Goal: Task Accomplishment & Management: Manage account settings

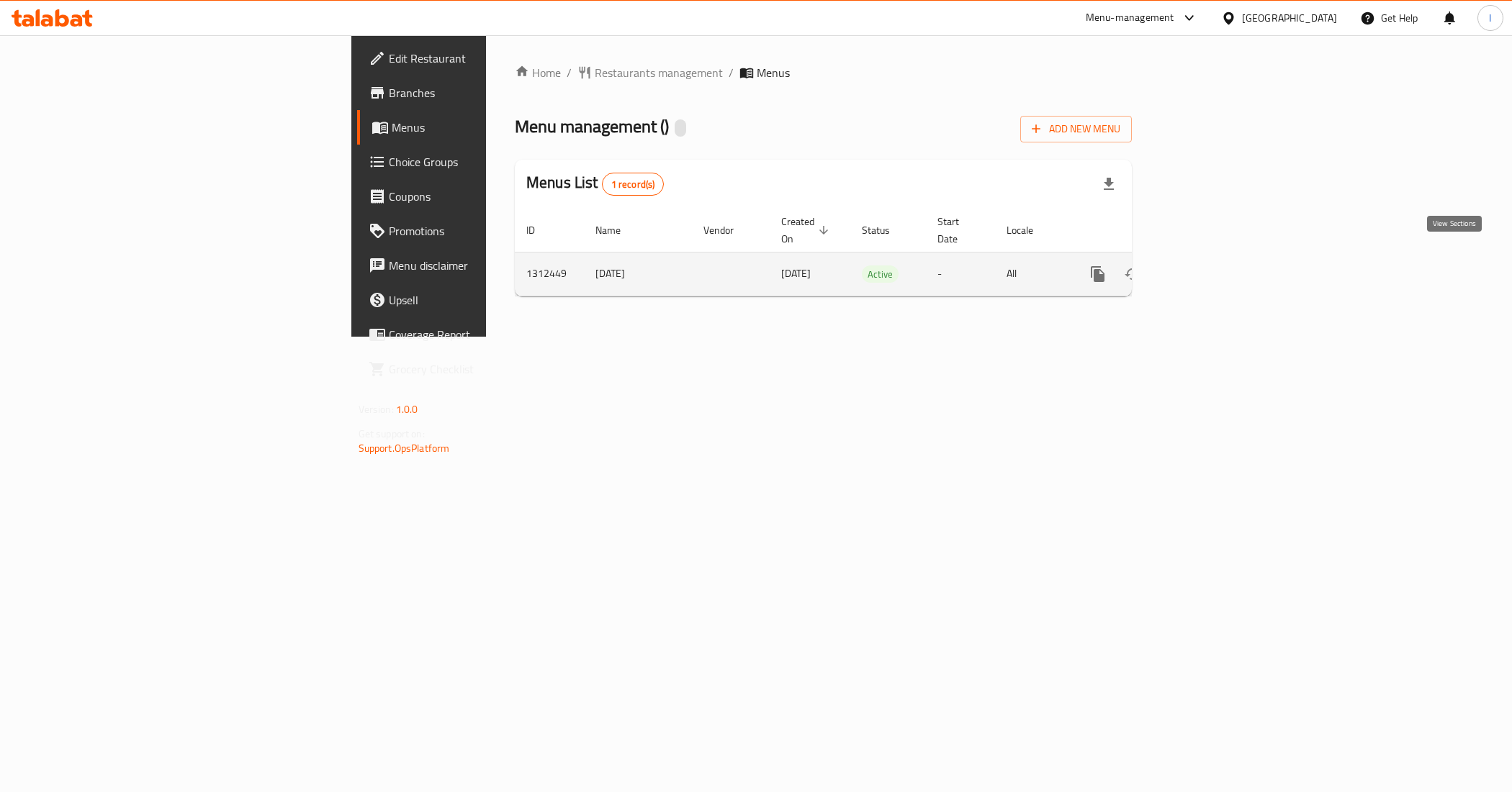
click at [1211, 266] on icon "enhanced table" at bounding box center [1202, 275] width 18 height 18
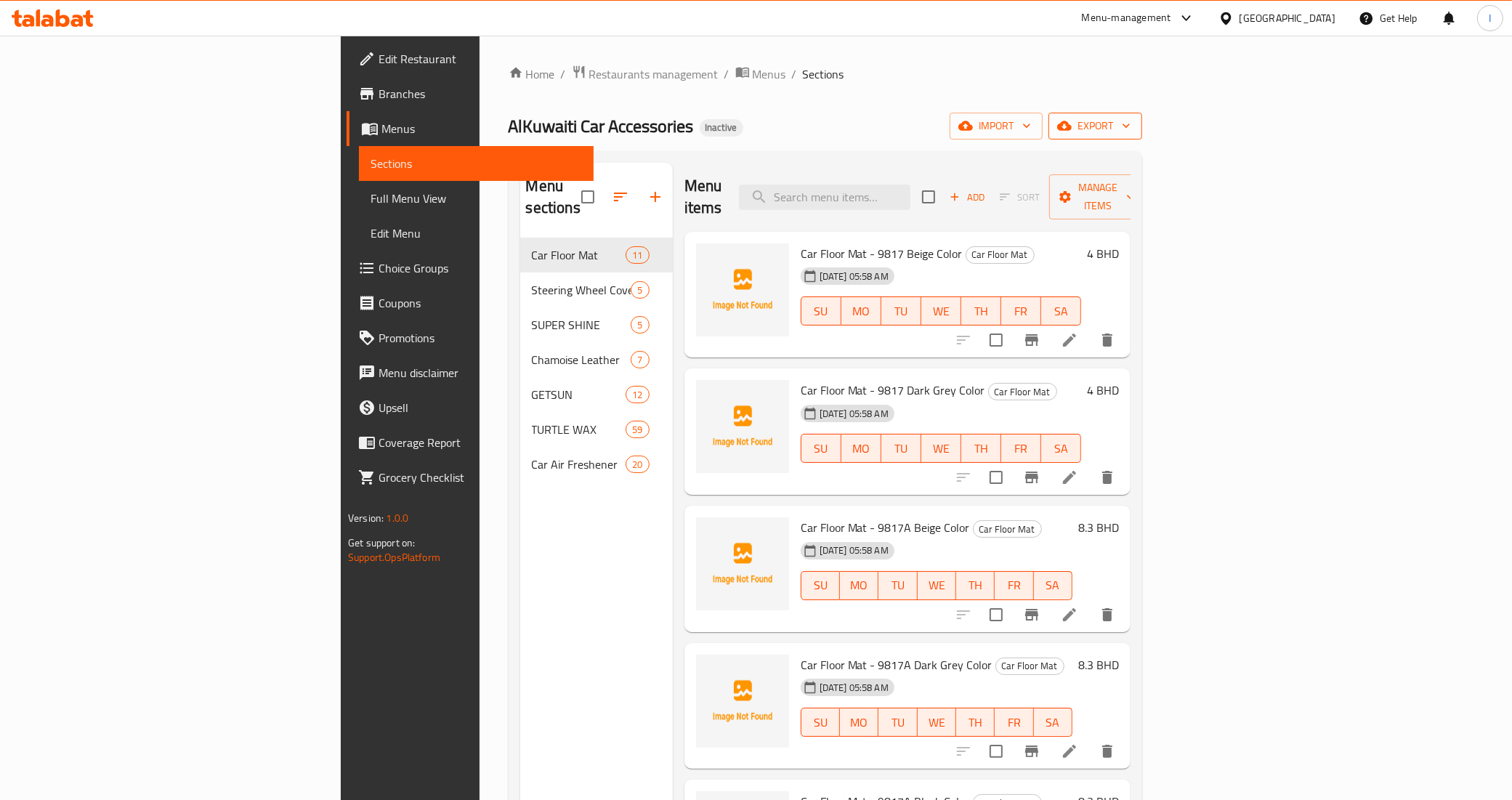
click at [1130, 117] on span "export" at bounding box center [1095, 126] width 70 height 18
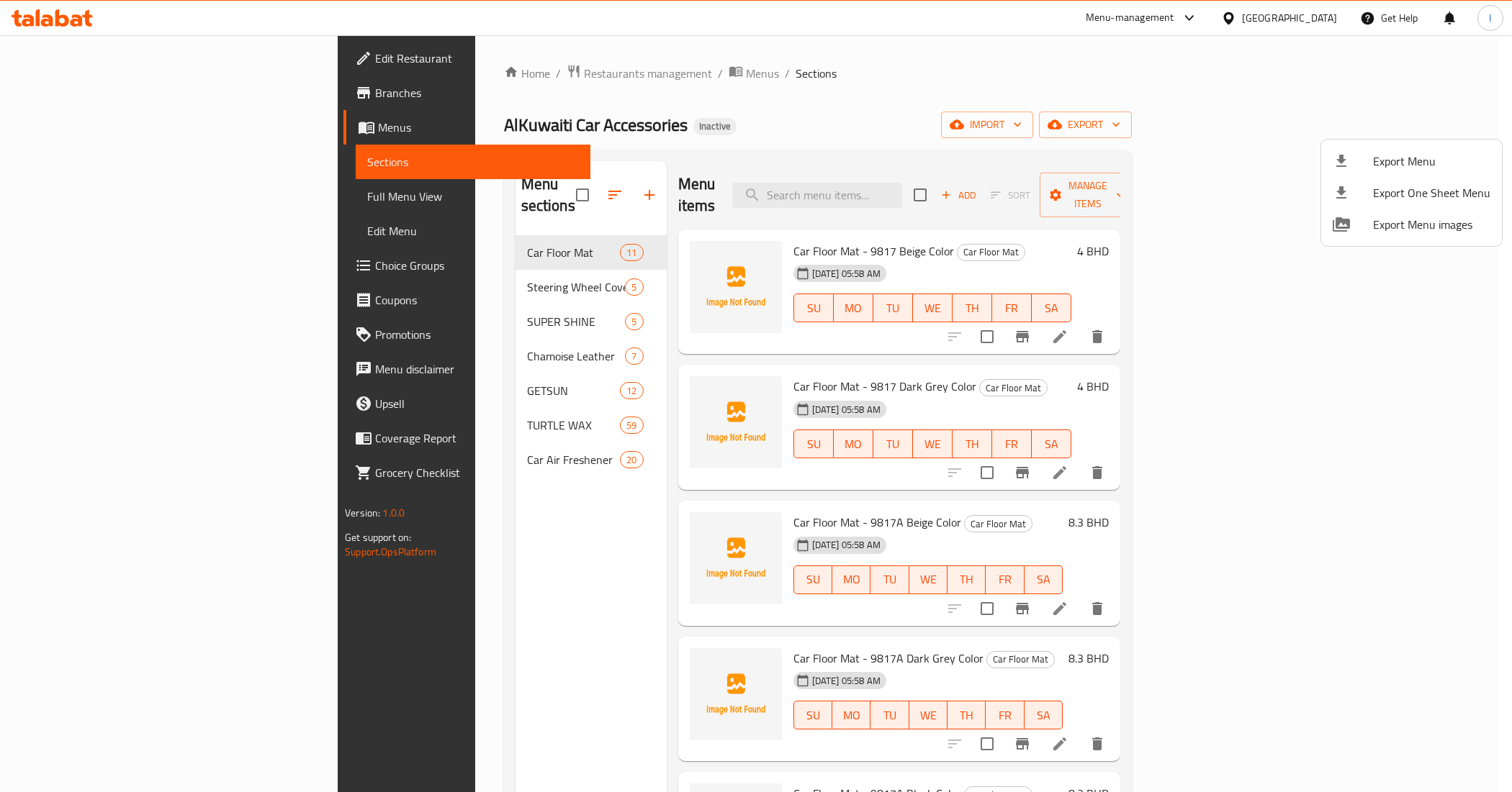
click at [1312, 128] on div at bounding box center [756, 396] width 1512 height 792
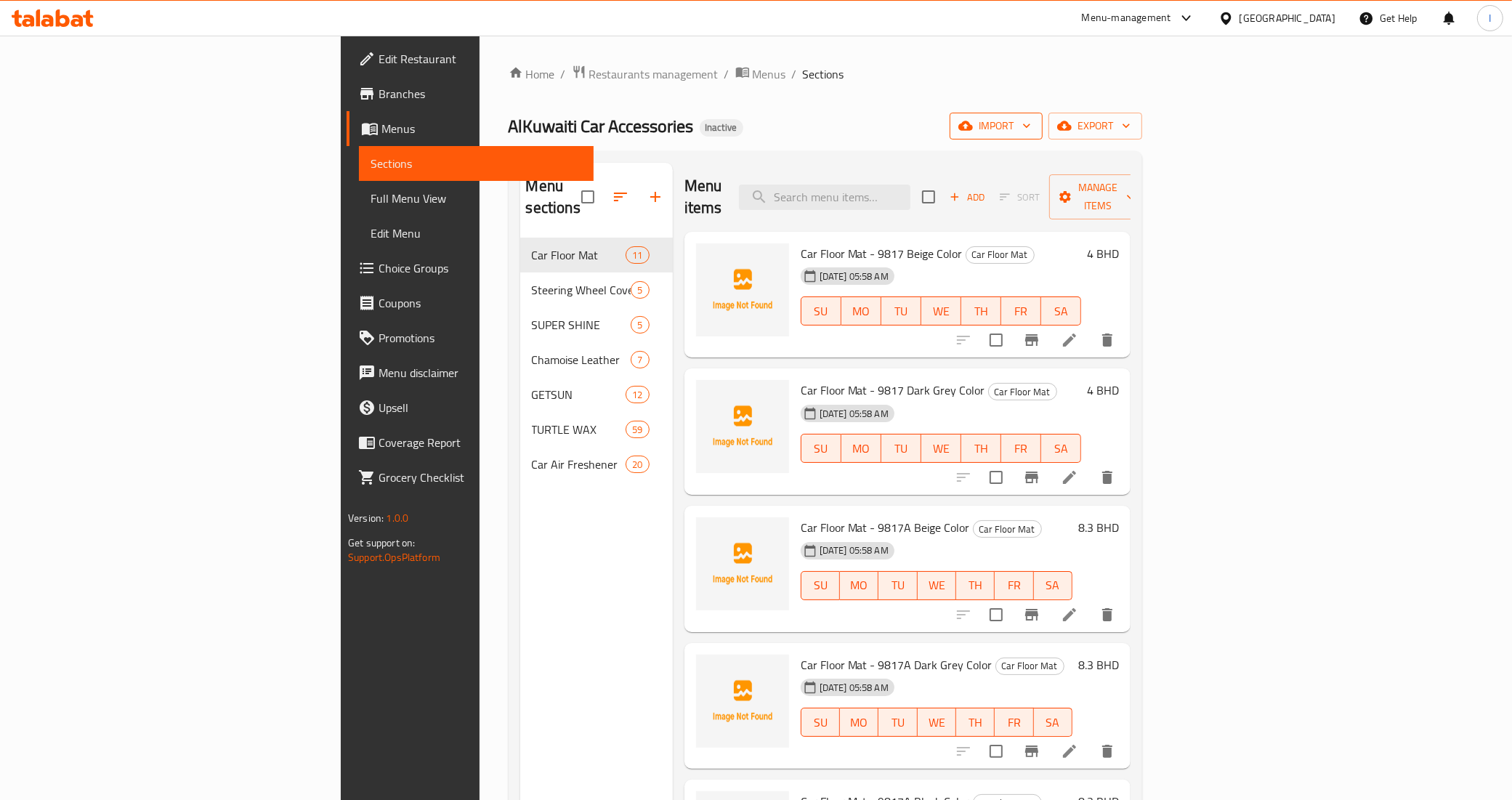
click at [1031, 125] on span "import" at bounding box center [996, 126] width 70 height 18
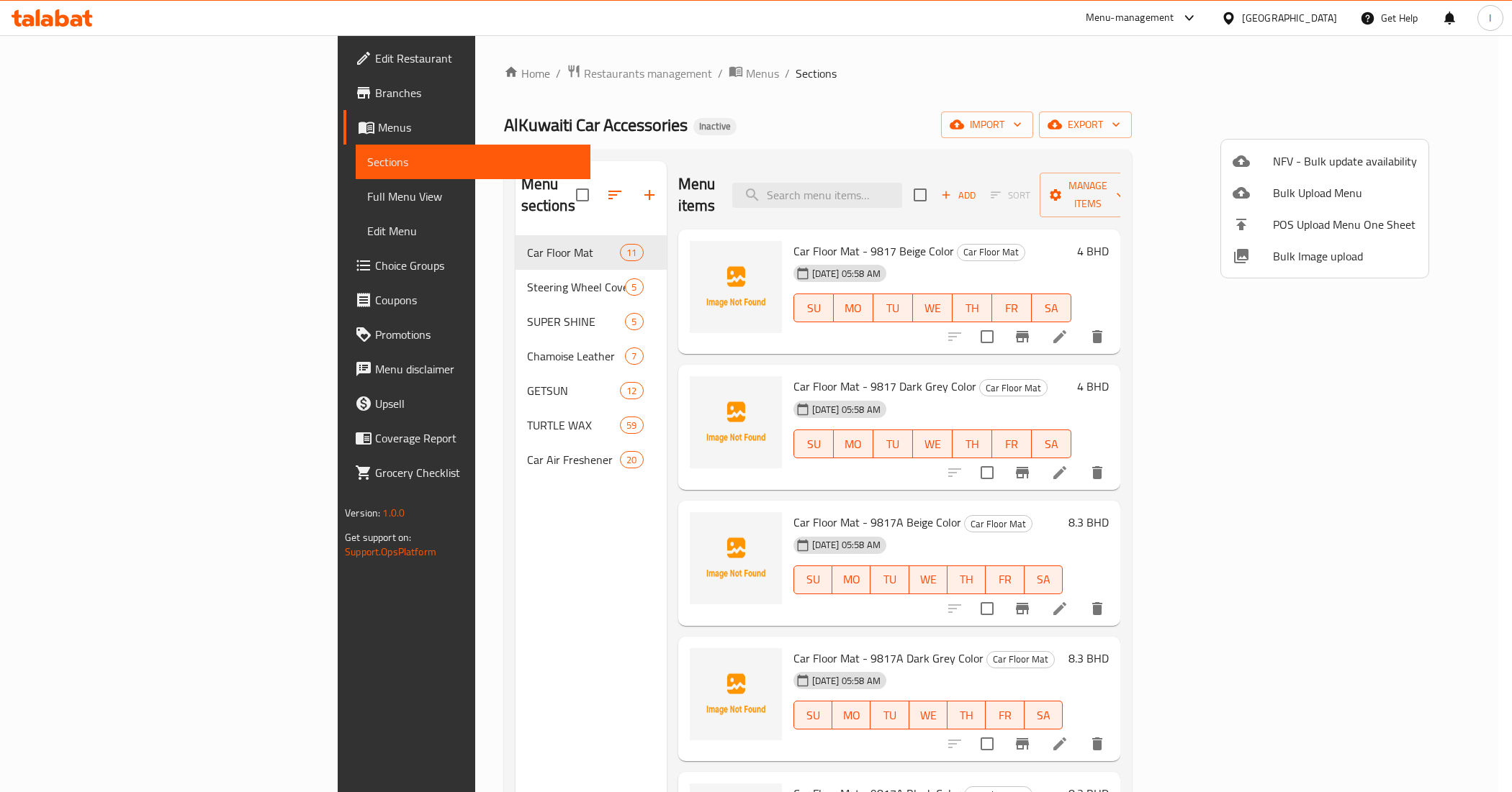
click at [1404, 117] on div at bounding box center [756, 396] width 1512 height 792
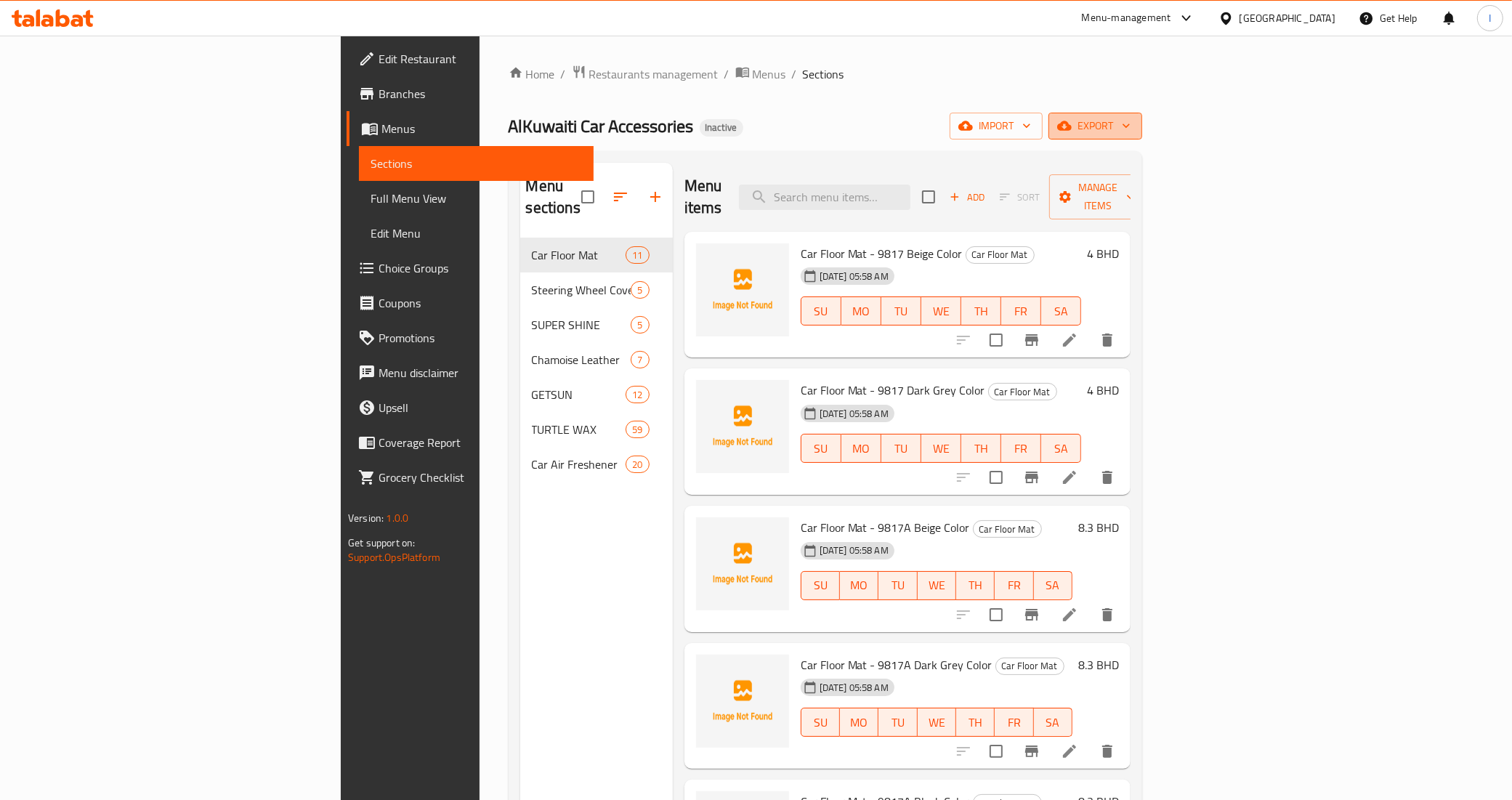
click at [1130, 124] on span "export" at bounding box center [1095, 126] width 70 height 18
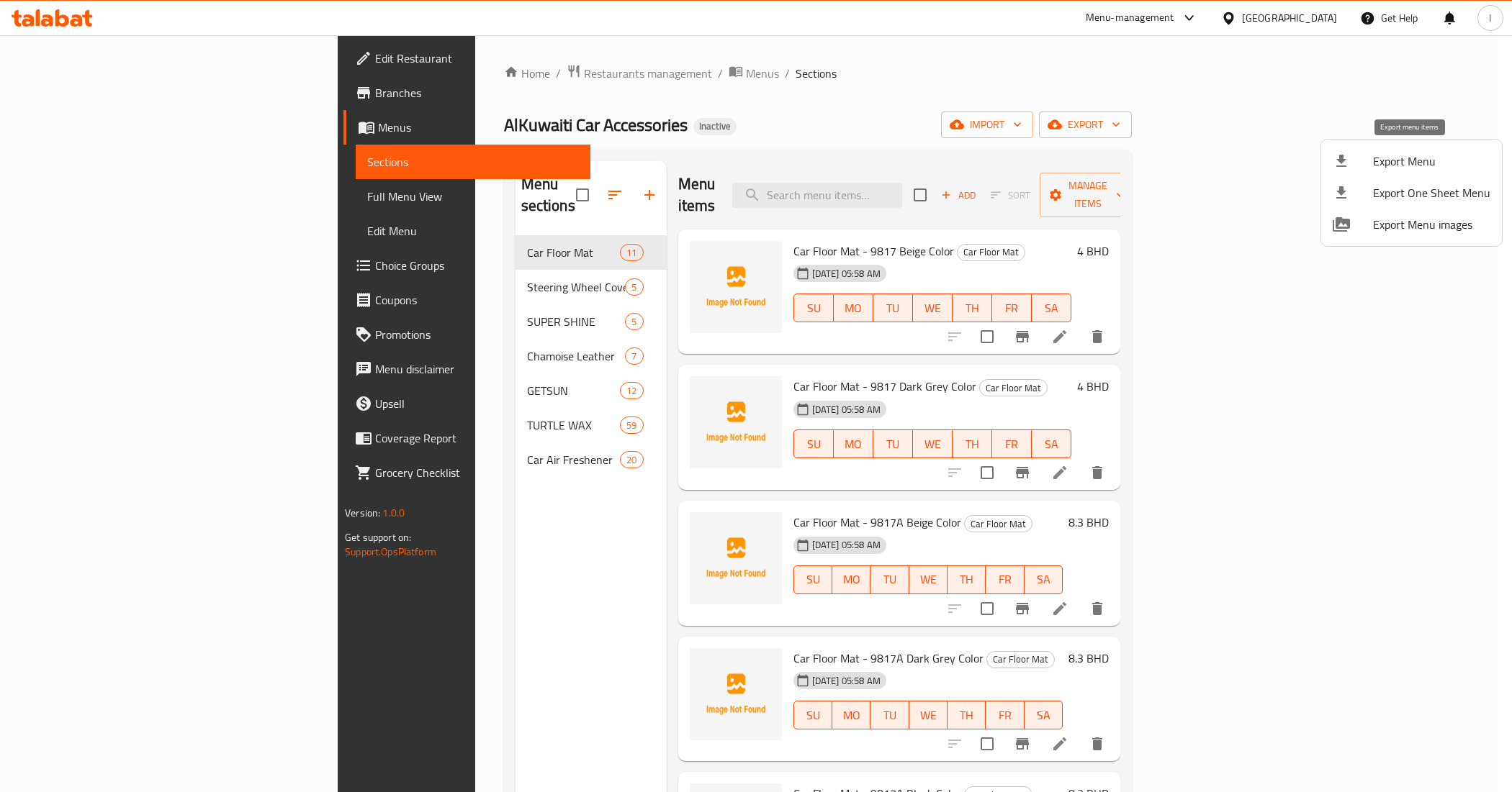
drag, startPoint x: 1399, startPoint y: 193, endPoint x: 1399, endPoint y: 167, distance: 26.0
click at [1399, 167] on ul "Export Menu Export One Sheet Menu Export Menu images" at bounding box center [1412, 192] width 181 height 107
click at [1403, 167] on span "Export Menu" at bounding box center [1432, 162] width 117 height 18
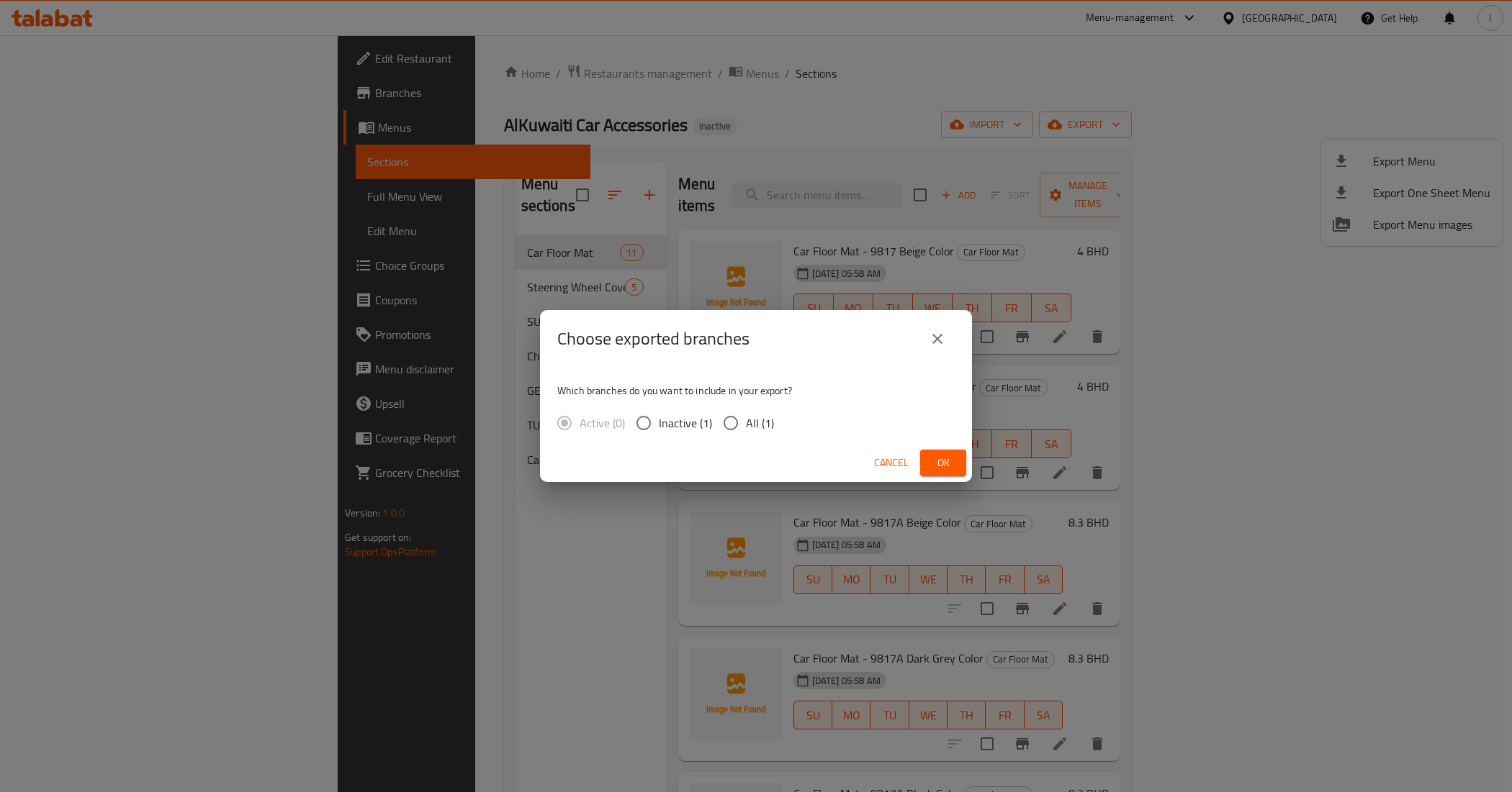
click at [757, 429] on span "All (1)" at bounding box center [760, 424] width 28 height 18
click at [746, 429] on input "All (1)" at bounding box center [731, 424] width 30 height 30
radio input "true"
click at [933, 458] on span "Ok" at bounding box center [943, 463] width 23 height 18
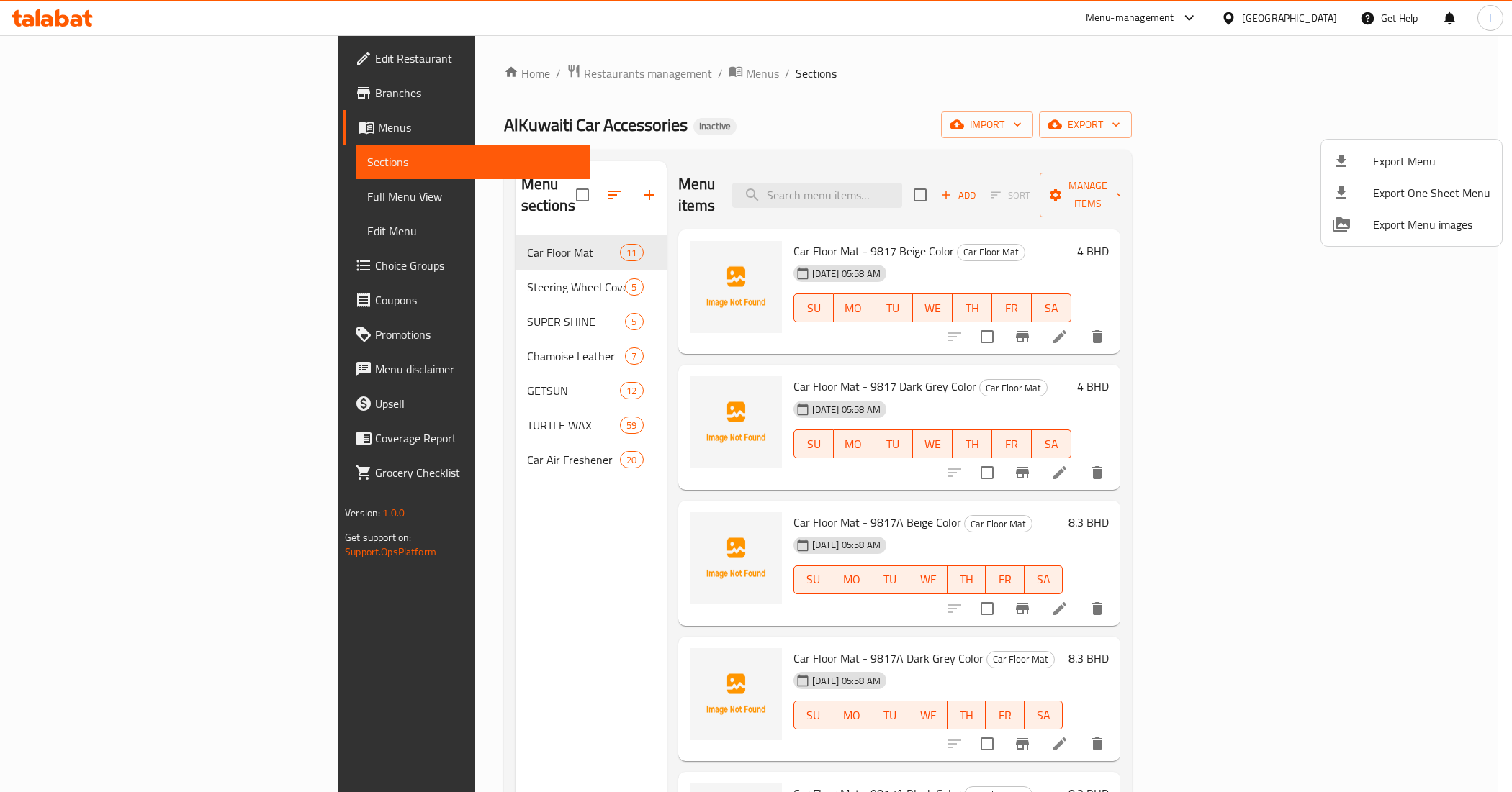
click at [538, 75] on div at bounding box center [756, 396] width 1512 height 792
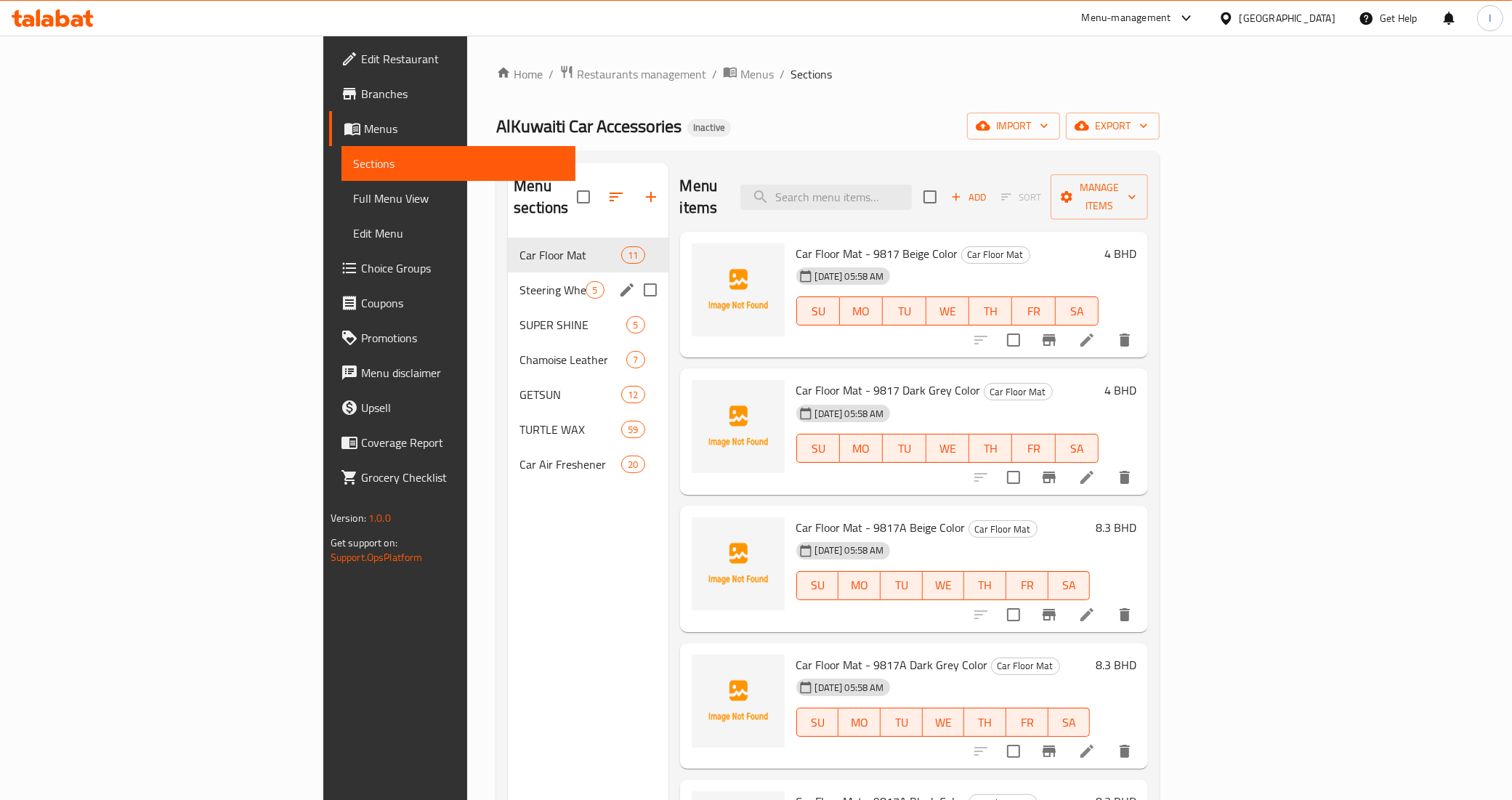
click at [520, 281] on span "Steering Wheel Cover" at bounding box center [553, 290] width 66 height 18
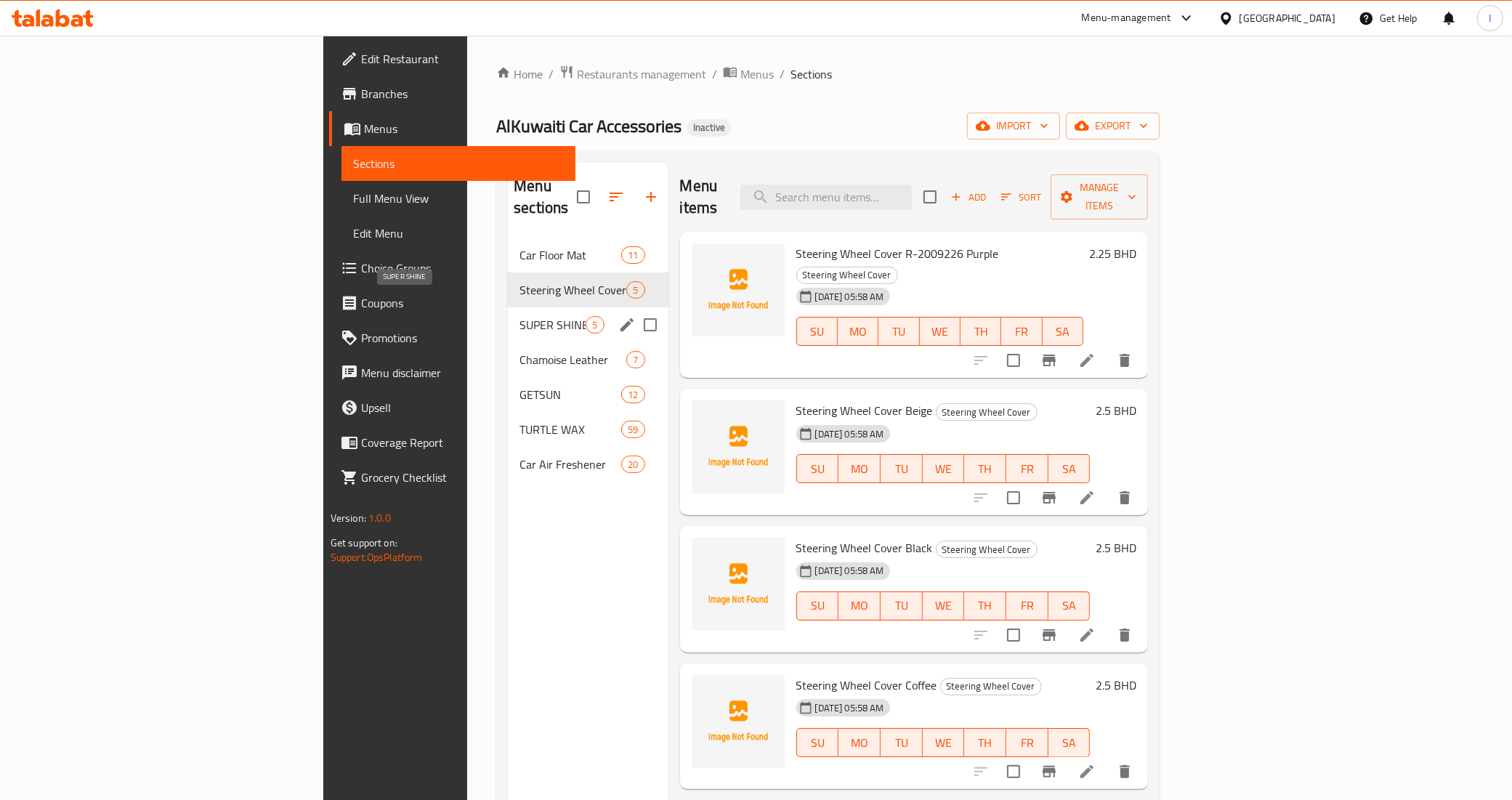
click at [508, 342] on div "Chamoise Leather 7" at bounding box center [588, 359] width 160 height 35
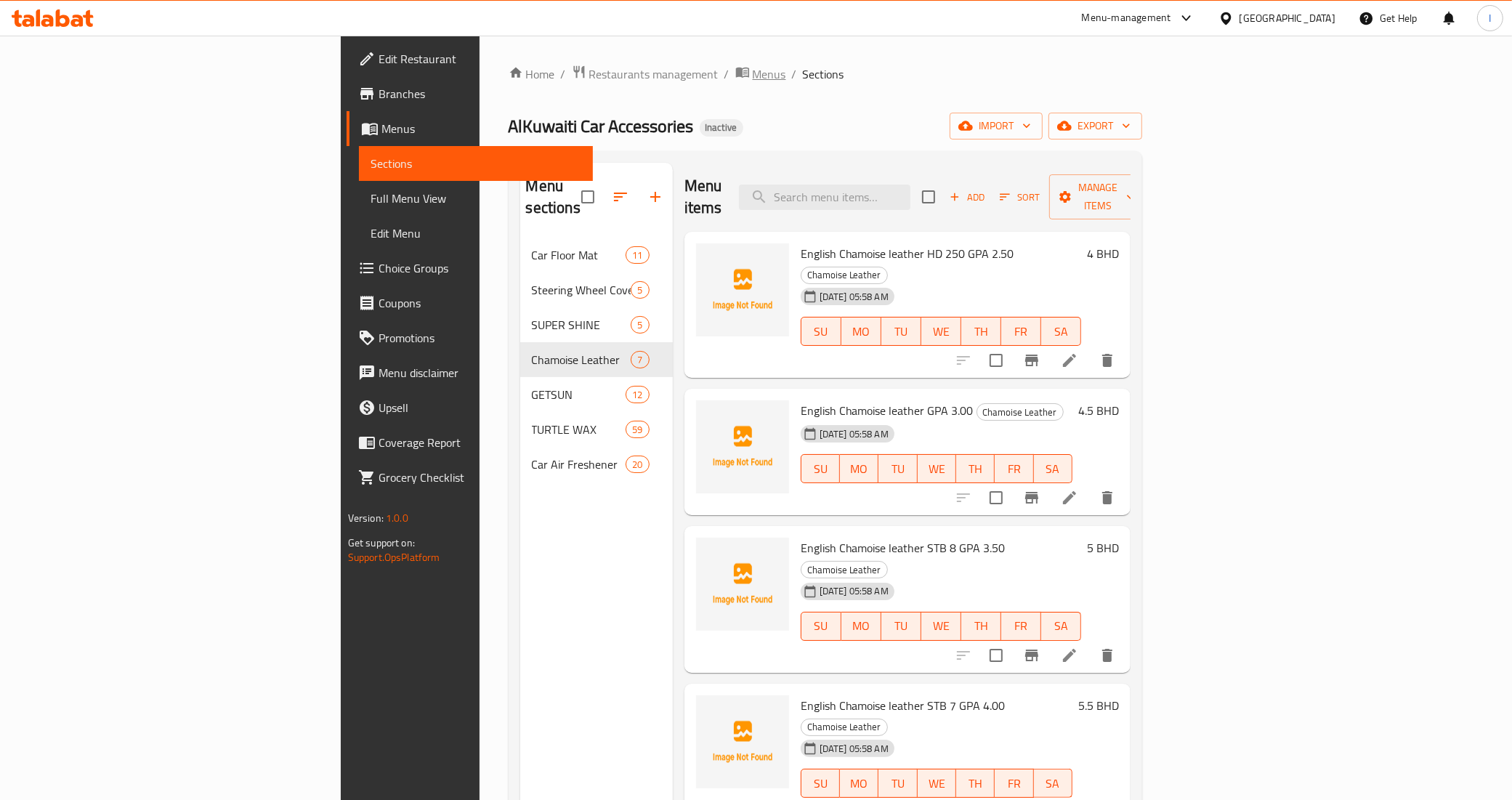
click at [753, 80] on span "Menus" at bounding box center [769, 74] width 33 height 18
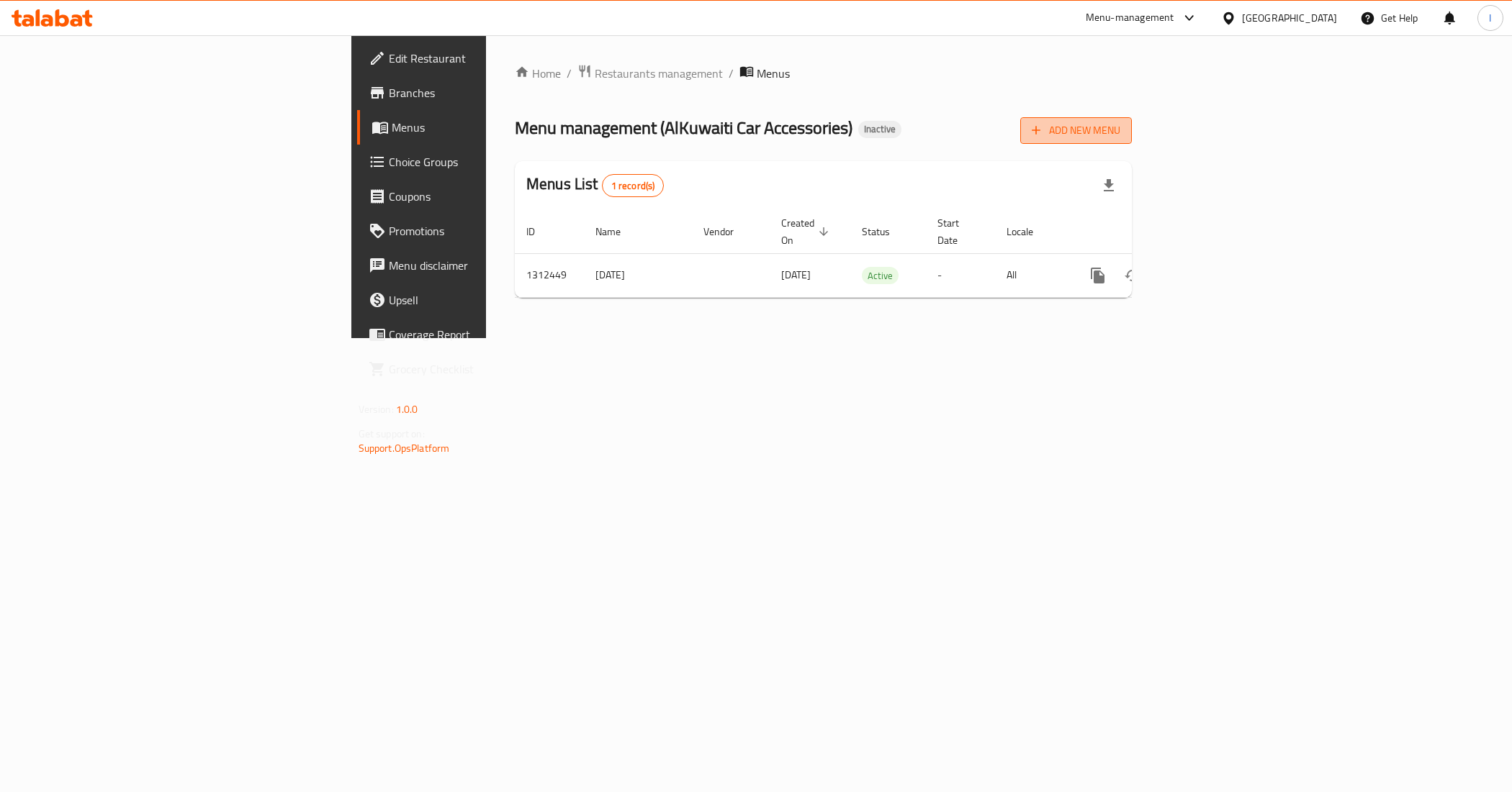
click at [1120, 127] on span "Add New Menu" at bounding box center [1076, 131] width 89 height 18
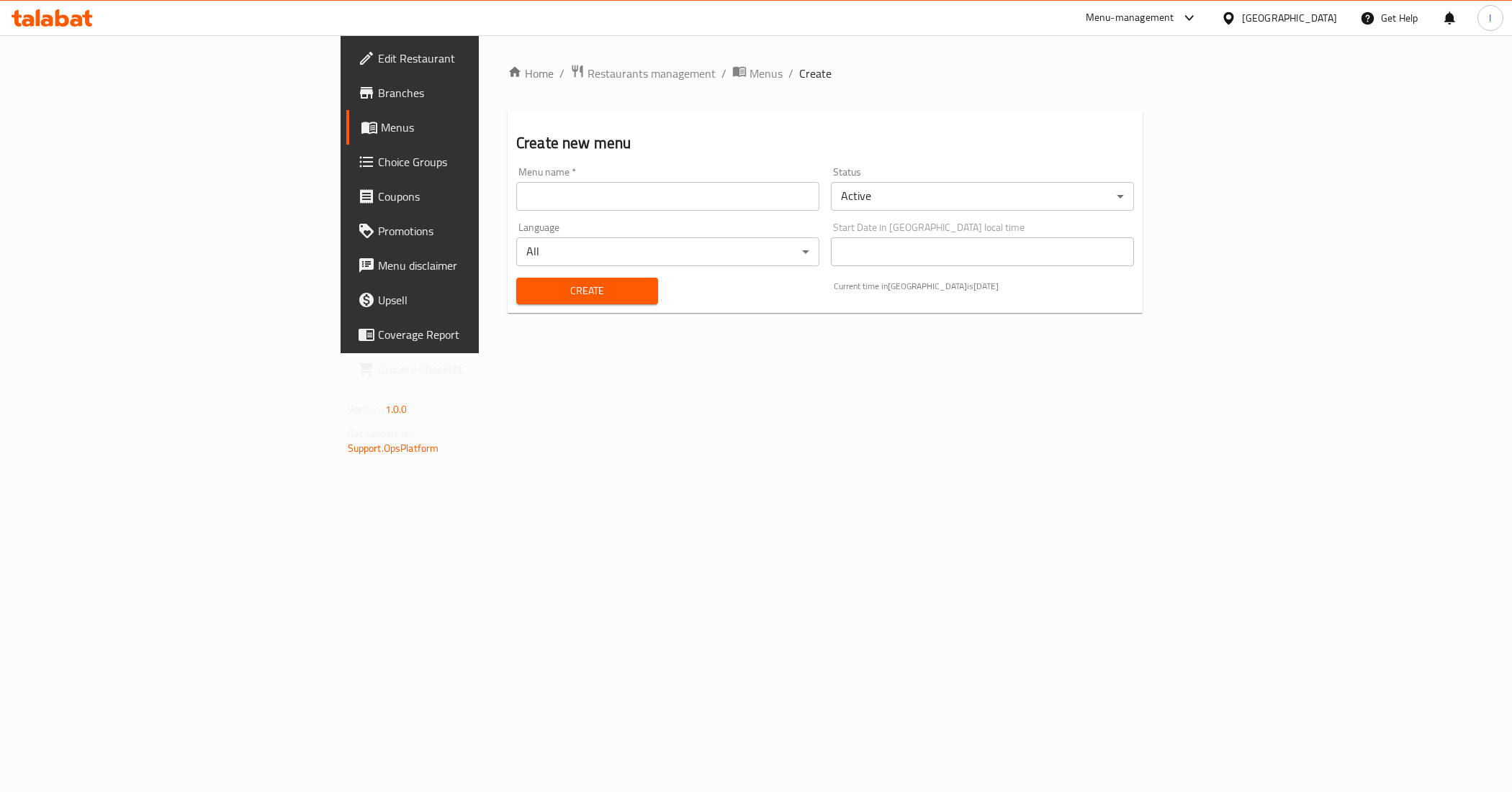
drag, startPoint x: 409, startPoint y: 188, endPoint x: 413, endPoint y: 210, distance: 22.4
click at [516, 188] on input "text" at bounding box center [667, 196] width 303 height 29
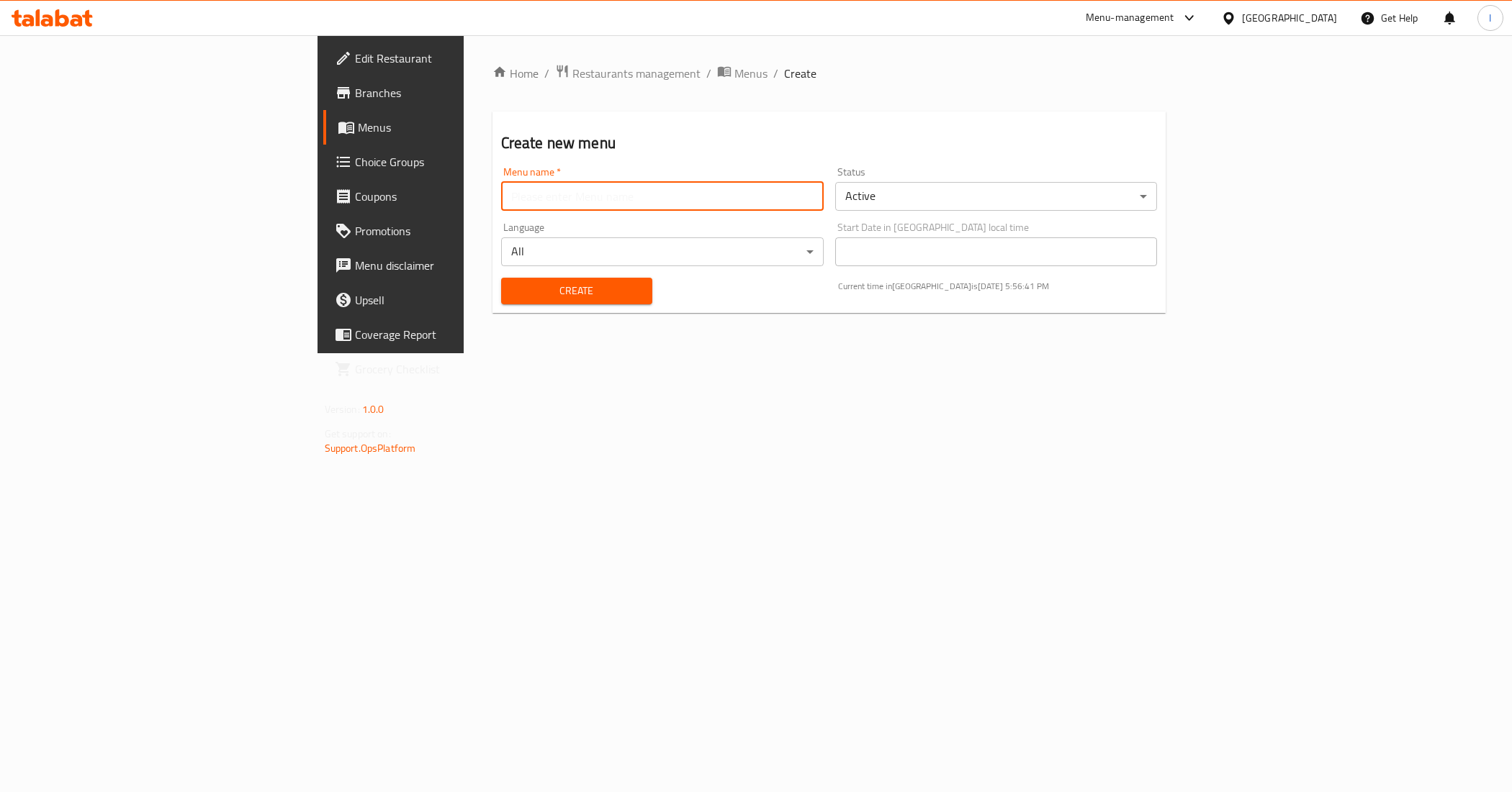
type input "New Menu"
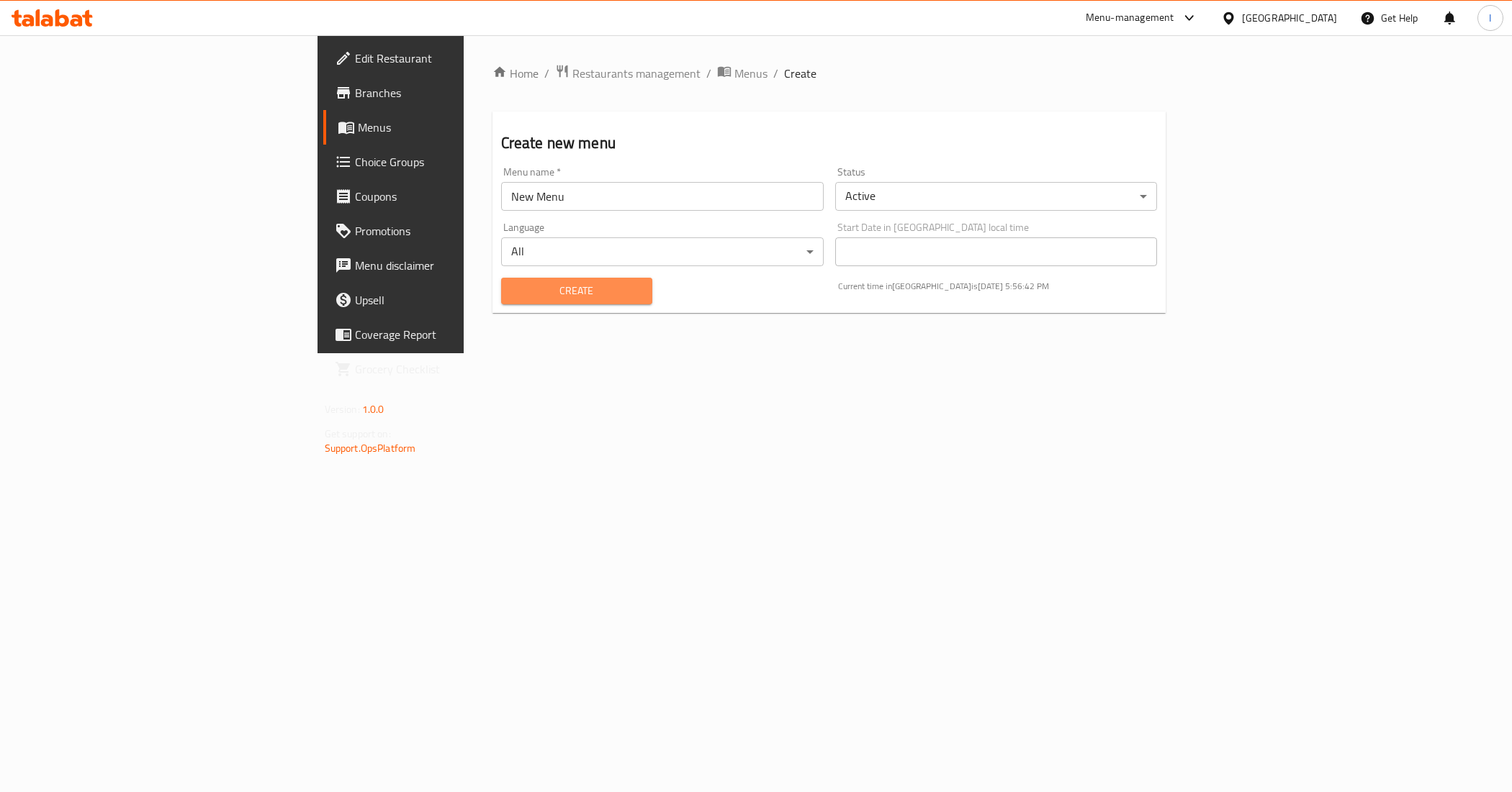
click at [502, 303] on button "Create" at bounding box center [577, 291] width 151 height 26
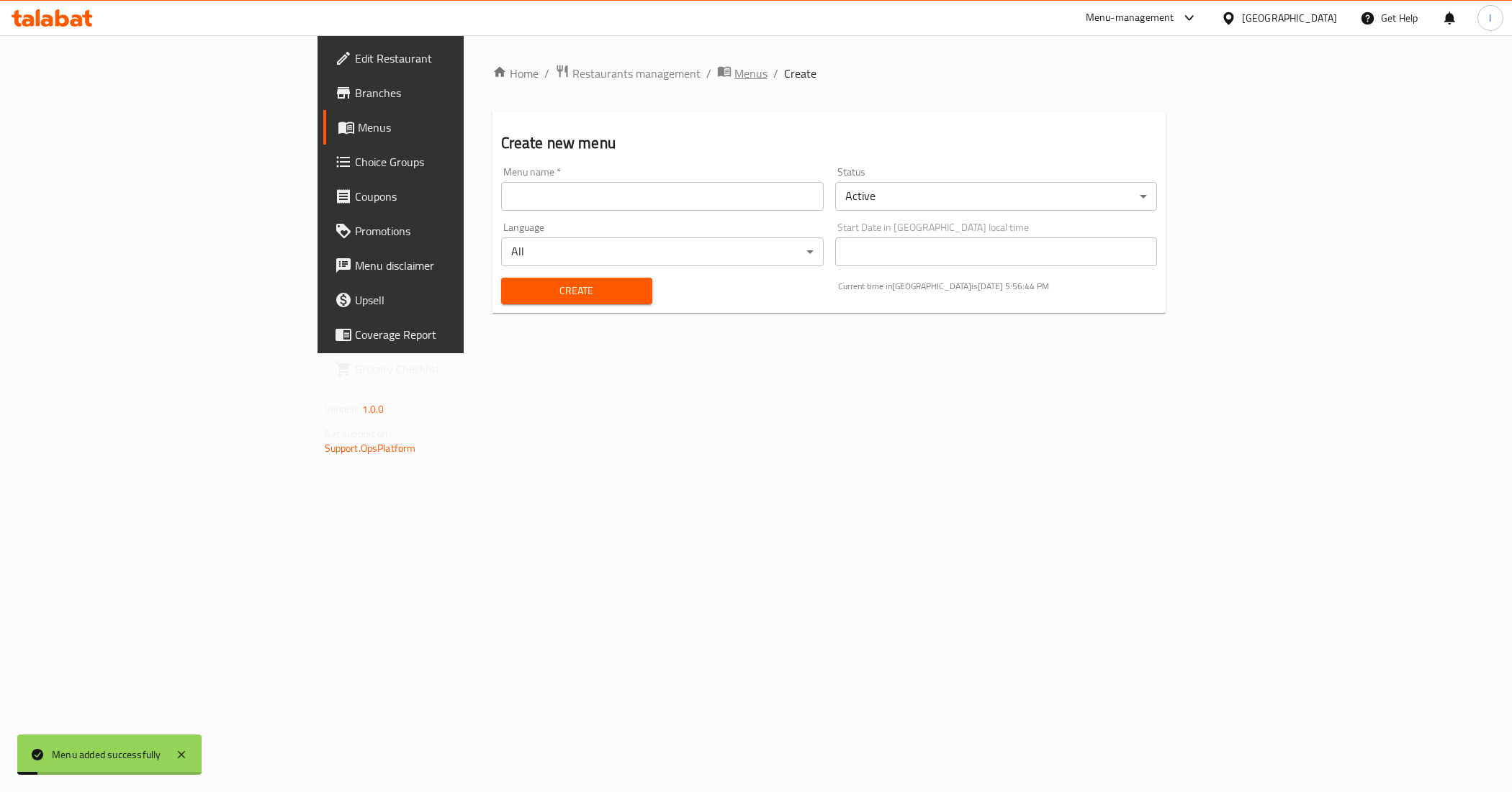
click at [735, 65] on span "Menus" at bounding box center [751, 74] width 33 height 18
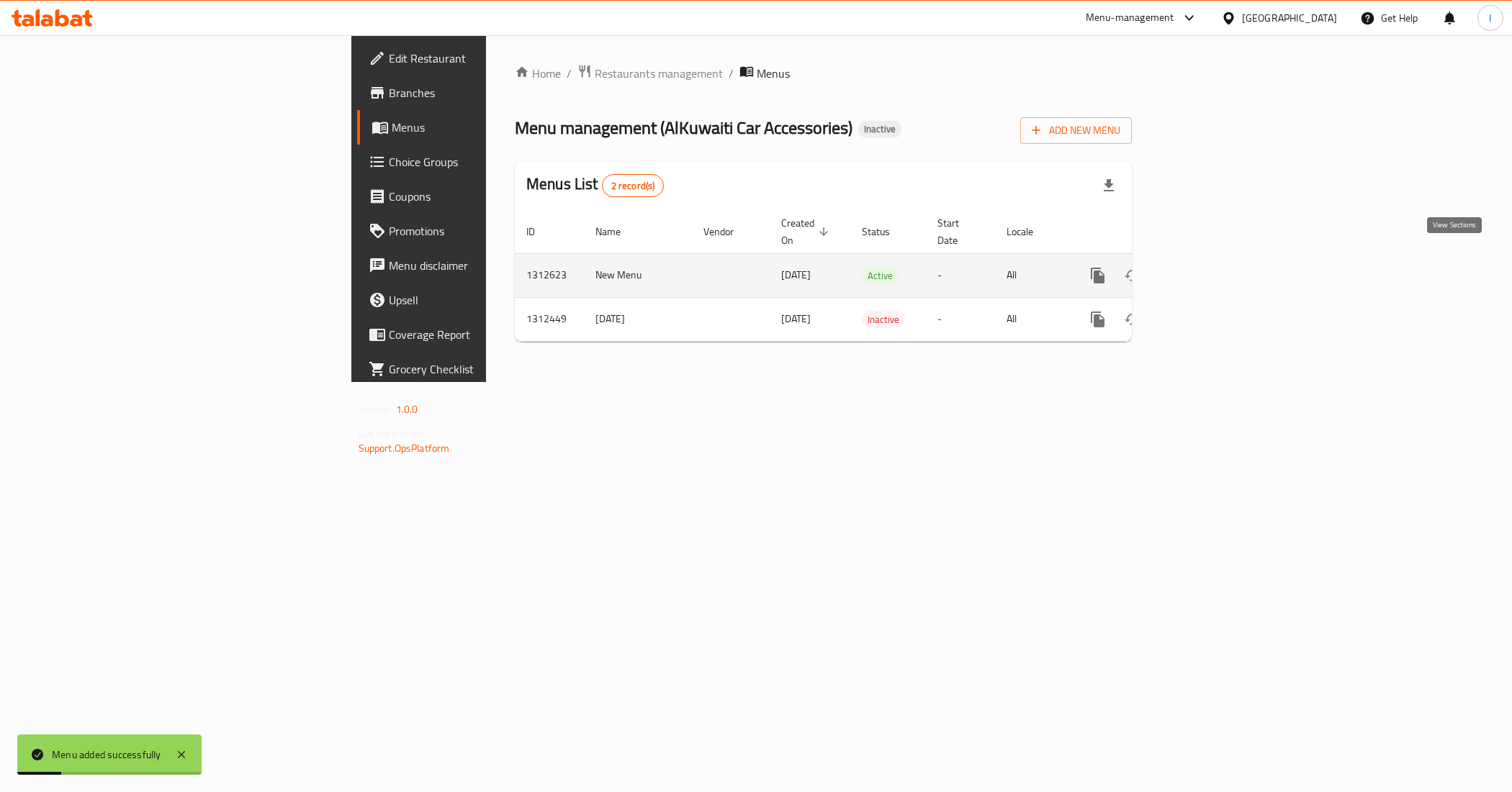
click at [1211, 267] on icon "enhanced table" at bounding box center [1202, 275] width 18 height 18
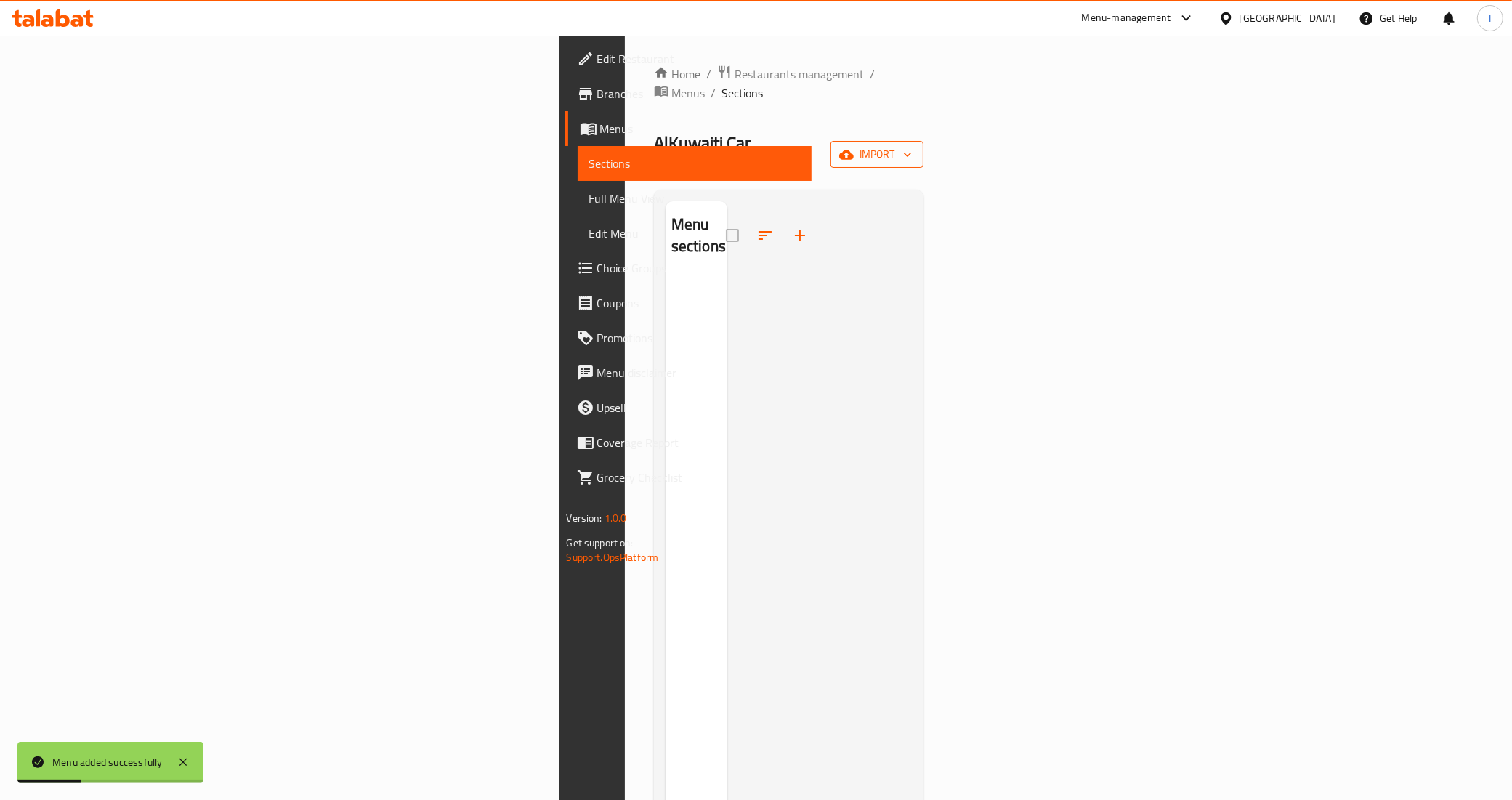
click at [923, 141] on button "import" at bounding box center [876, 154] width 93 height 27
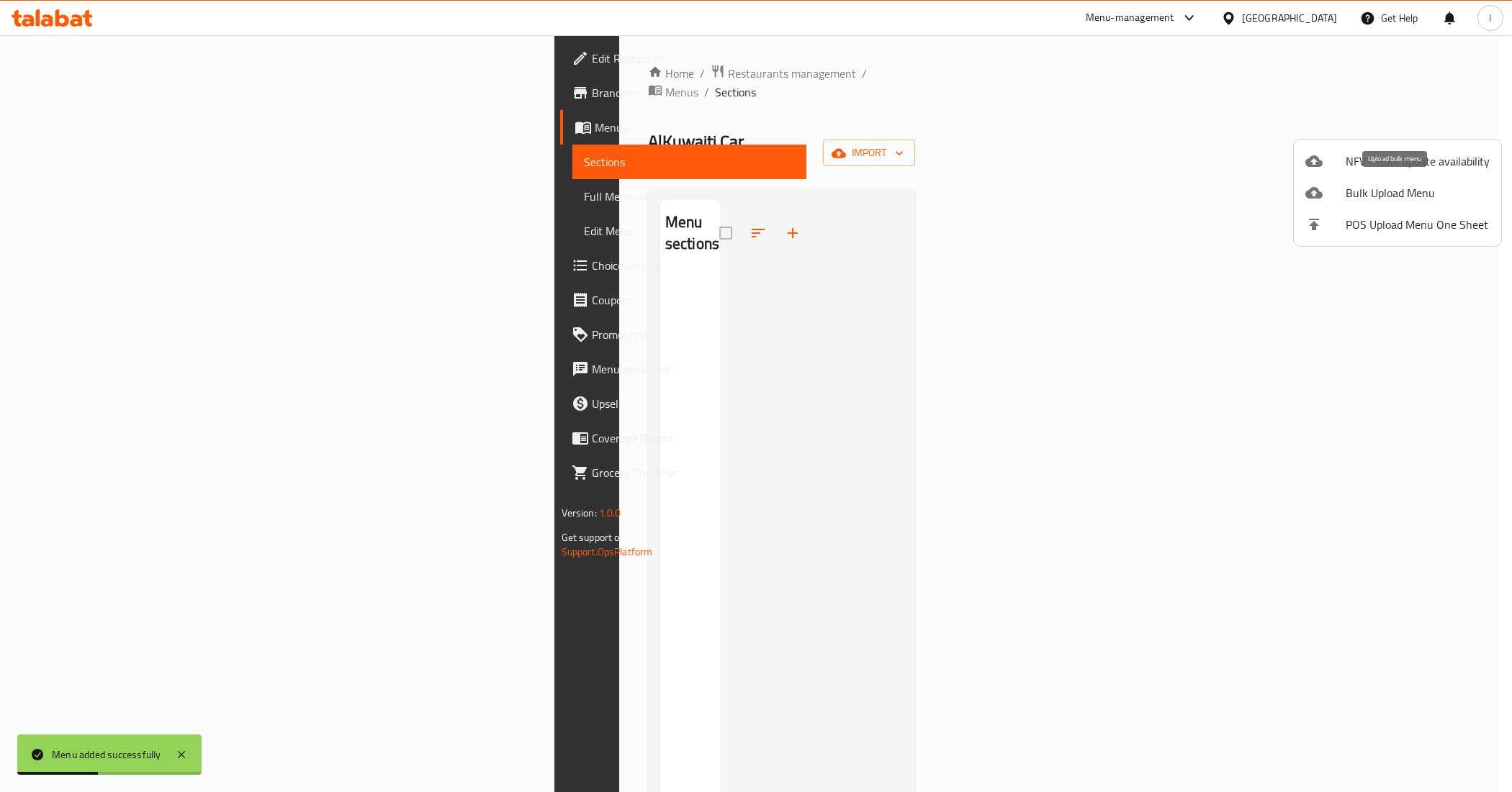
click at [1404, 195] on span "Bulk Upload Menu" at bounding box center [1418, 193] width 144 height 18
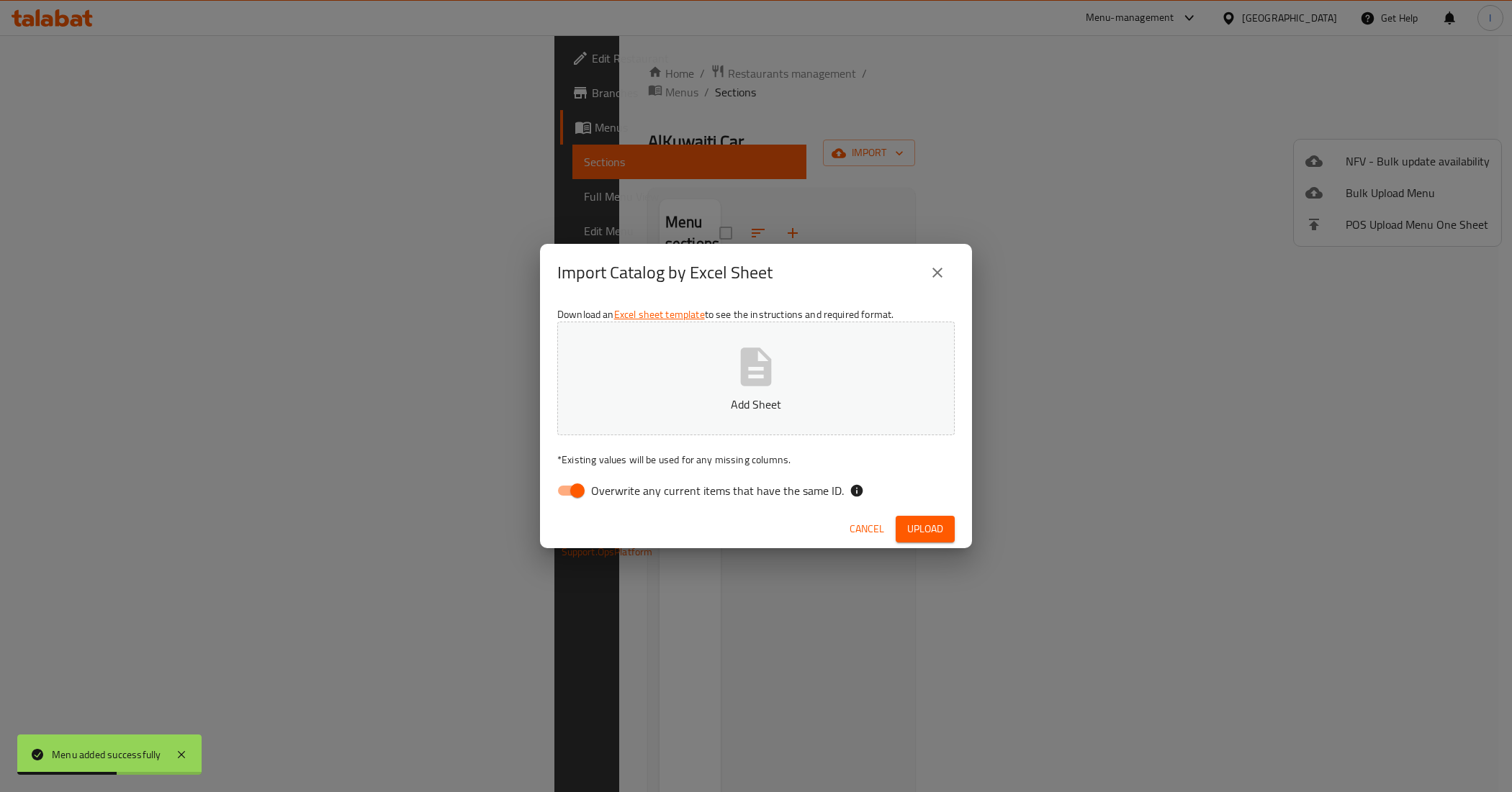
drag, startPoint x: 572, startPoint y: 486, endPoint x: 606, endPoint y: 463, distance: 41.0
click at [571, 486] on input "Overwrite any current items that have the same ID." at bounding box center [578, 491] width 82 height 27
checkbox input "false"
click at [631, 404] on p "Add Sheet" at bounding box center [756, 404] width 353 height 18
click at [935, 522] on span "Upload" at bounding box center [925, 529] width 36 height 18
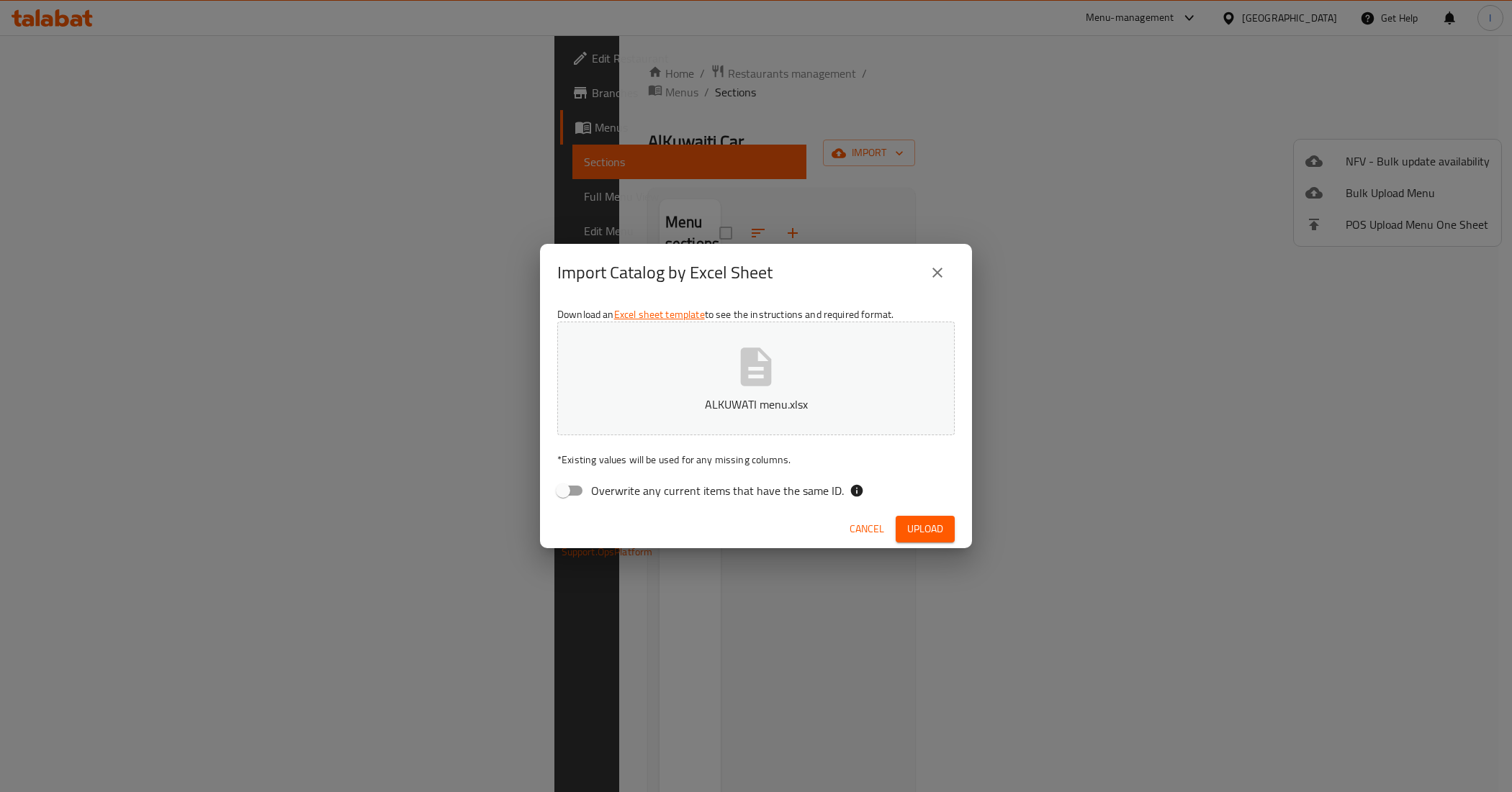
click at [717, 404] on p "ALKUWATI menu.xlsx" at bounding box center [756, 404] width 353 height 18
click at [929, 533] on span "Upload" at bounding box center [925, 529] width 36 height 18
click at [724, 382] on button "ALKUWATI menu.xlsx" at bounding box center [756, 379] width 397 height 114
click at [740, 400] on p "ALKUWATI menu.xlsx" at bounding box center [756, 404] width 353 height 18
click at [935, 528] on span "Upload" at bounding box center [925, 529] width 36 height 18
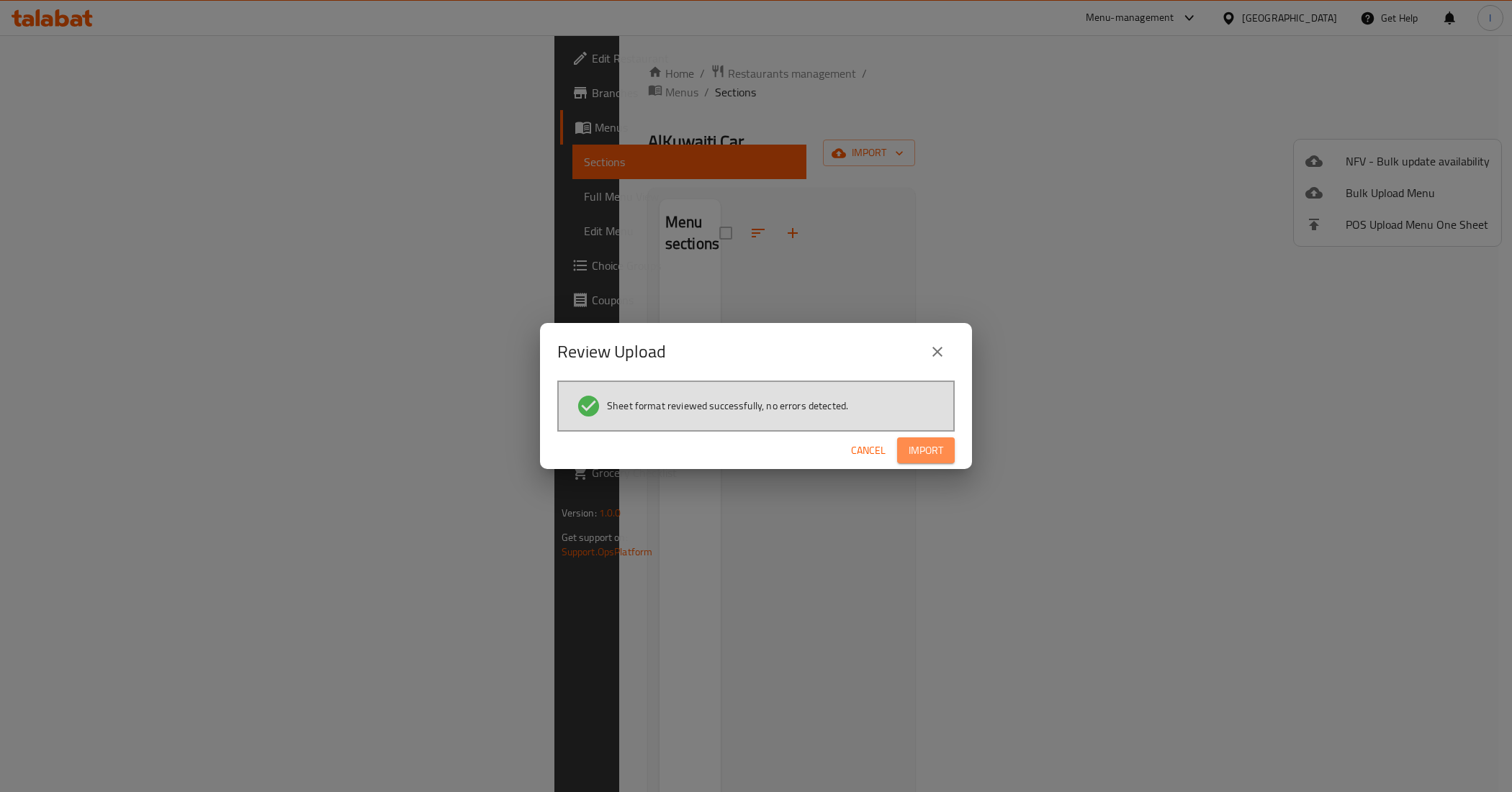
click at [925, 460] on button "Import" at bounding box center [926, 450] width 58 height 26
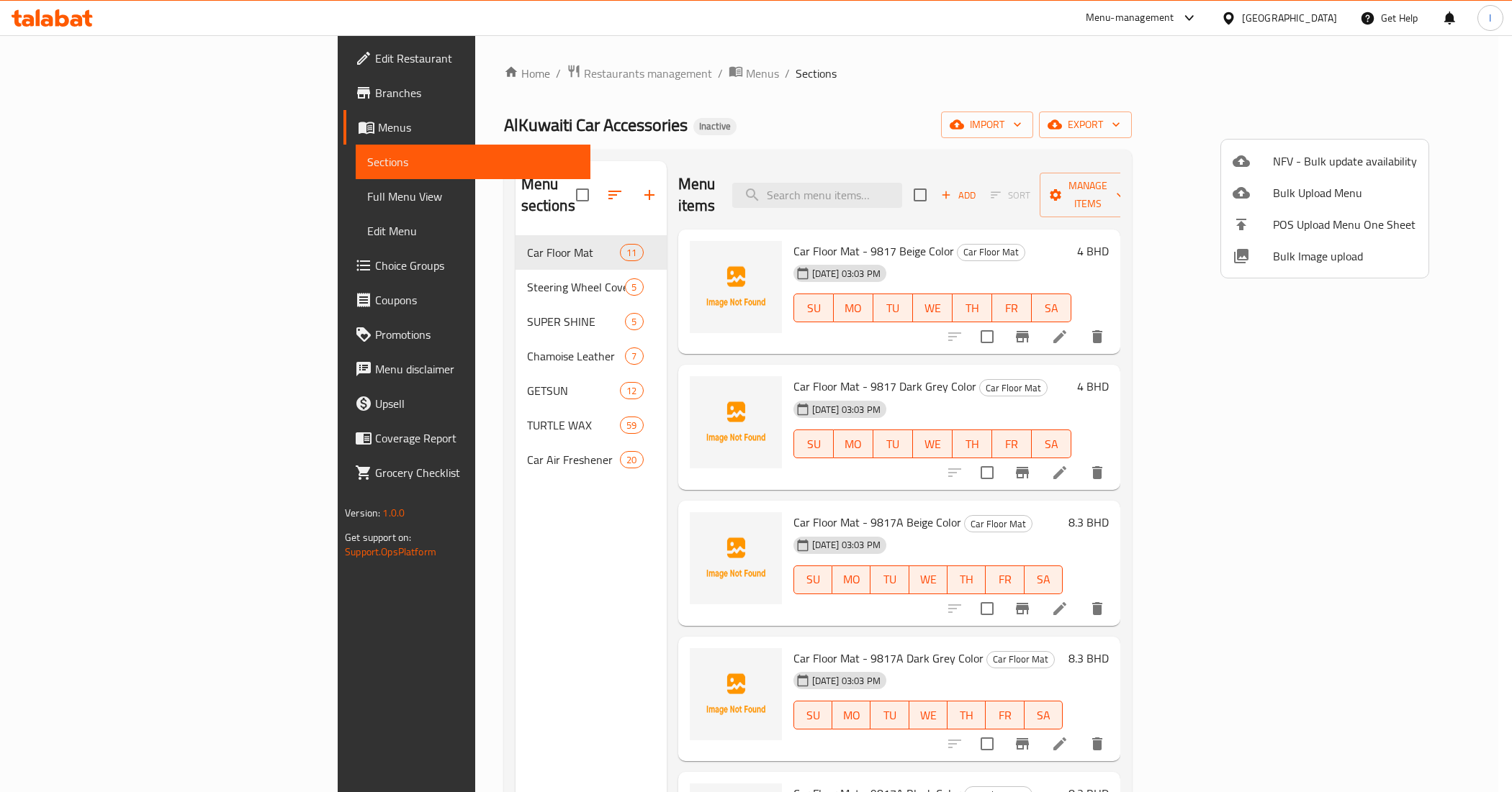
click at [101, 207] on div at bounding box center [756, 396] width 1512 height 792
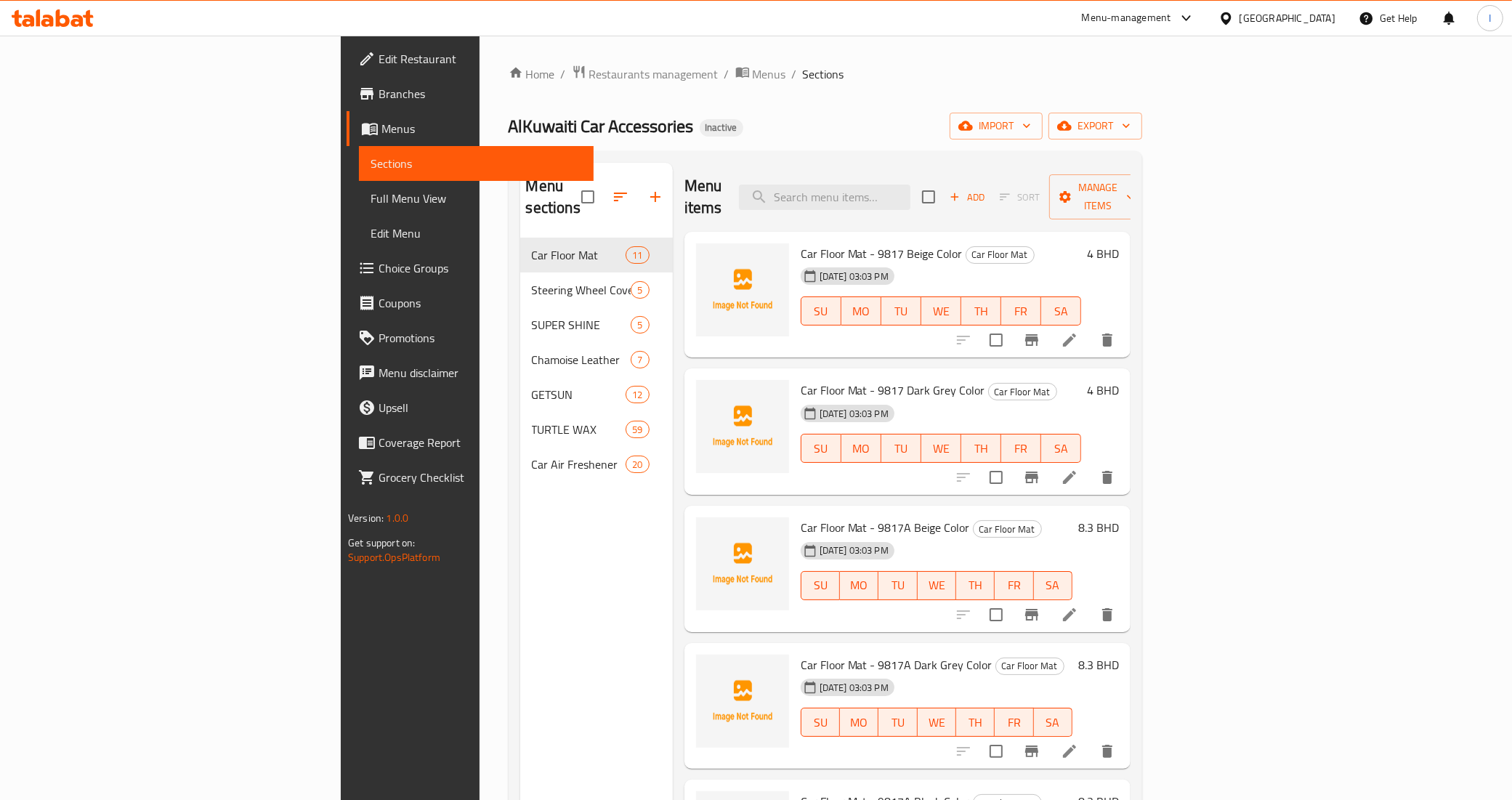
click at [370, 201] on span "Full Menu View" at bounding box center [476, 199] width 212 height 18
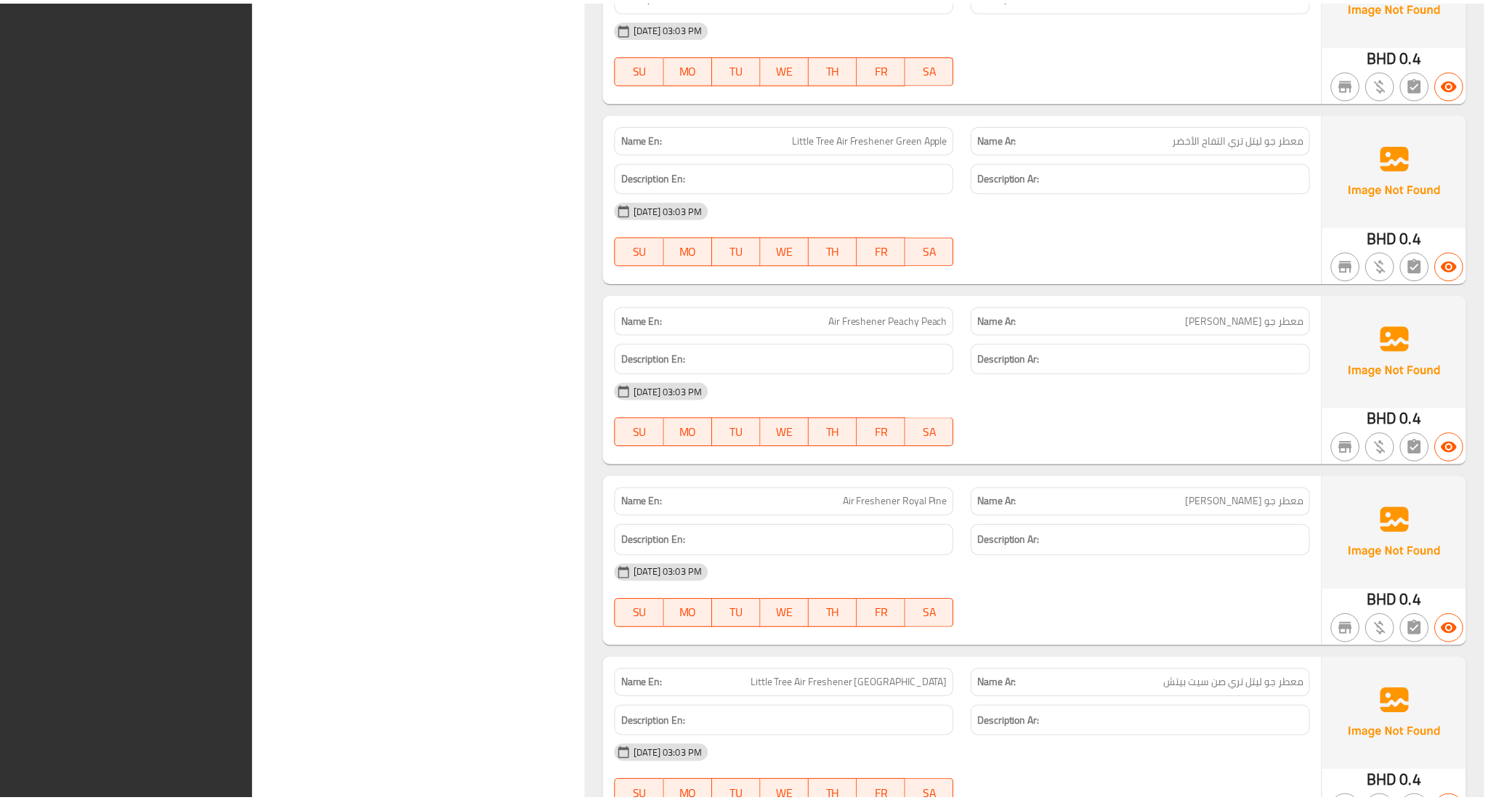
scroll to position [21657, 0]
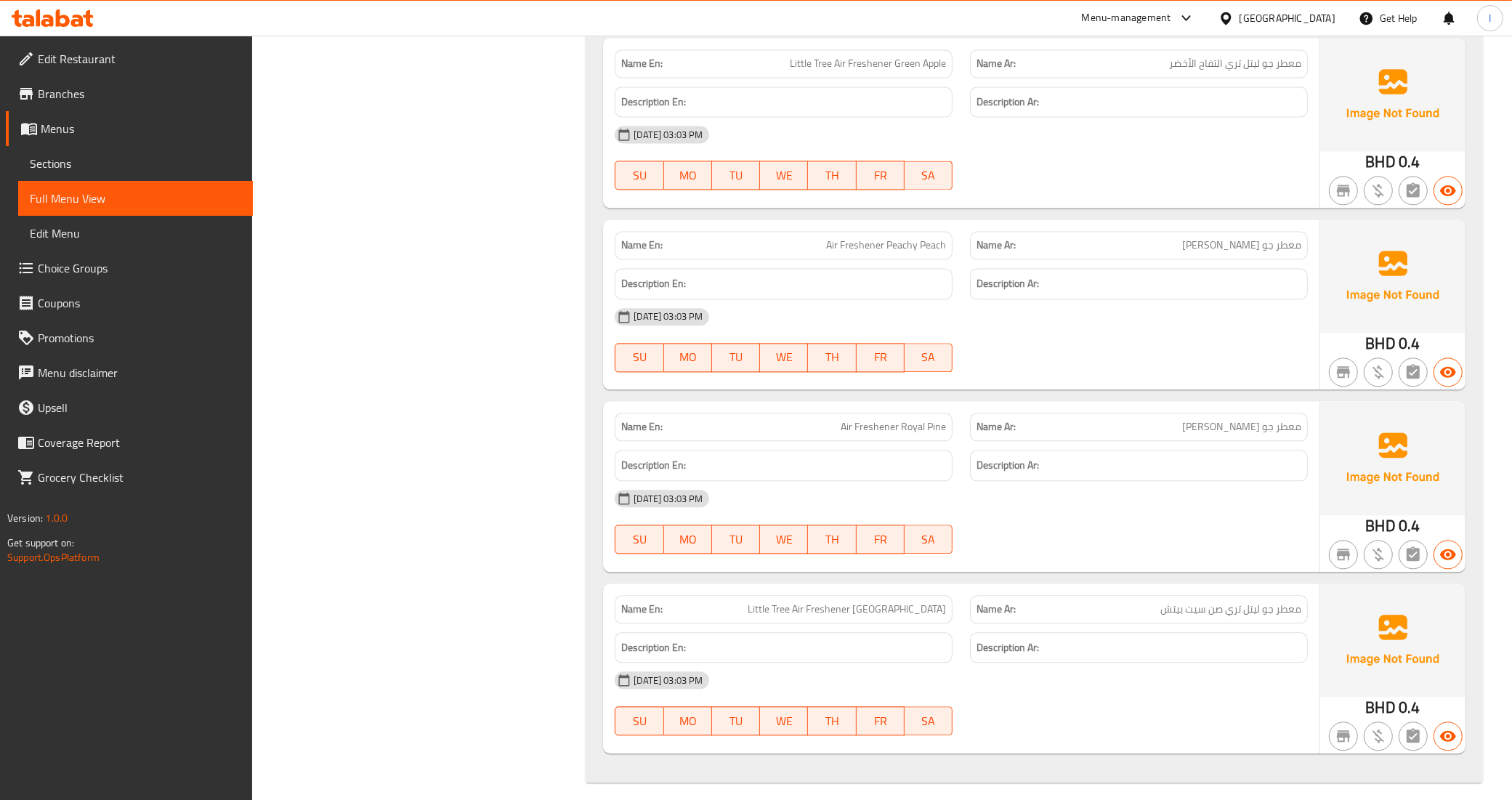
click at [98, 156] on span "Sections" at bounding box center [136, 163] width 212 height 18
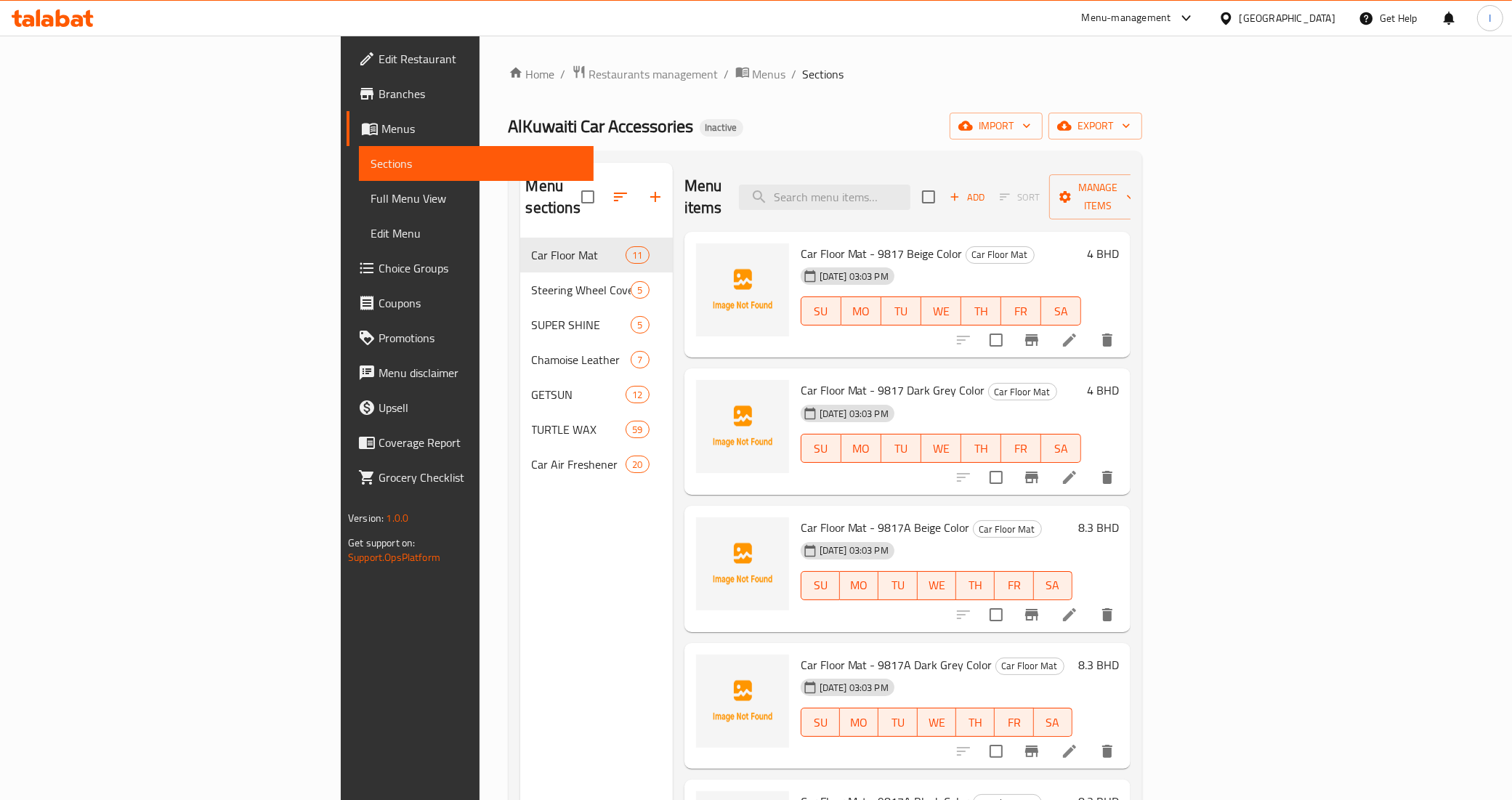
drag, startPoint x: 922, startPoint y: 160, endPoint x: 922, endPoint y: 172, distance: 12.0
click at [922, 160] on div "Menu sections Car Floor Mat 11 Steering Wheel Cover 5 SUPER SHINE 5 Chamoise Le…" at bounding box center [826, 563] width 634 height 823
click at [910, 184] on input "search" at bounding box center [825, 197] width 171 height 25
paste input "Protectant"
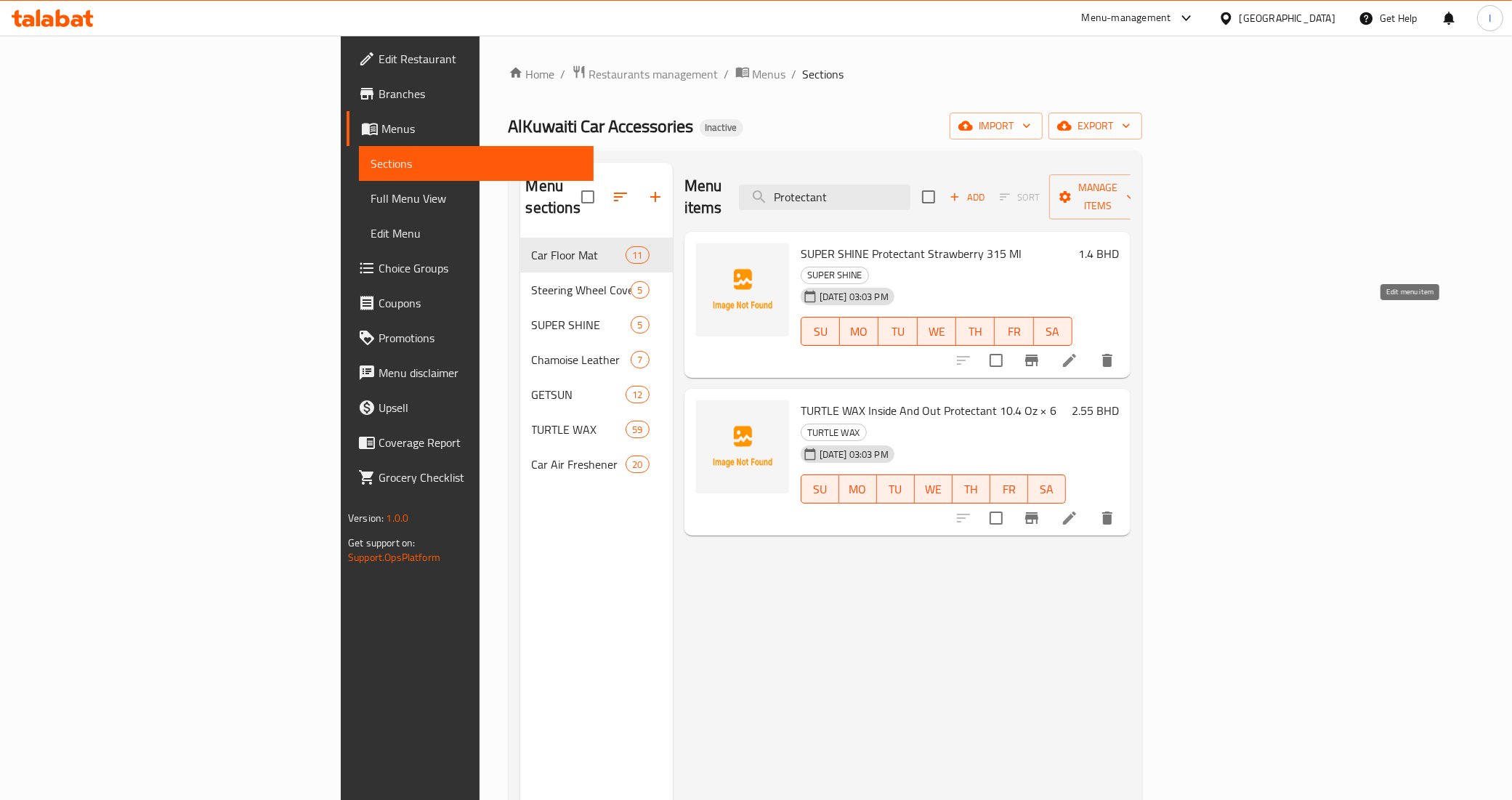
type input "Protectant"
click at [1076, 354] on icon at bounding box center [1070, 361] width 13 height 13
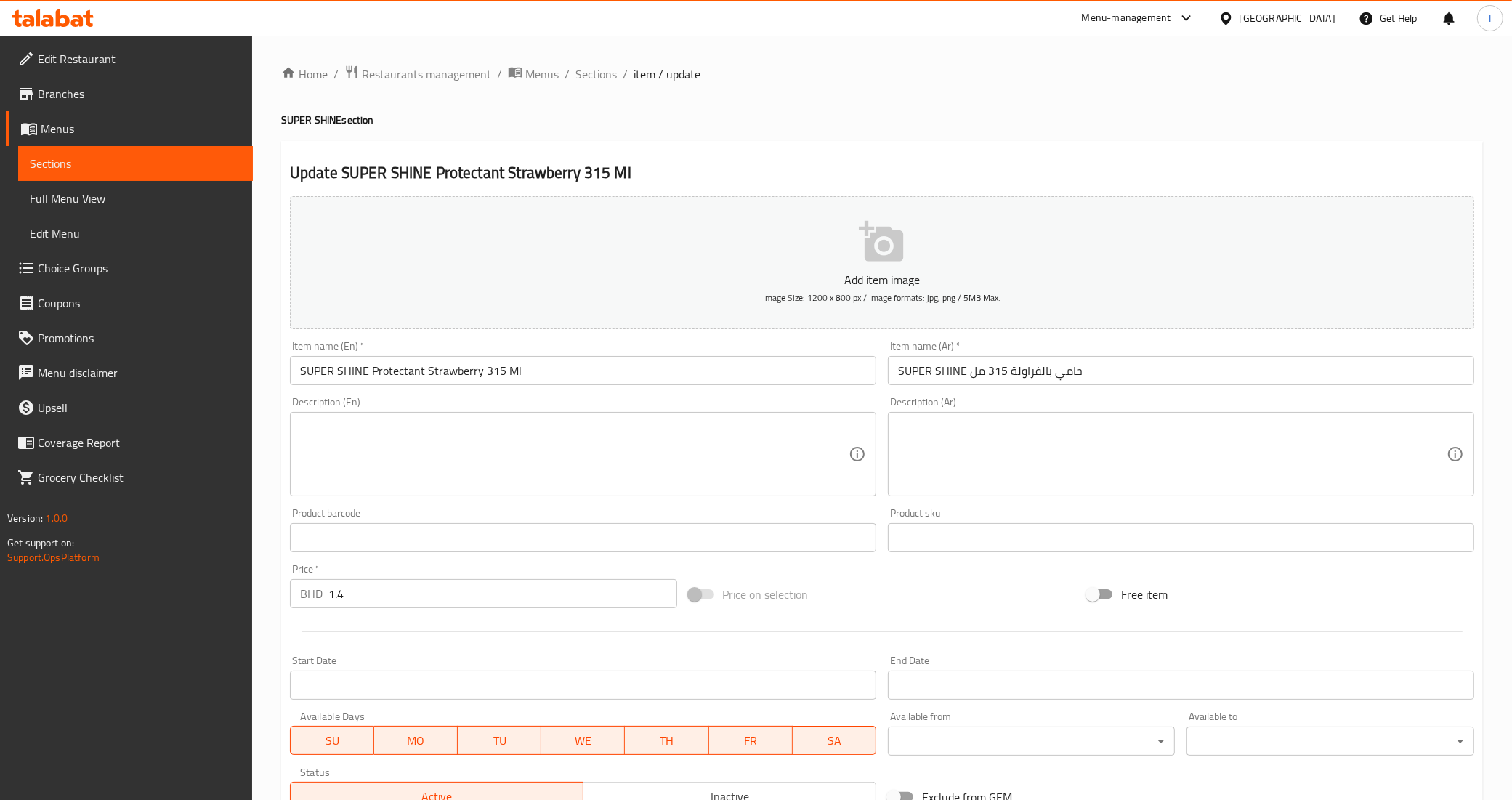
click at [1072, 375] on input "SUPER SHINE حامي بالفراولة 315 مل" at bounding box center [1180, 370] width 586 height 29
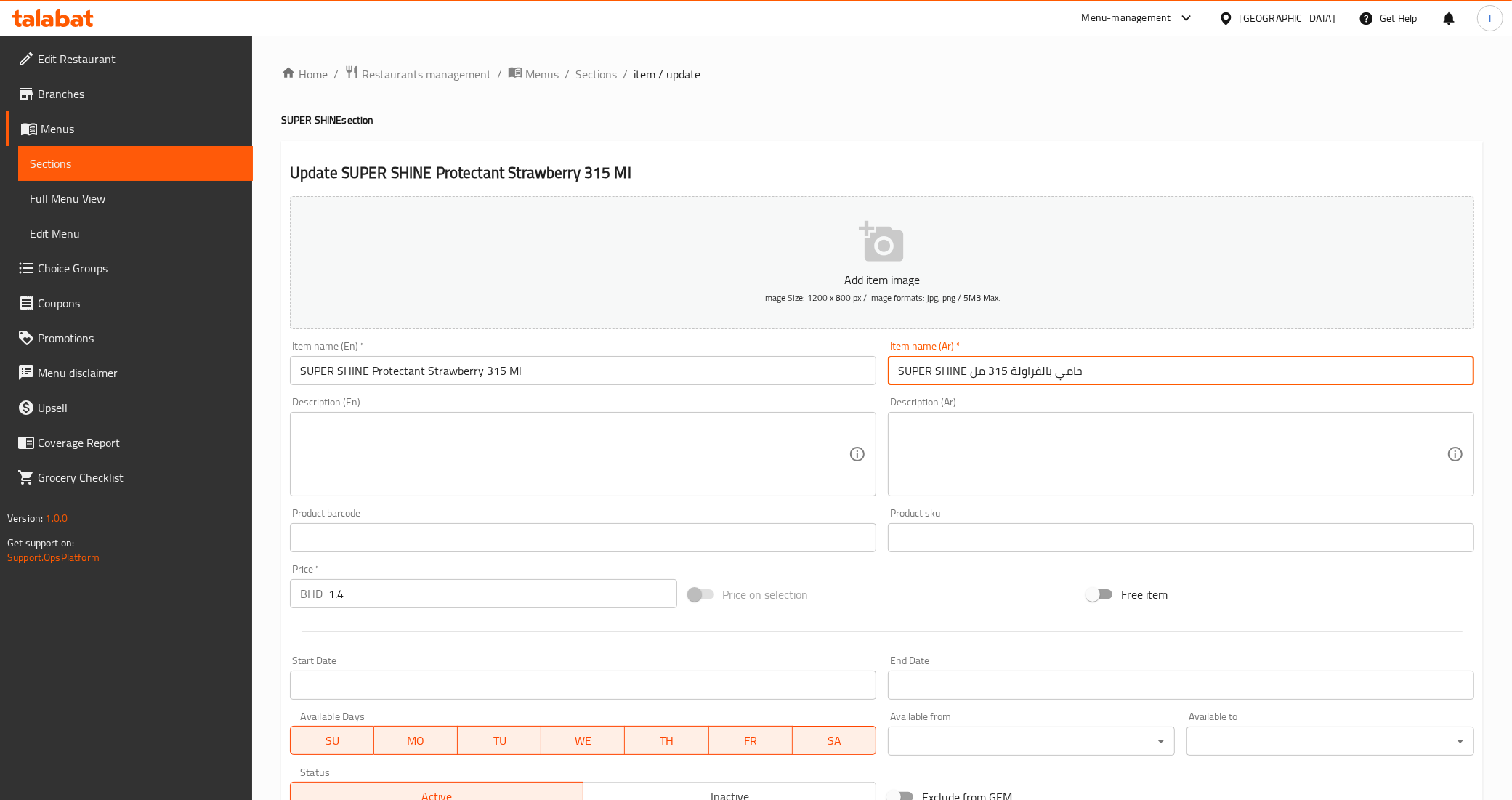
click at [1072, 375] on input "SUPER SHINE حامي بالفراولة 315 مل" at bounding box center [1180, 370] width 586 height 29
paste input "واقي"
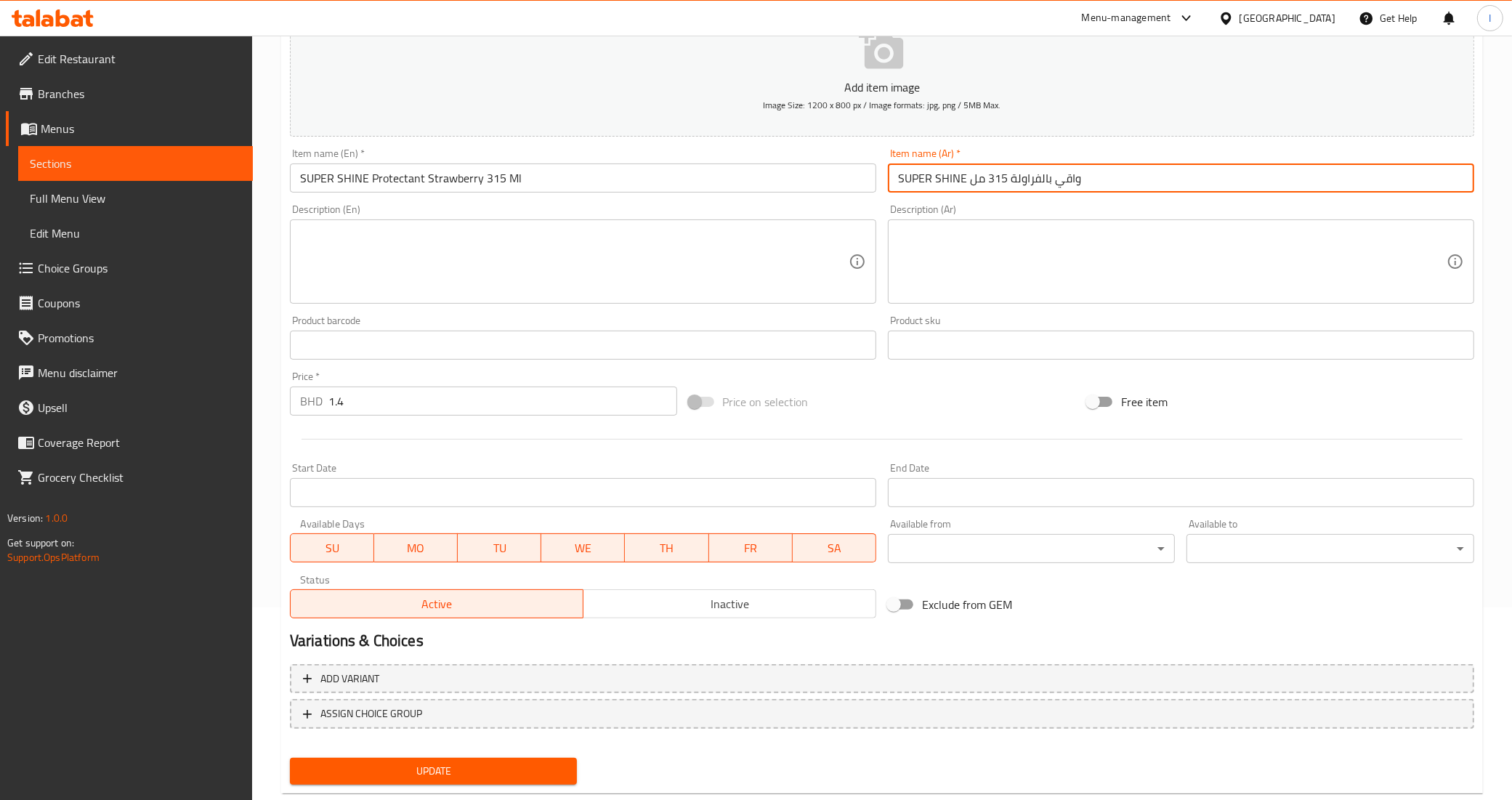
scroll to position [224, 0]
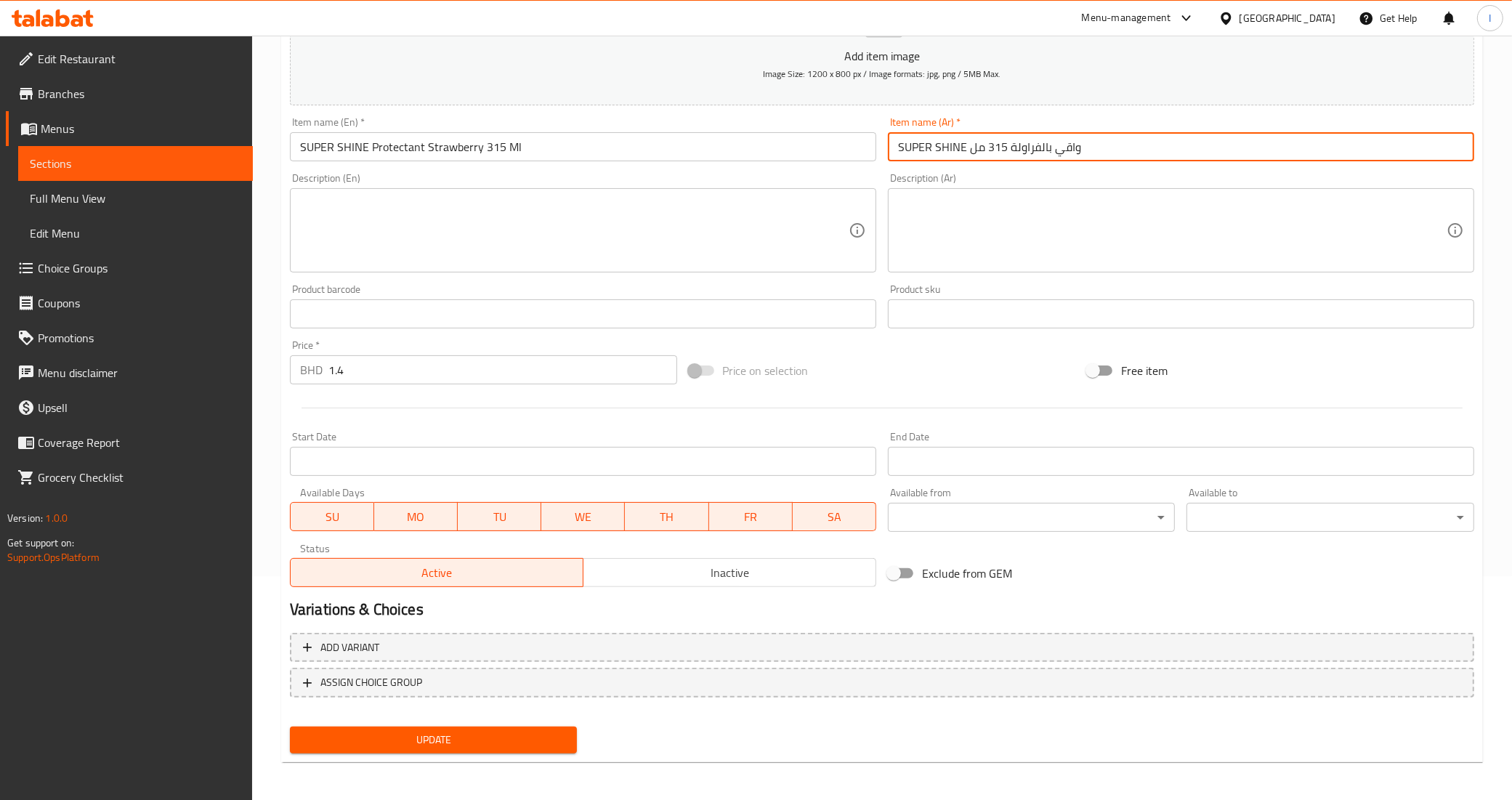
type input "SUPER SHINE واقي بالفراولة 315 مل"
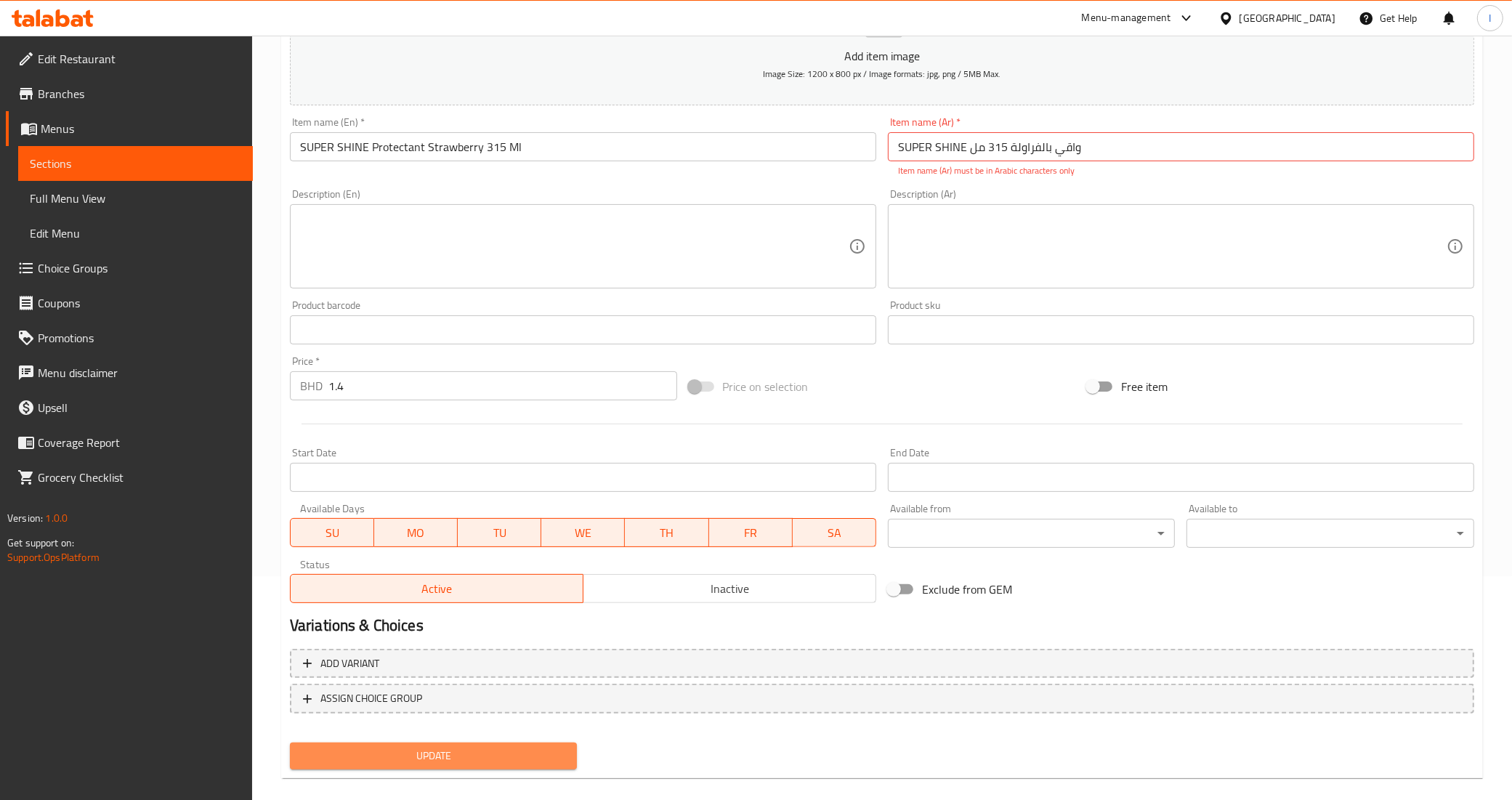
click at [453, 747] on span "Update" at bounding box center [433, 756] width 264 height 18
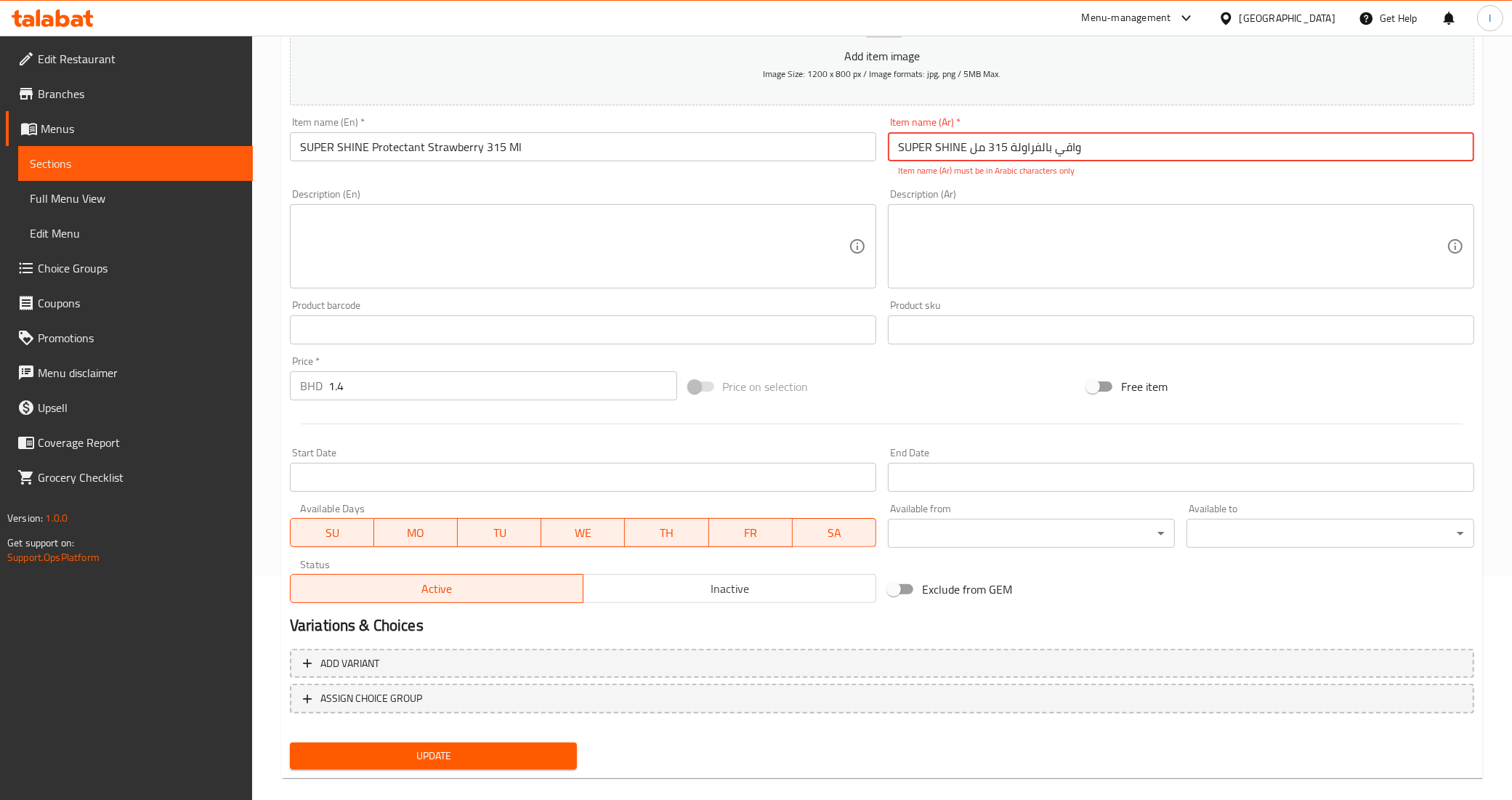
click at [467, 743] on button "Update" at bounding box center [434, 756] width 288 height 27
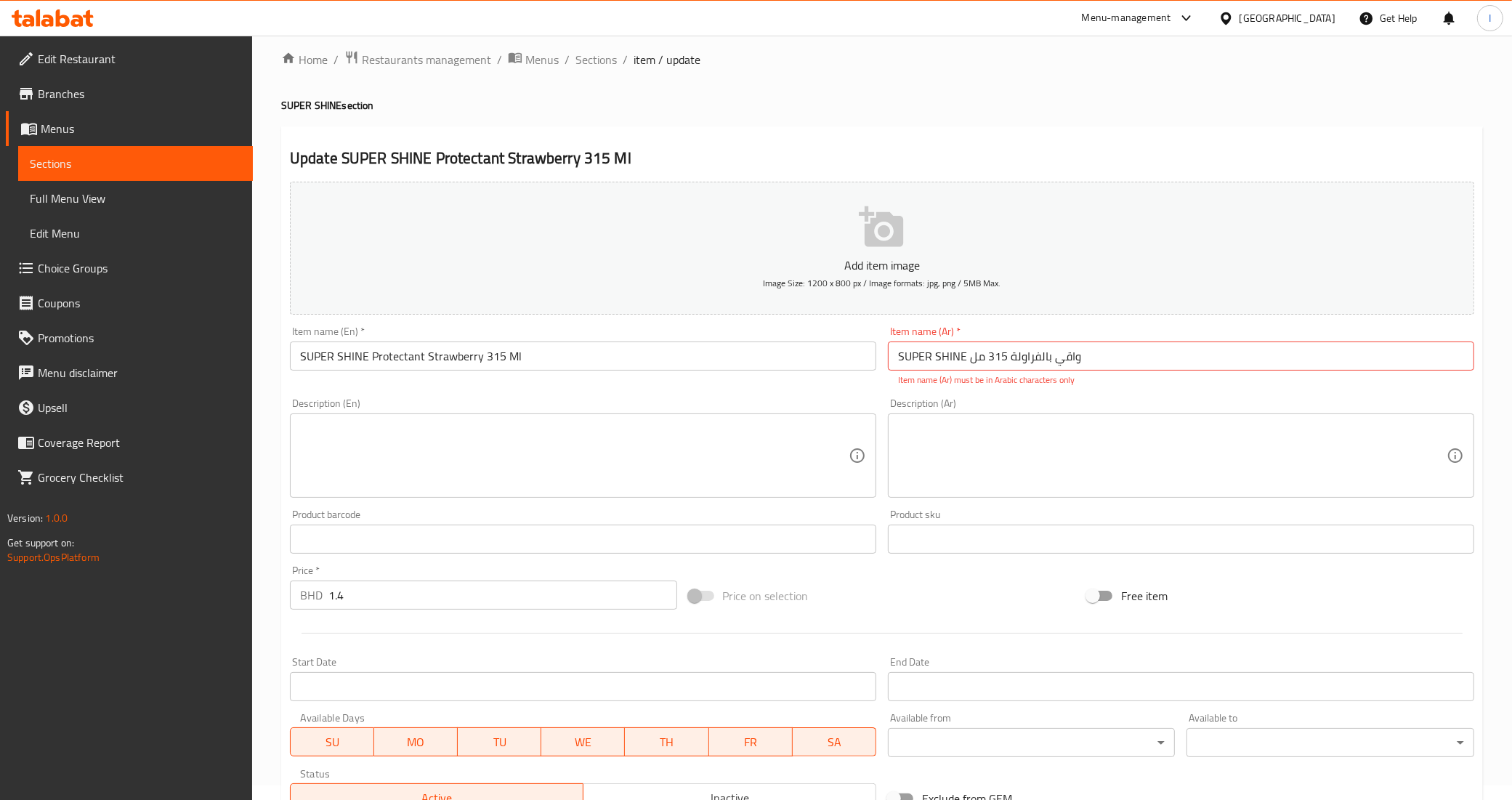
scroll to position [0, 0]
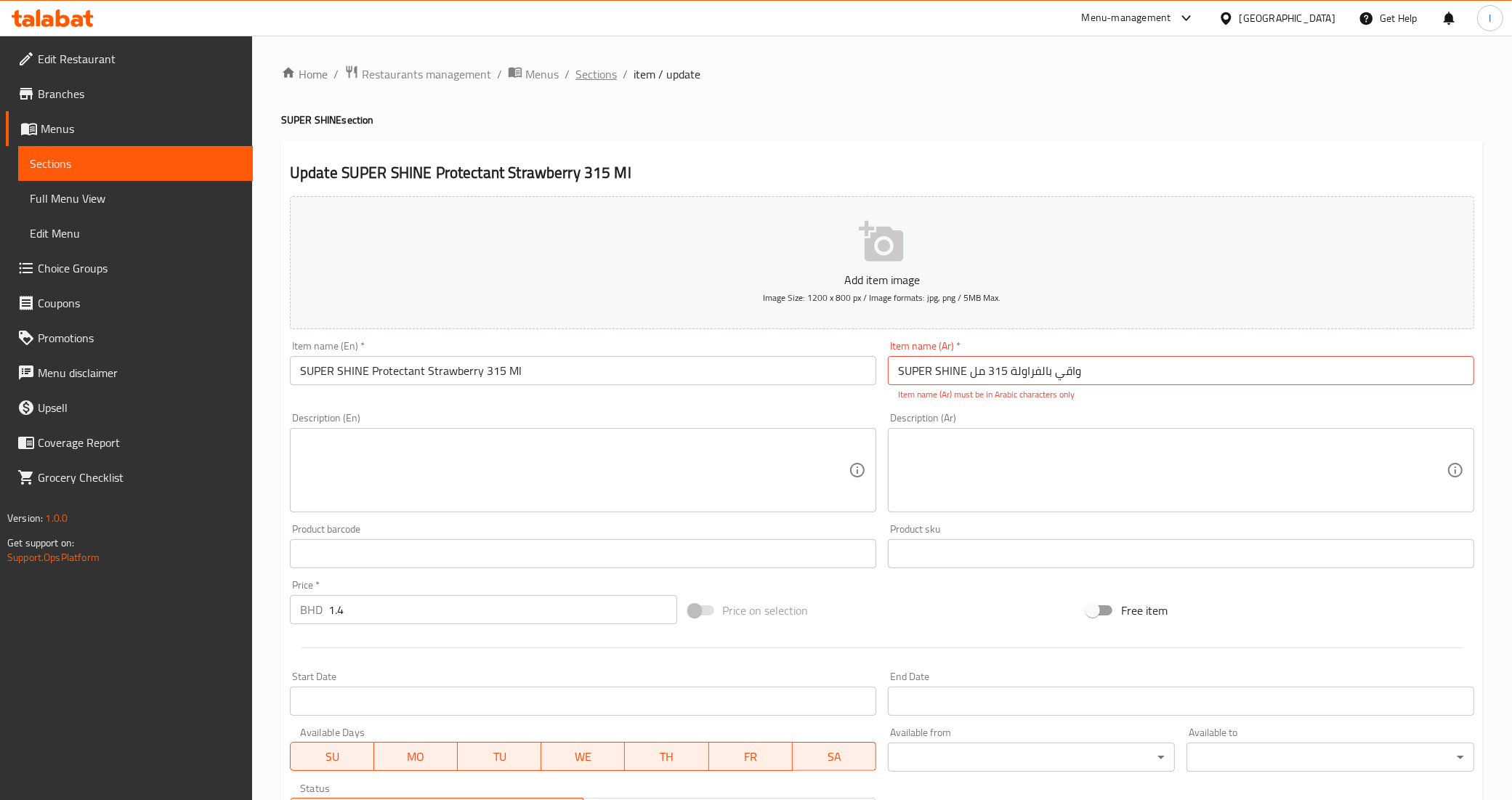
click at [593, 69] on span "Sections" at bounding box center [596, 74] width 41 height 18
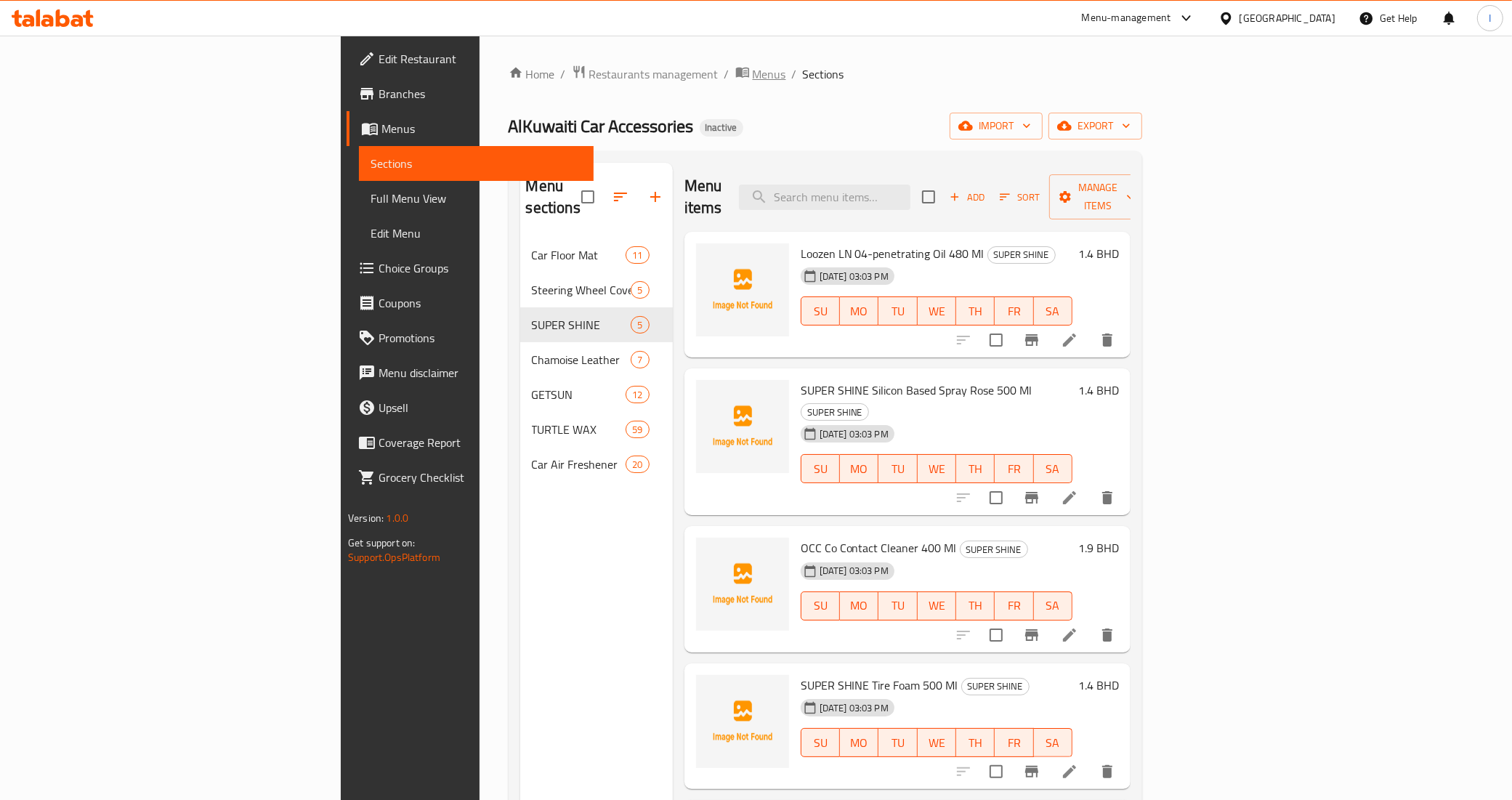
click at [753, 67] on span "Menus" at bounding box center [769, 74] width 33 height 18
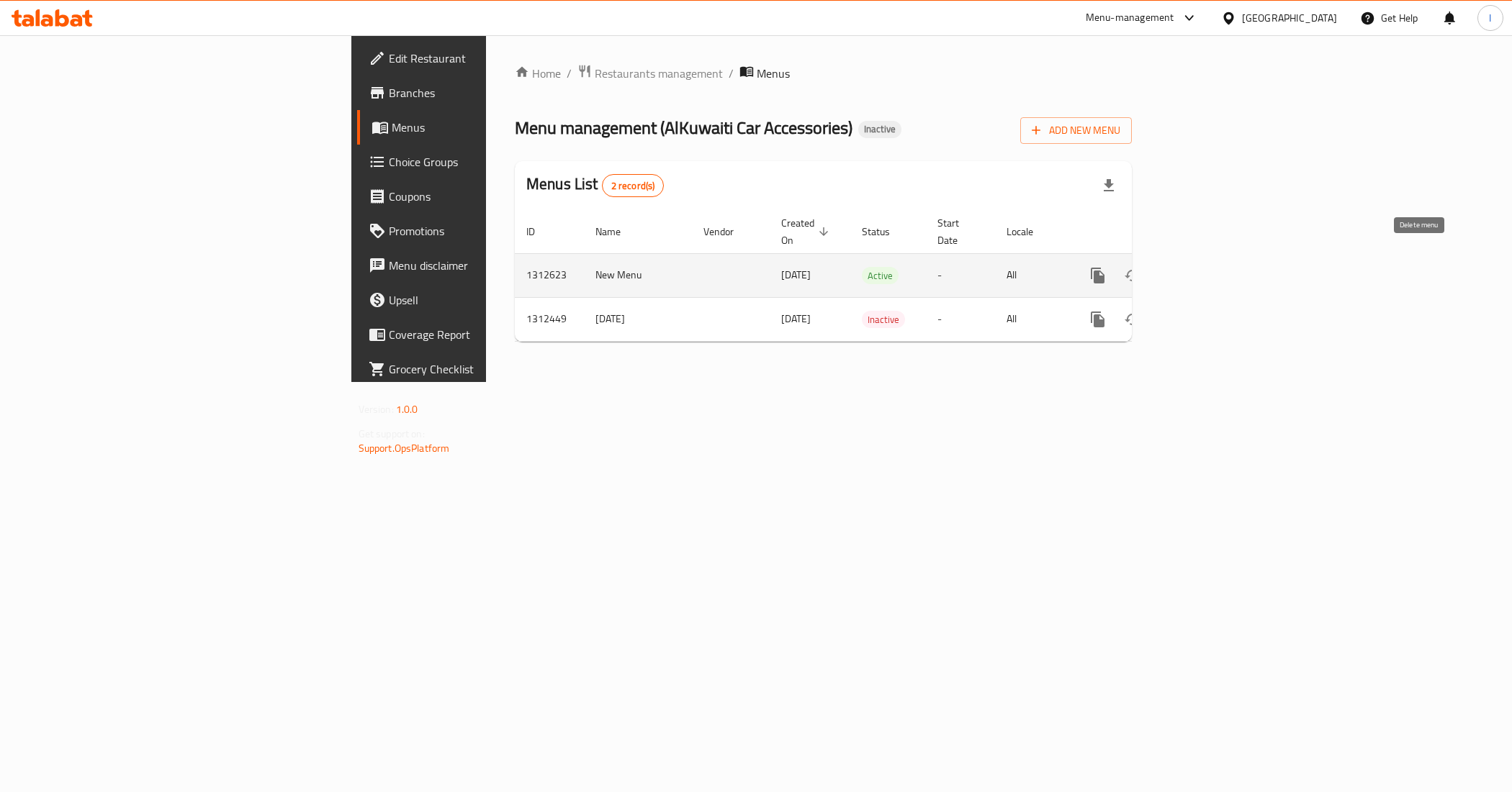
click at [1172, 269] on icon "enhanced table" at bounding box center [1167, 275] width 10 height 13
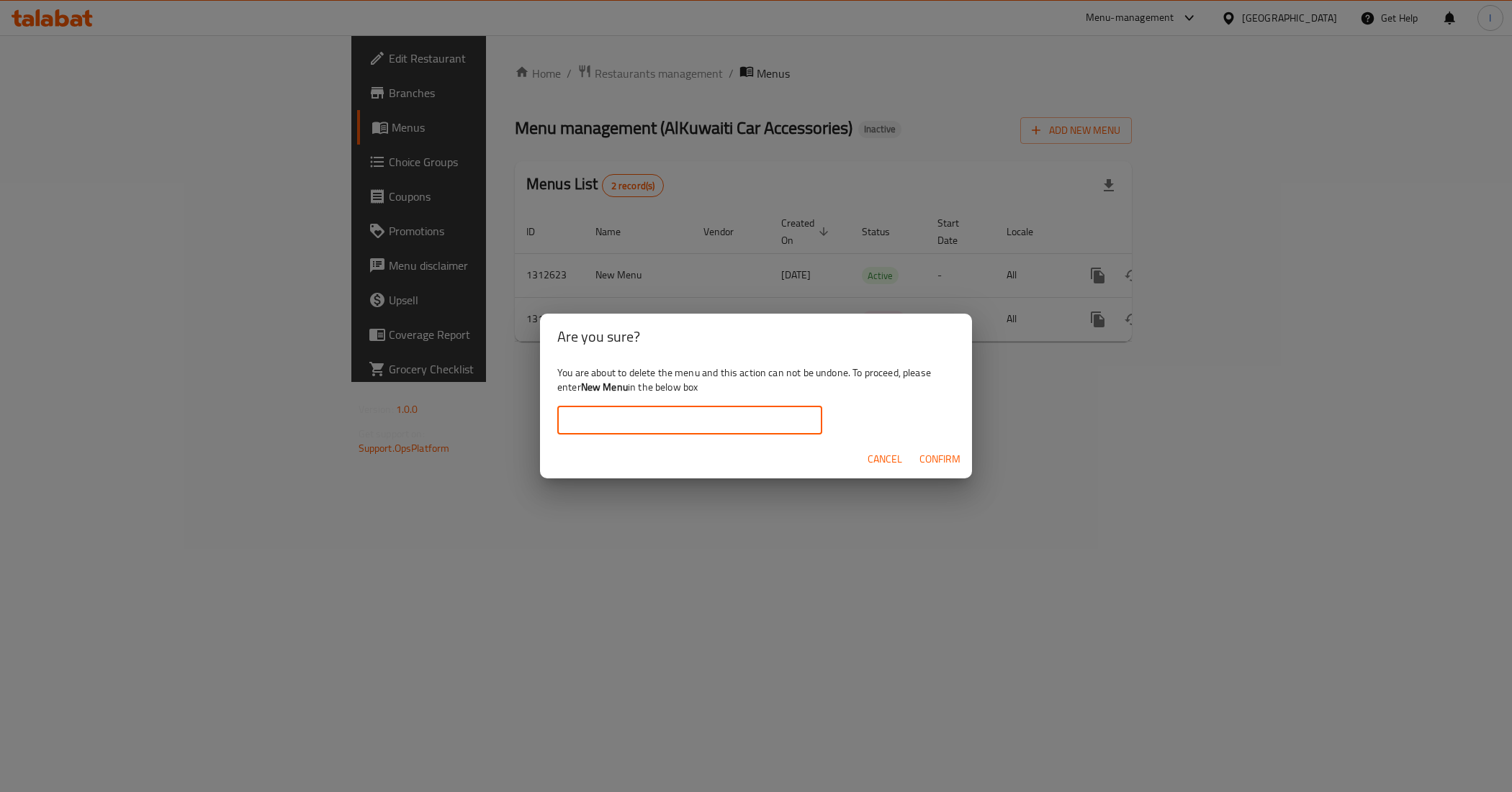
click at [742, 427] on input "text" at bounding box center [690, 420] width 265 height 29
type input "New Menu"
click at [947, 454] on span "Confirm" at bounding box center [940, 460] width 41 height 18
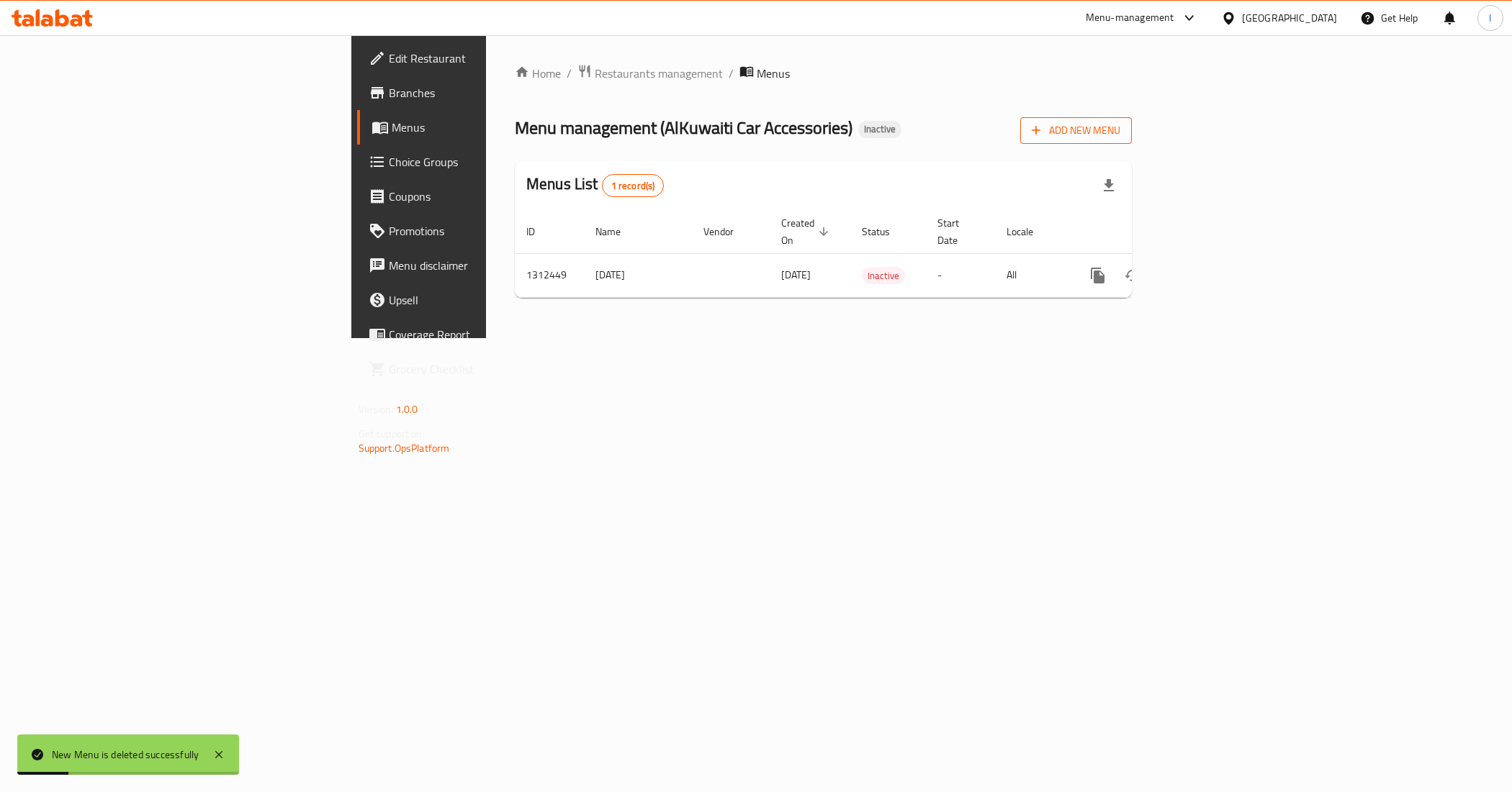
click at [1120, 133] on span "Add New Menu" at bounding box center [1076, 131] width 89 height 18
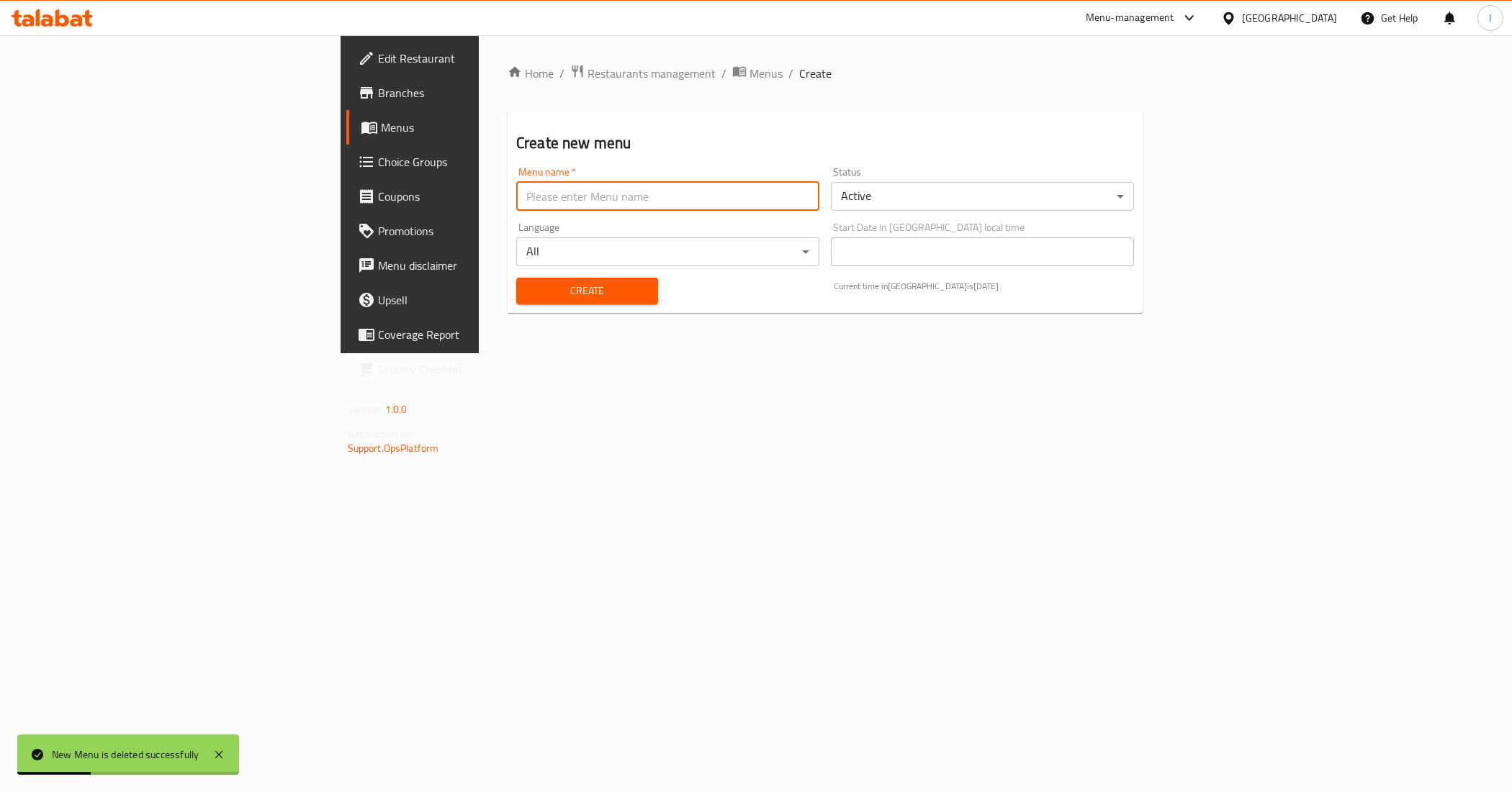
click at [696, 189] on input "text" at bounding box center [667, 196] width 303 height 29
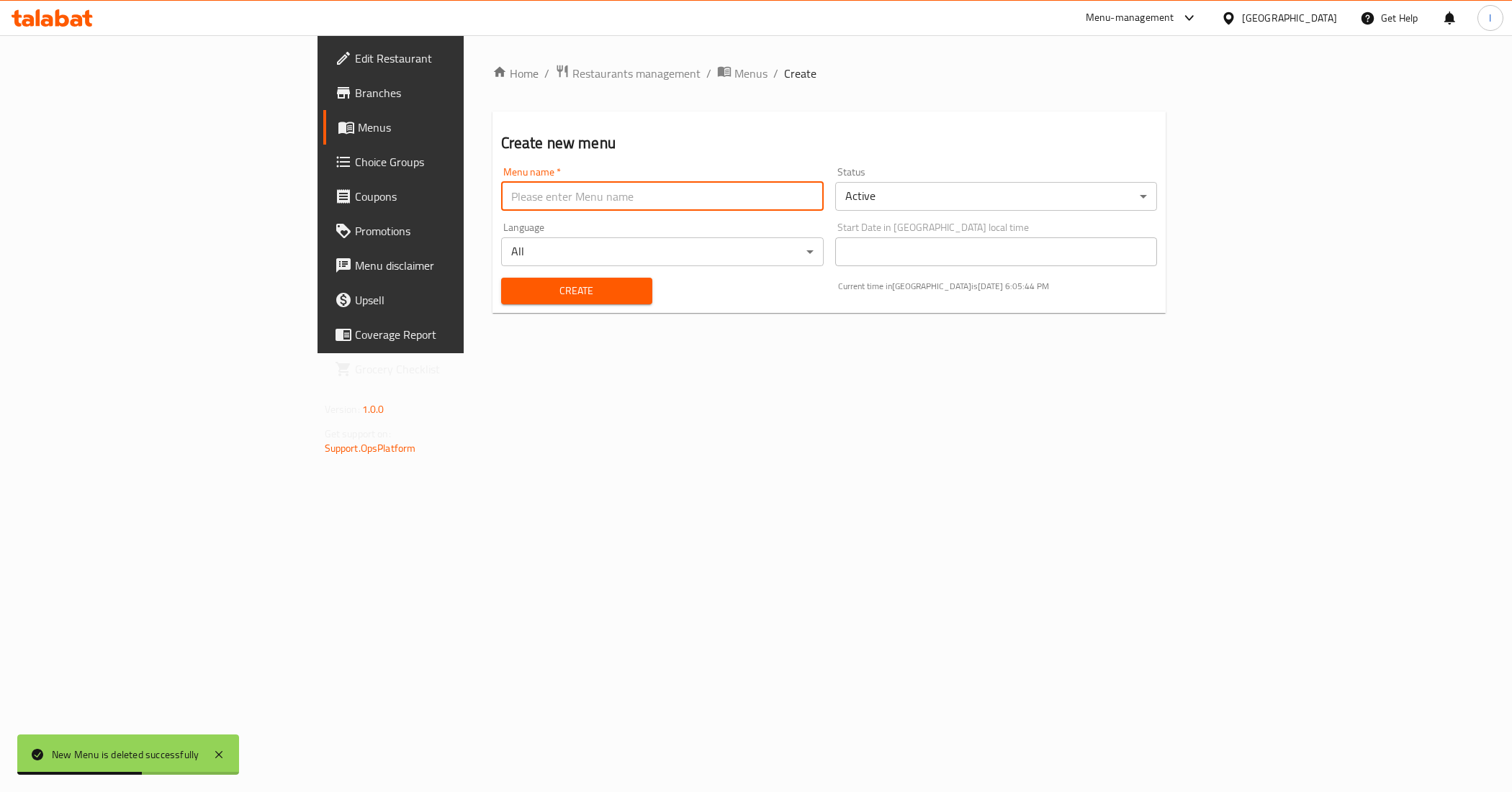
type input "New Menu"
click at [513, 297] on span "Create" at bounding box center [577, 291] width 128 height 18
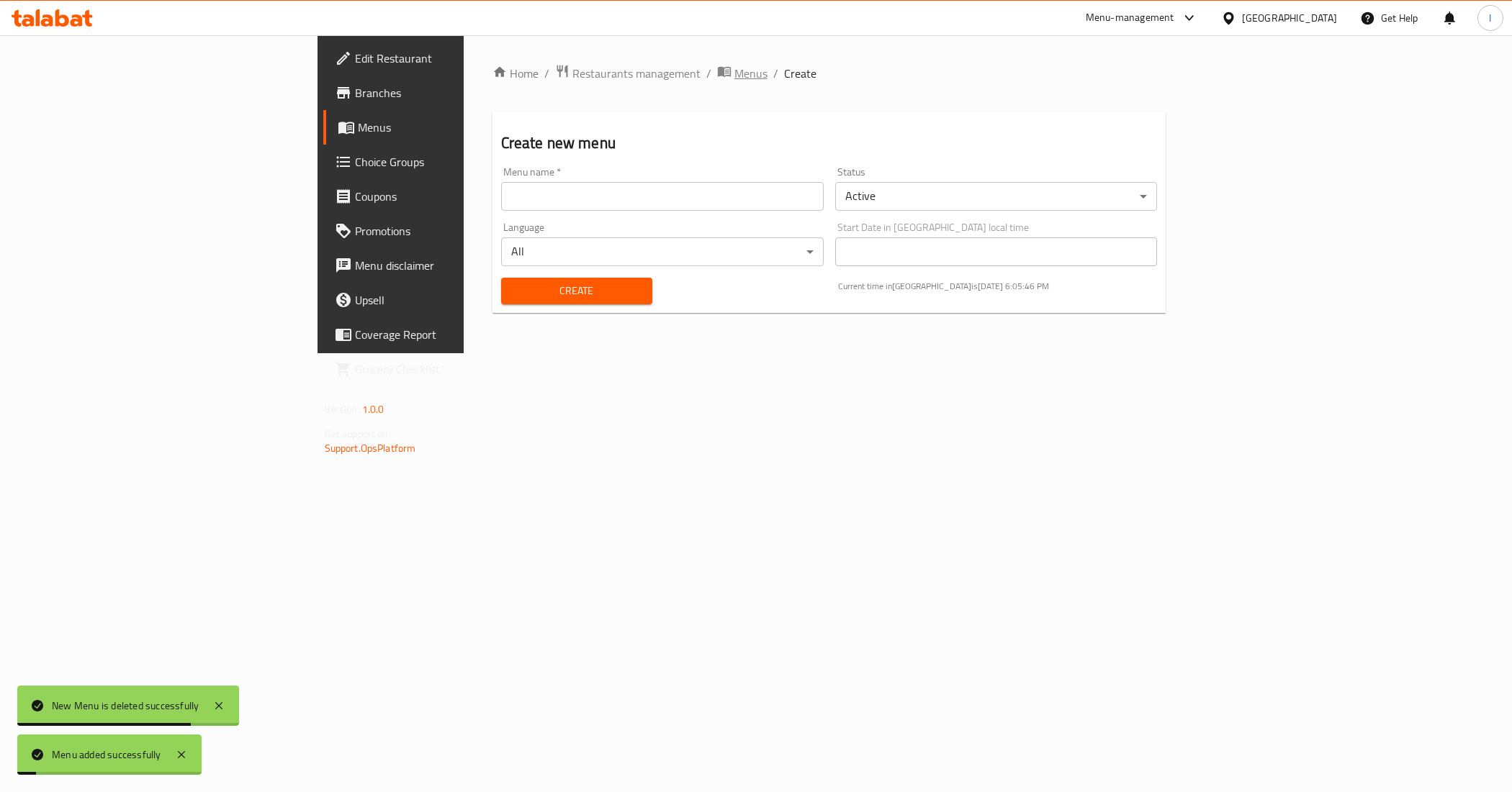
click at [735, 65] on span "Menus" at bounding box center [751, 74] width 33 height 18
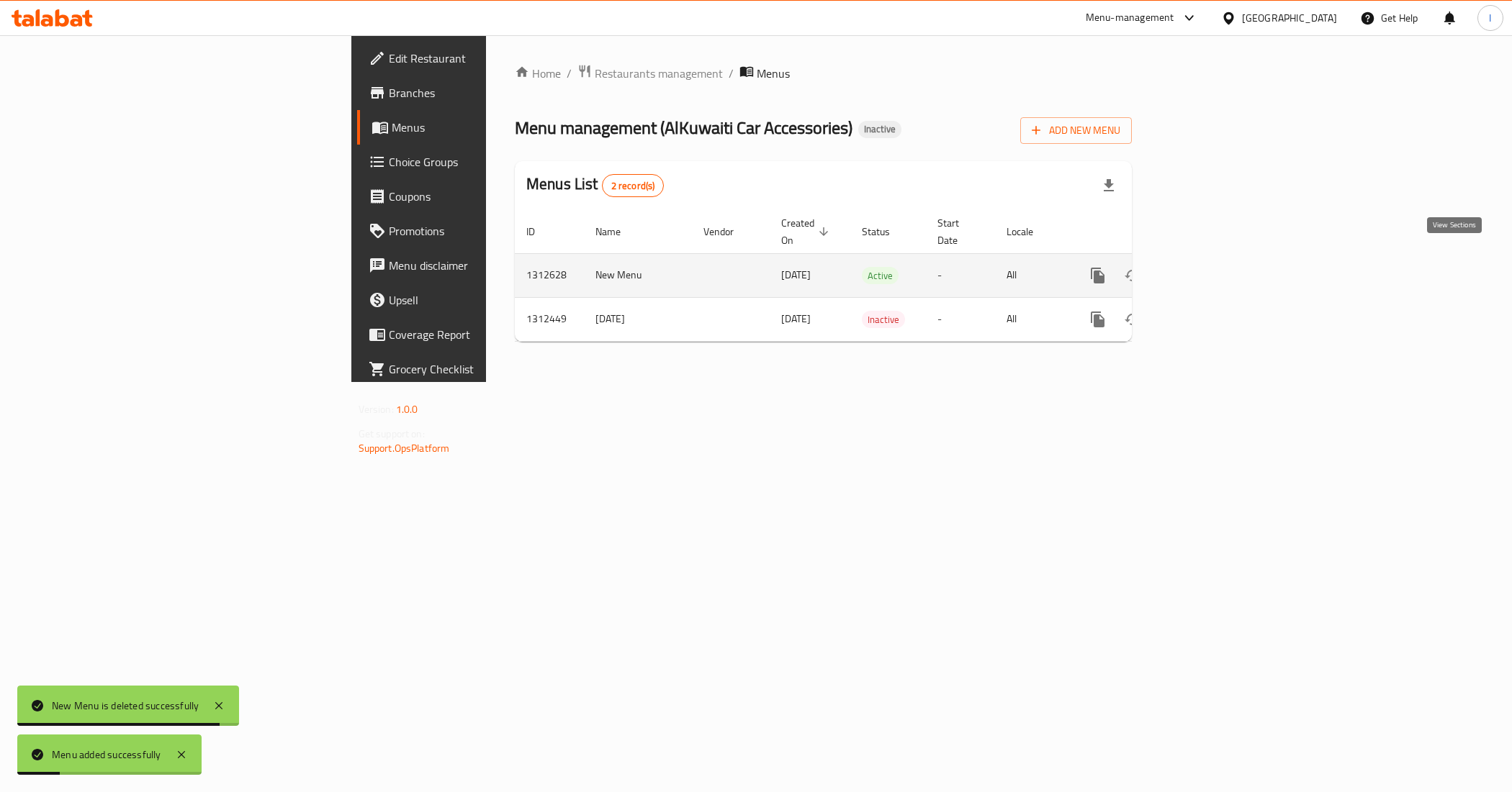
click at [1208, 269] on icon "enhanced table" at bounding box center [1202, 275] width 13 height 13
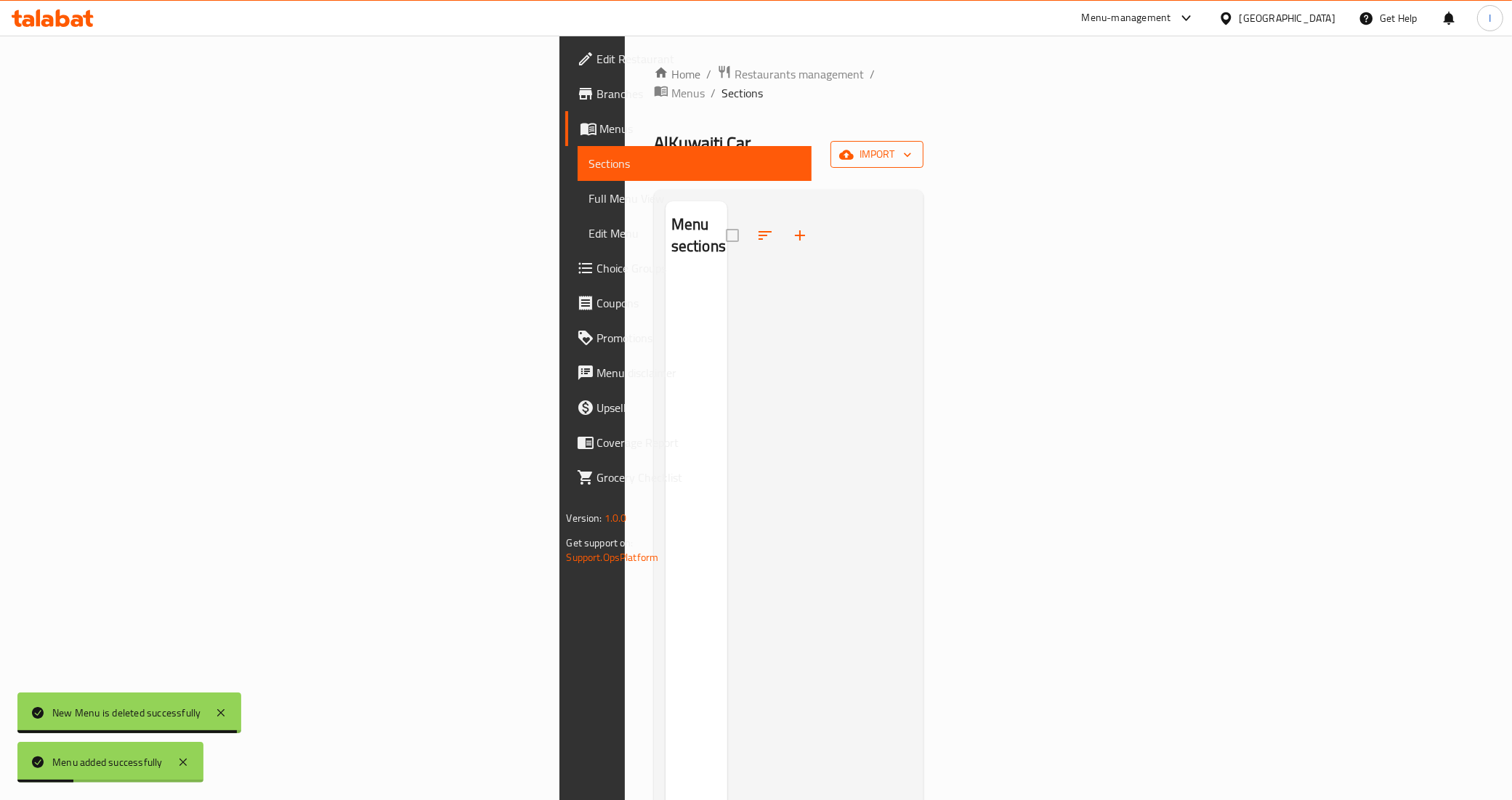
click at [912, 146] on span "import" at bounding box center [877, 154] width 70 height 18
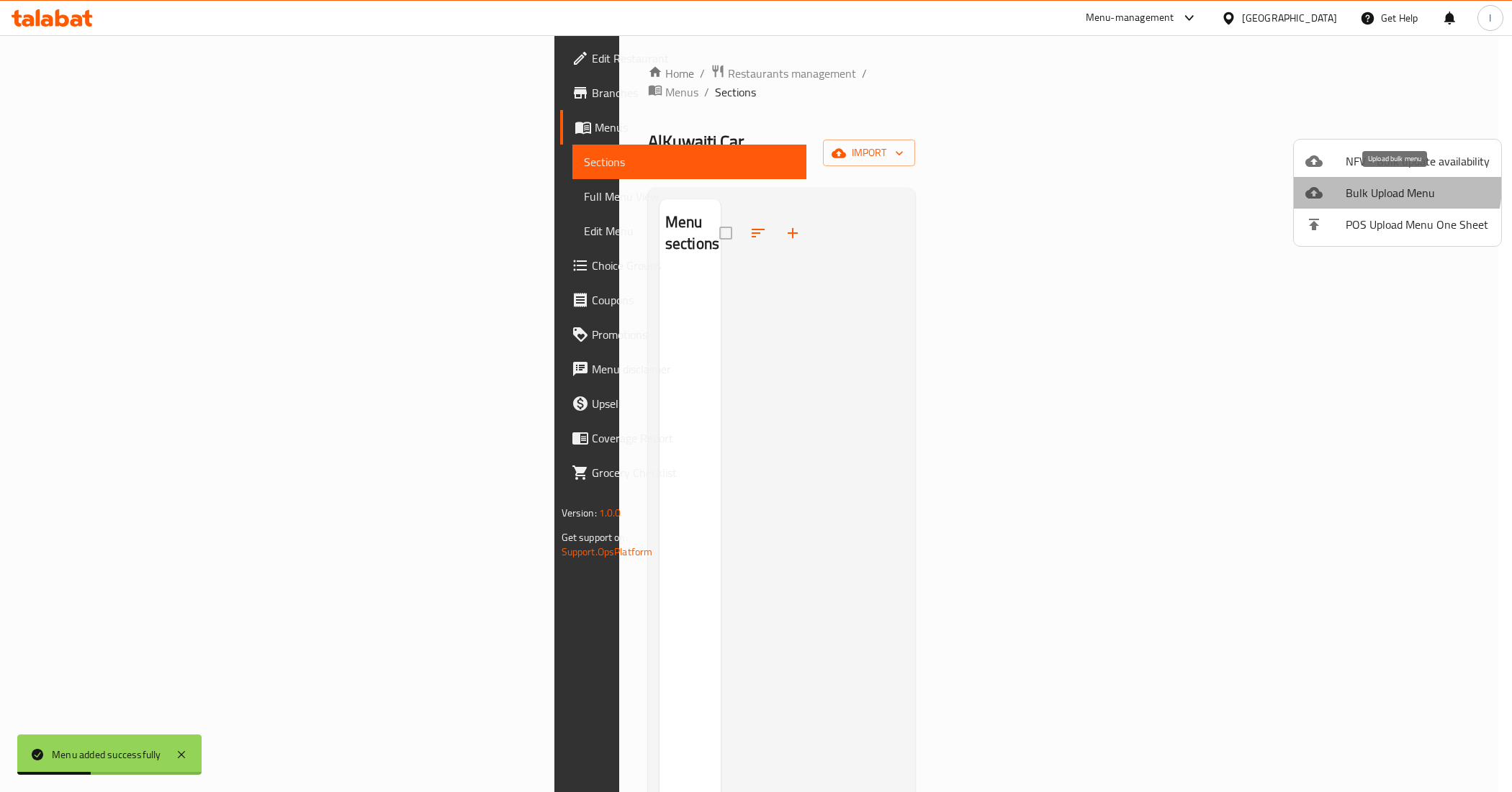
click at [1384, 186] on span "Bulk Upload Menu" at bounding box center [1418, 193] width 144 height 18
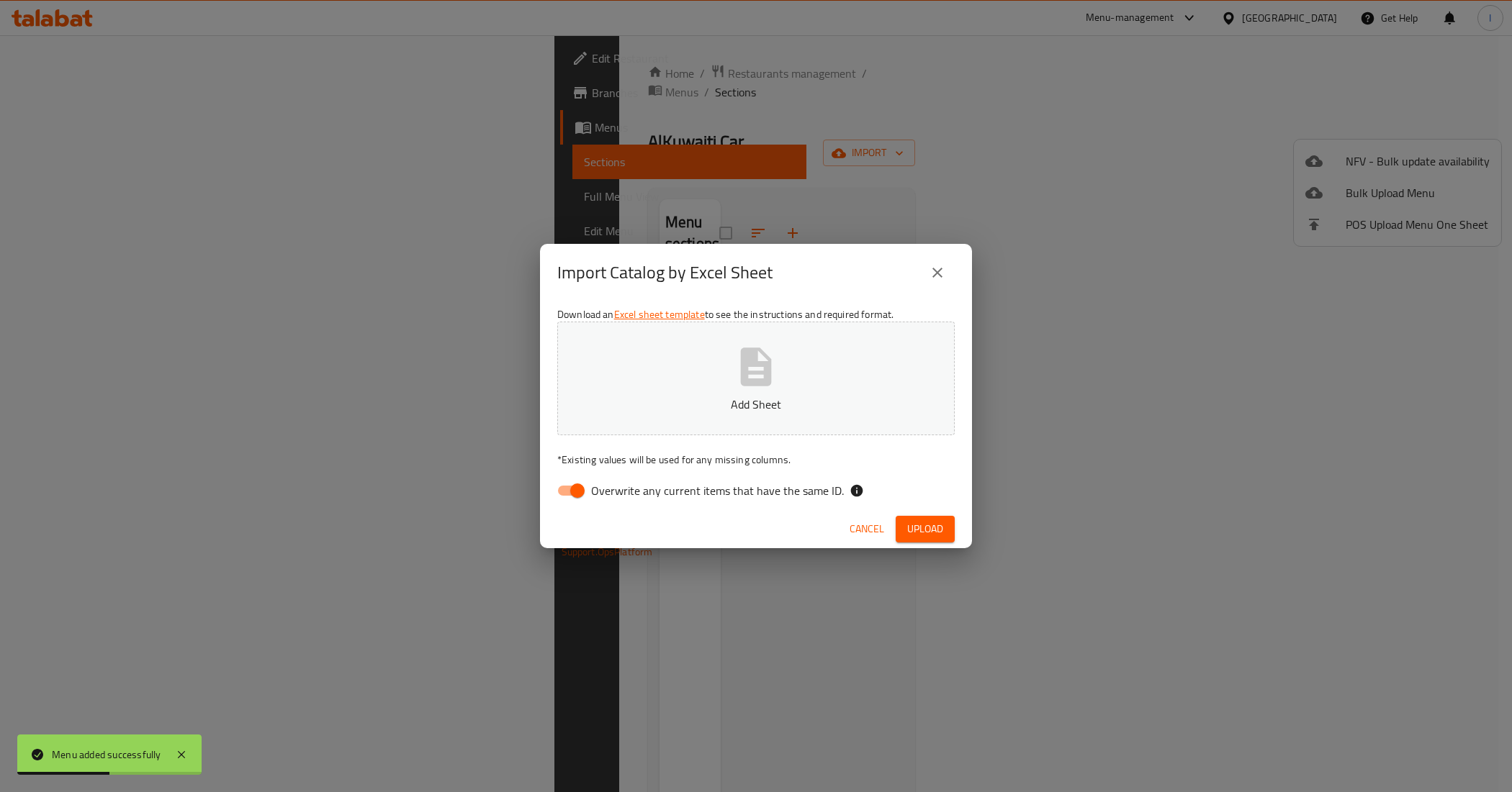
click at [560, 494] on input "Overwrite any current items that have the same ID." at bounding box center [578, 491] width 82 height 27
checkbox input "false"
click at [639, 392] on button "Add Sheet" at bounding box center [756, 379] width 397 height 114
click at [945, 525] on button "Upload" at bounding box center [925, 529] width 59 height 26
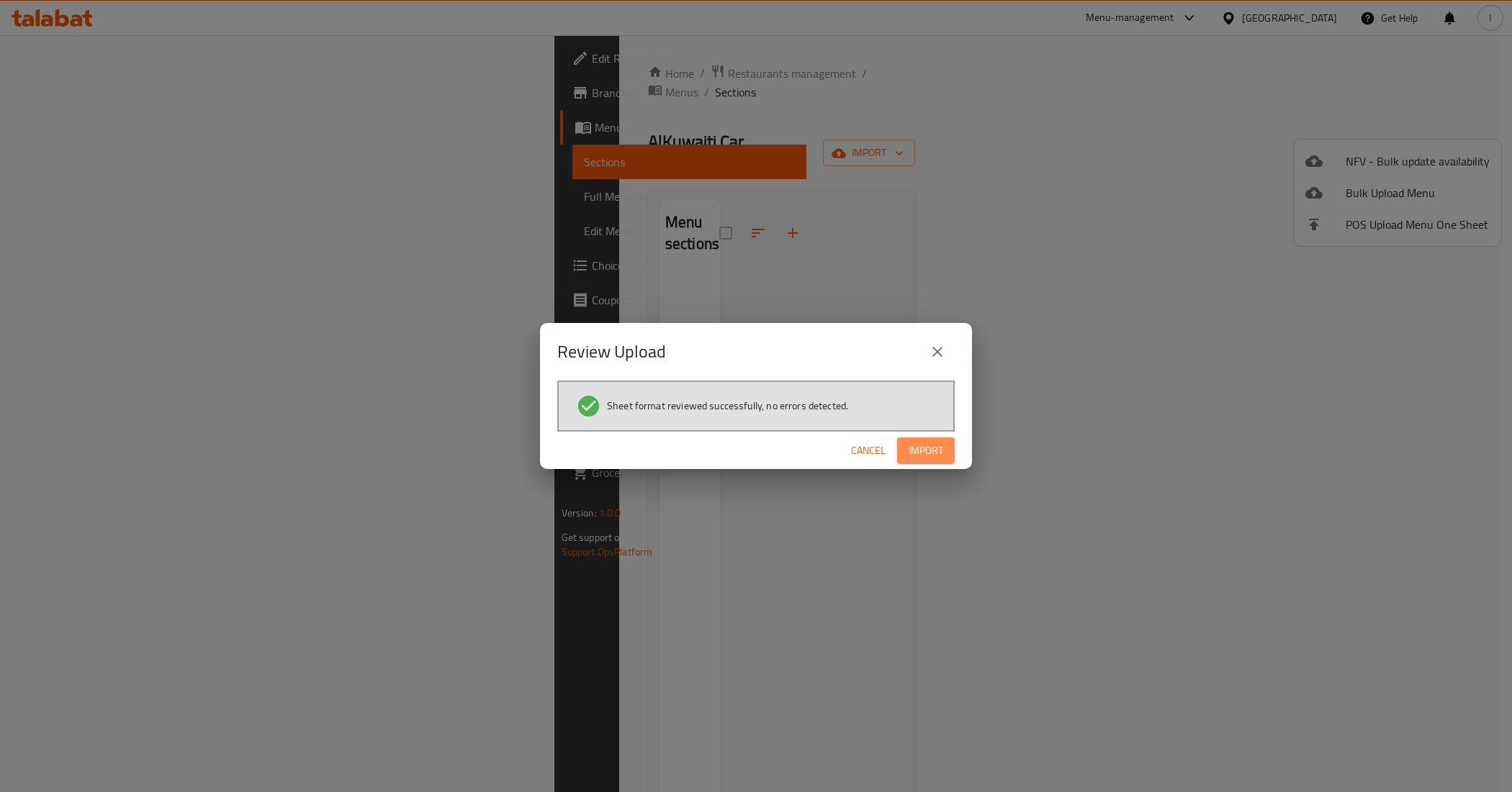
click at [915, 447] on span "Import" at bounding box center [925, 451] width 34 height 18
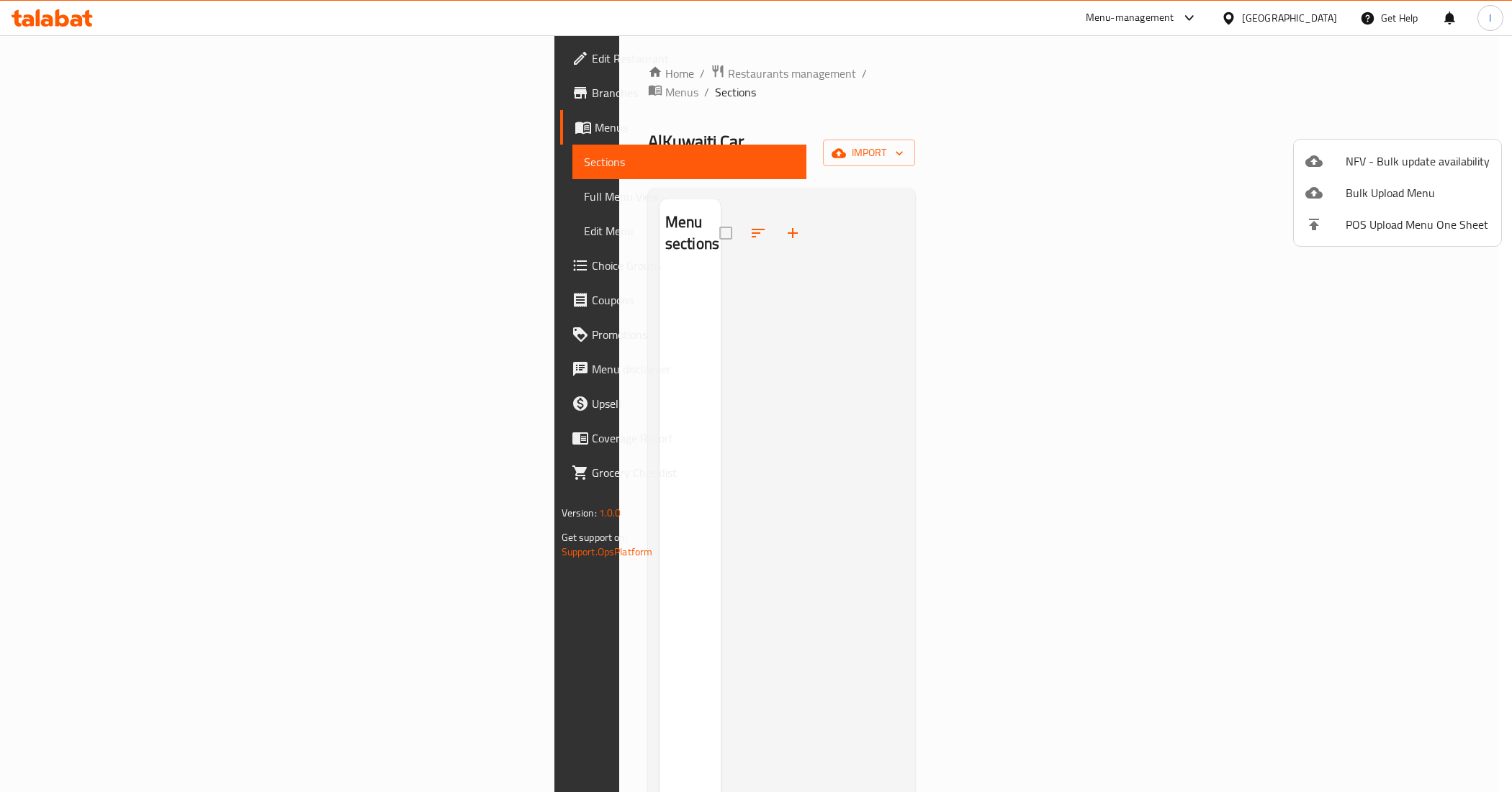
click at [635, 285] on div at bounding box center [756, 396] width 1512 height 792
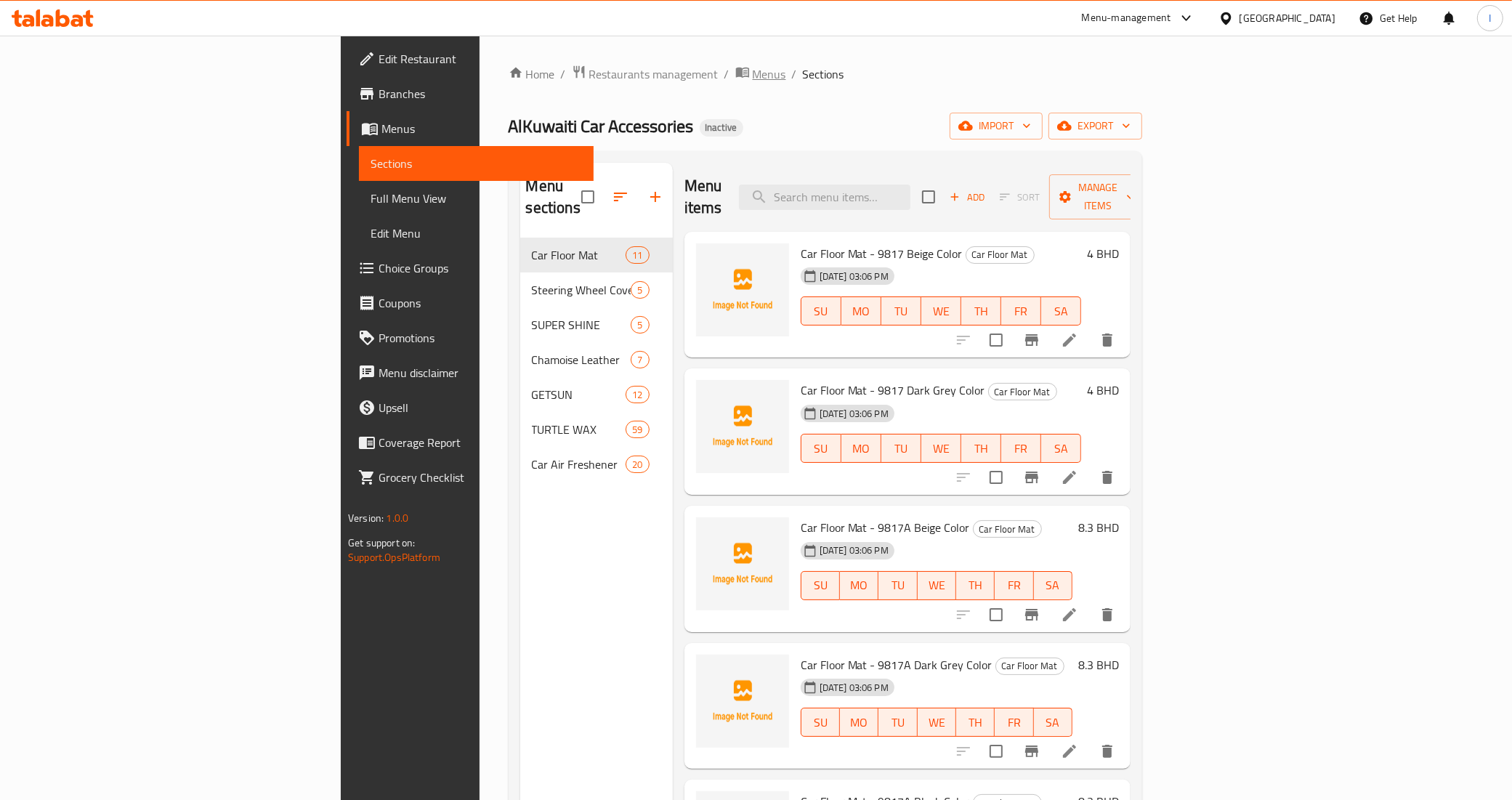
click at [753, 75] on span "Menus" at bounding box center [769, 74] width 33 height 18
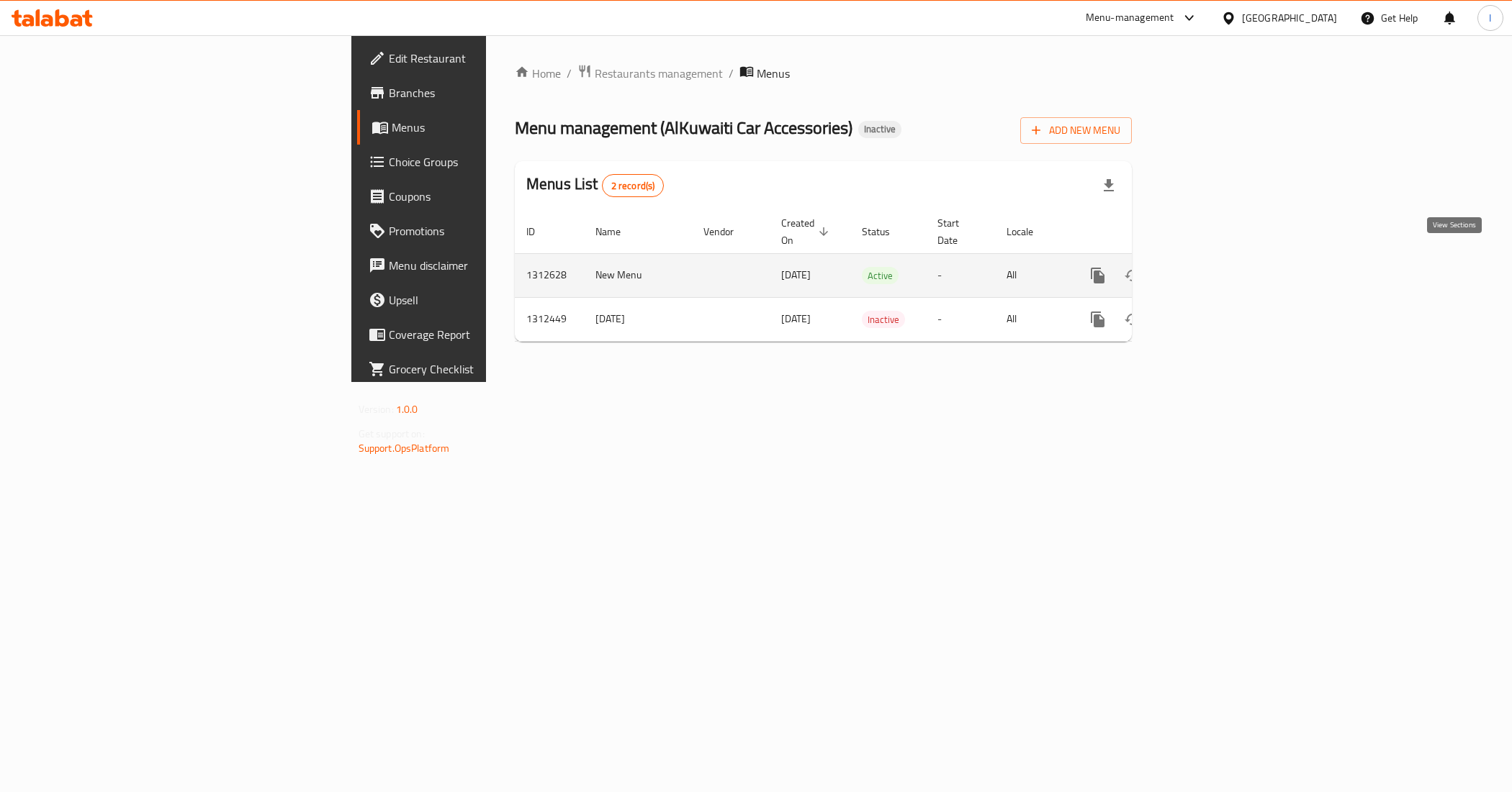
click at [1220, 259] on link "enhanced table" at bounding box center [1201, 275] width 34 height 34
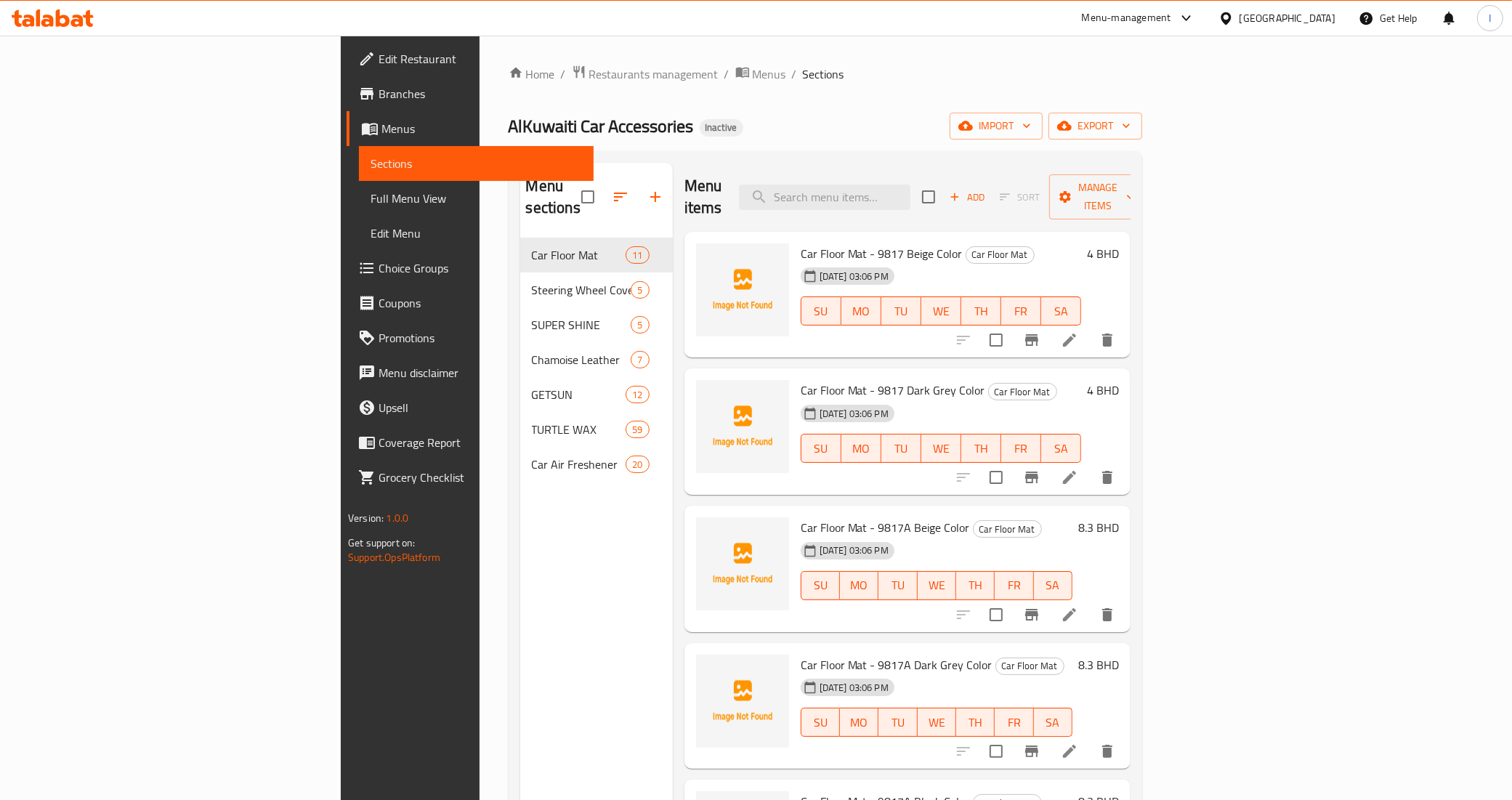
click at [370, 201] on span "Full Menu View" at bounding box center [476, 199] width 212 height 18
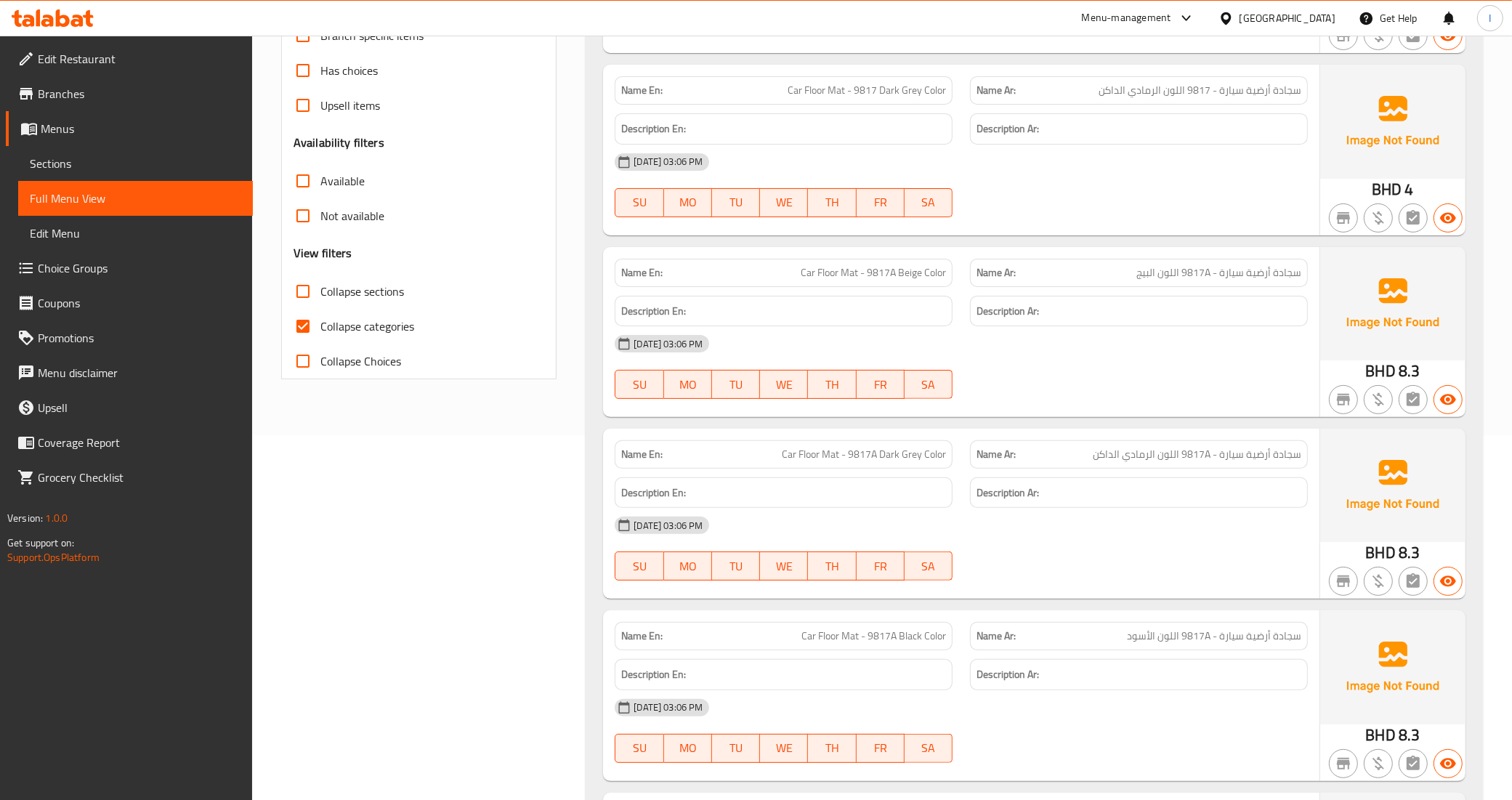
scroll to position [636, 0]
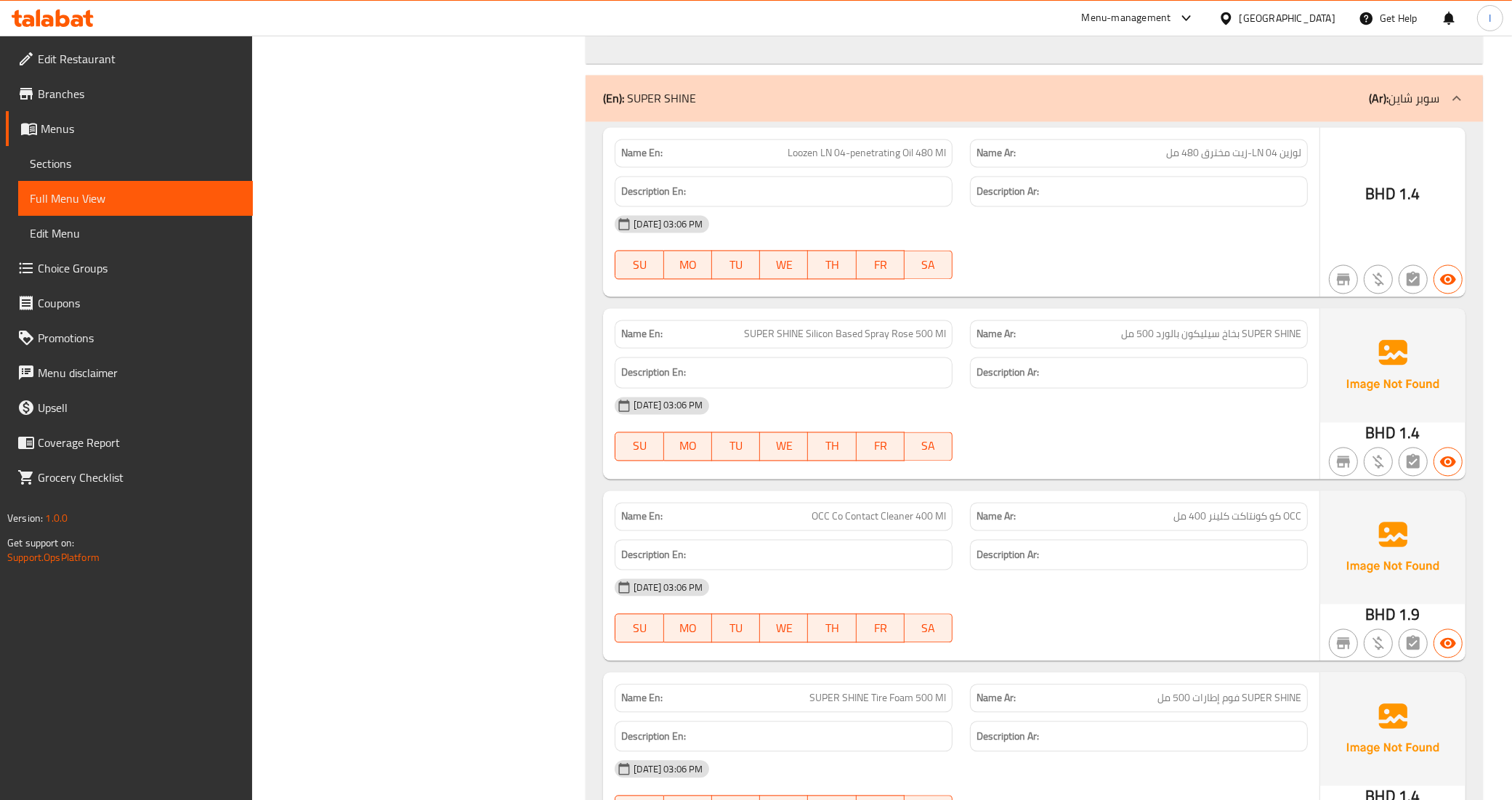
scroll to position [3040, 0]
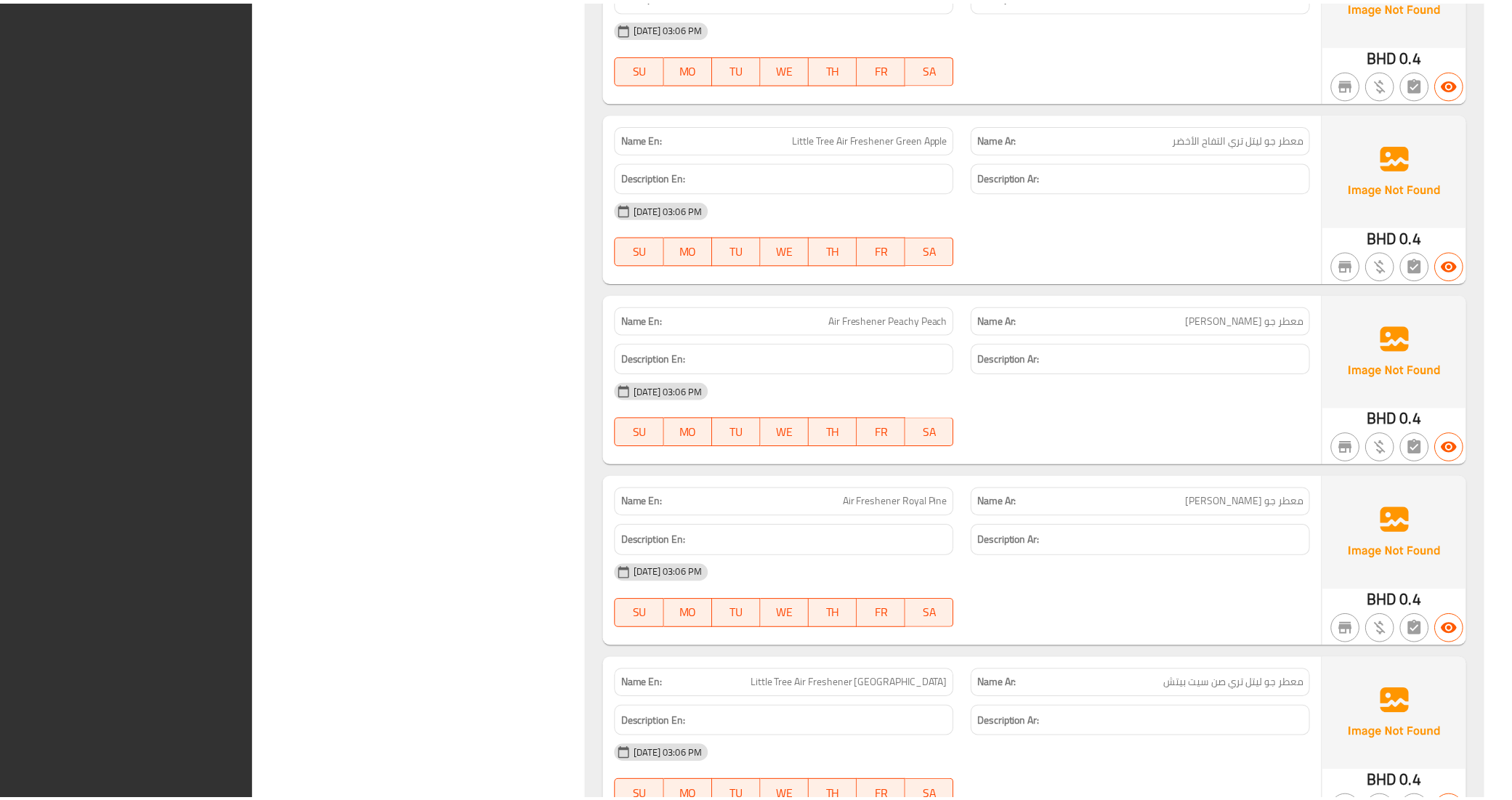
scroll to position [21657, 0]
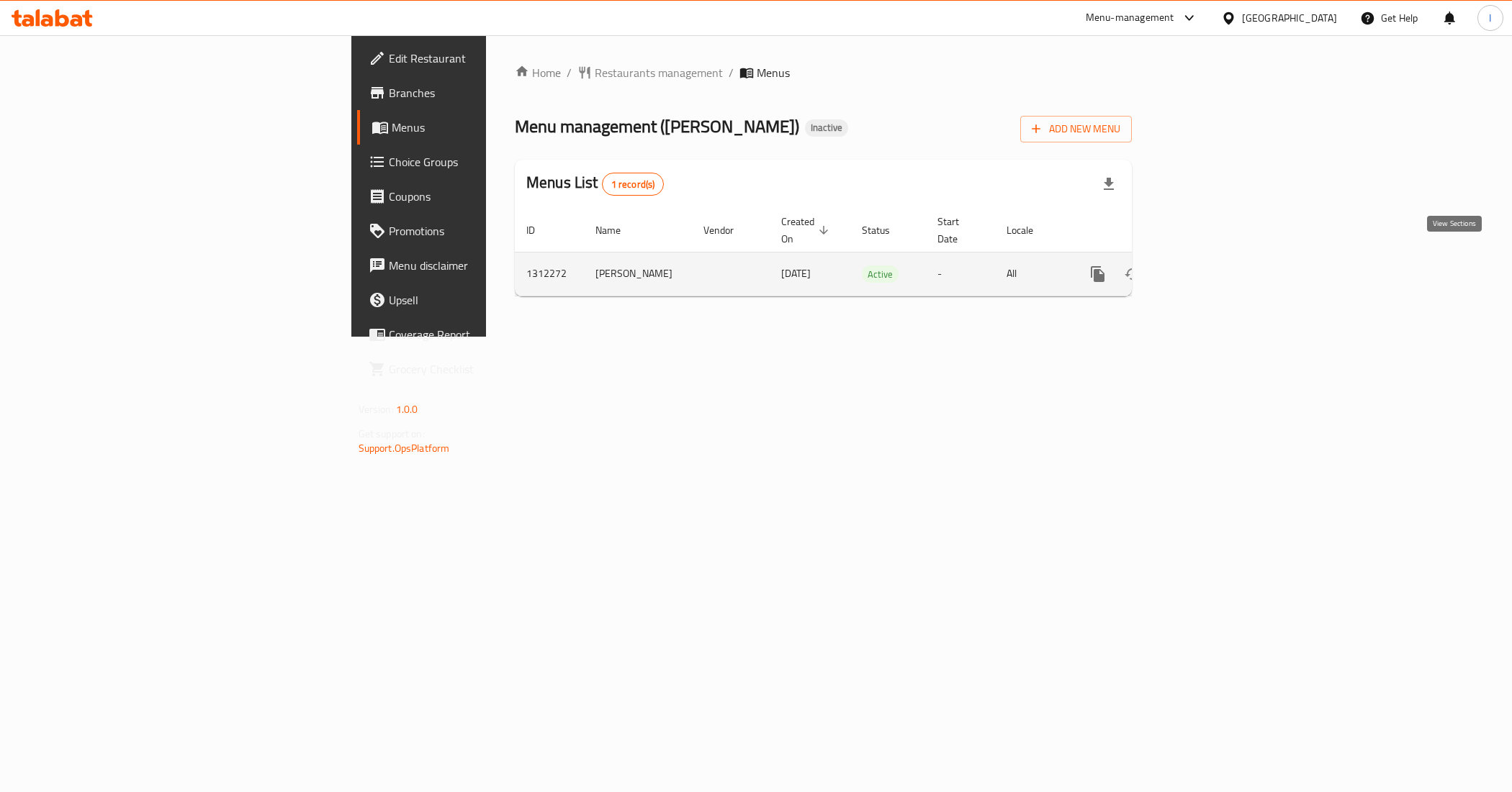
click at [1208, 267] on icon "enhanced table" at bounding box center [1202, 274] width 13 height 13
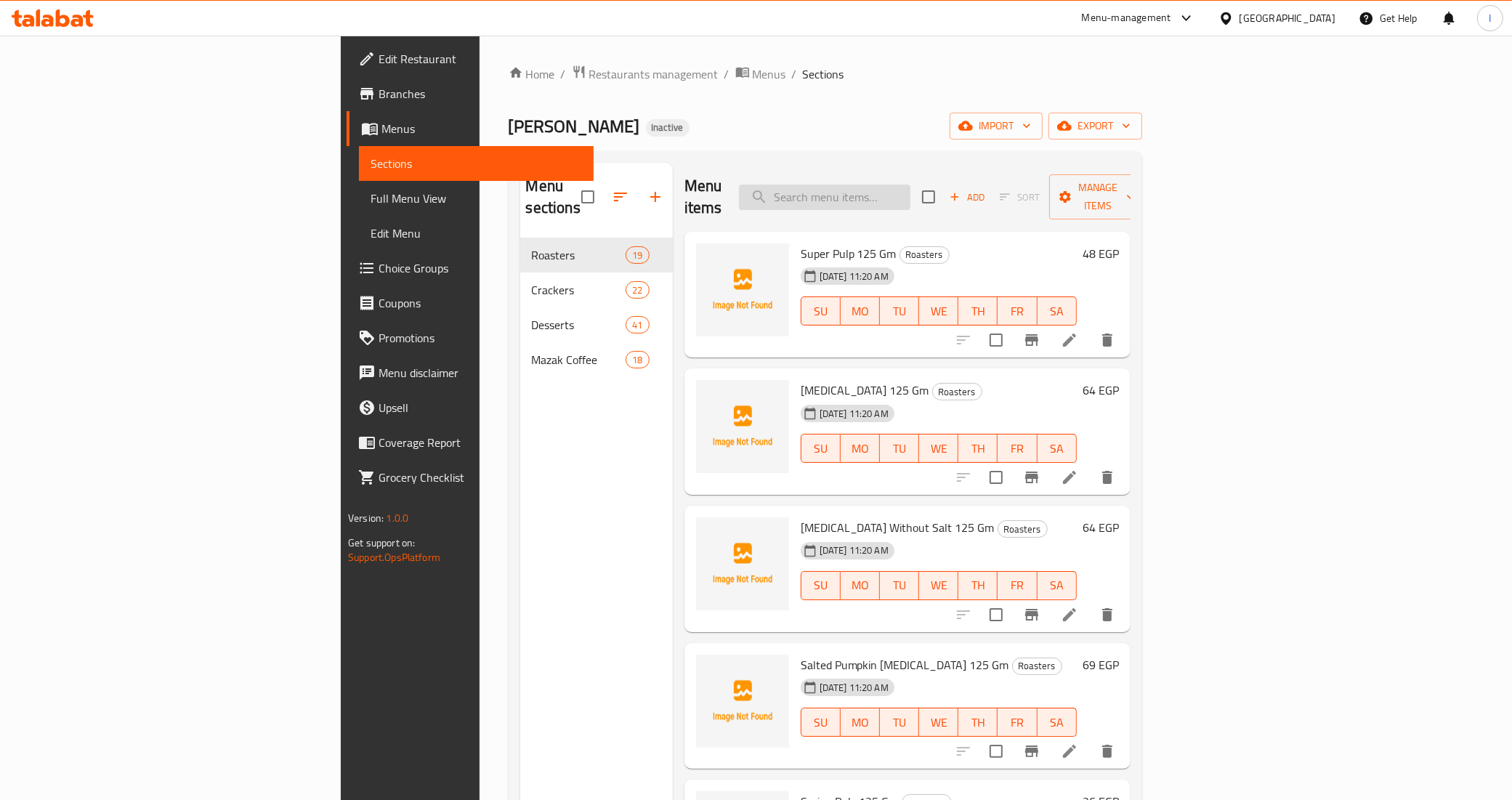
click at [910, 188] on input "search" at bounding box center [825, 197] width 171 height 25
type input "موز"
type input "كيس حمص"
type input "حمص"
click at [370, 201] on span "Full Menu View" at bounding box center [476, 199] width 212 height 18
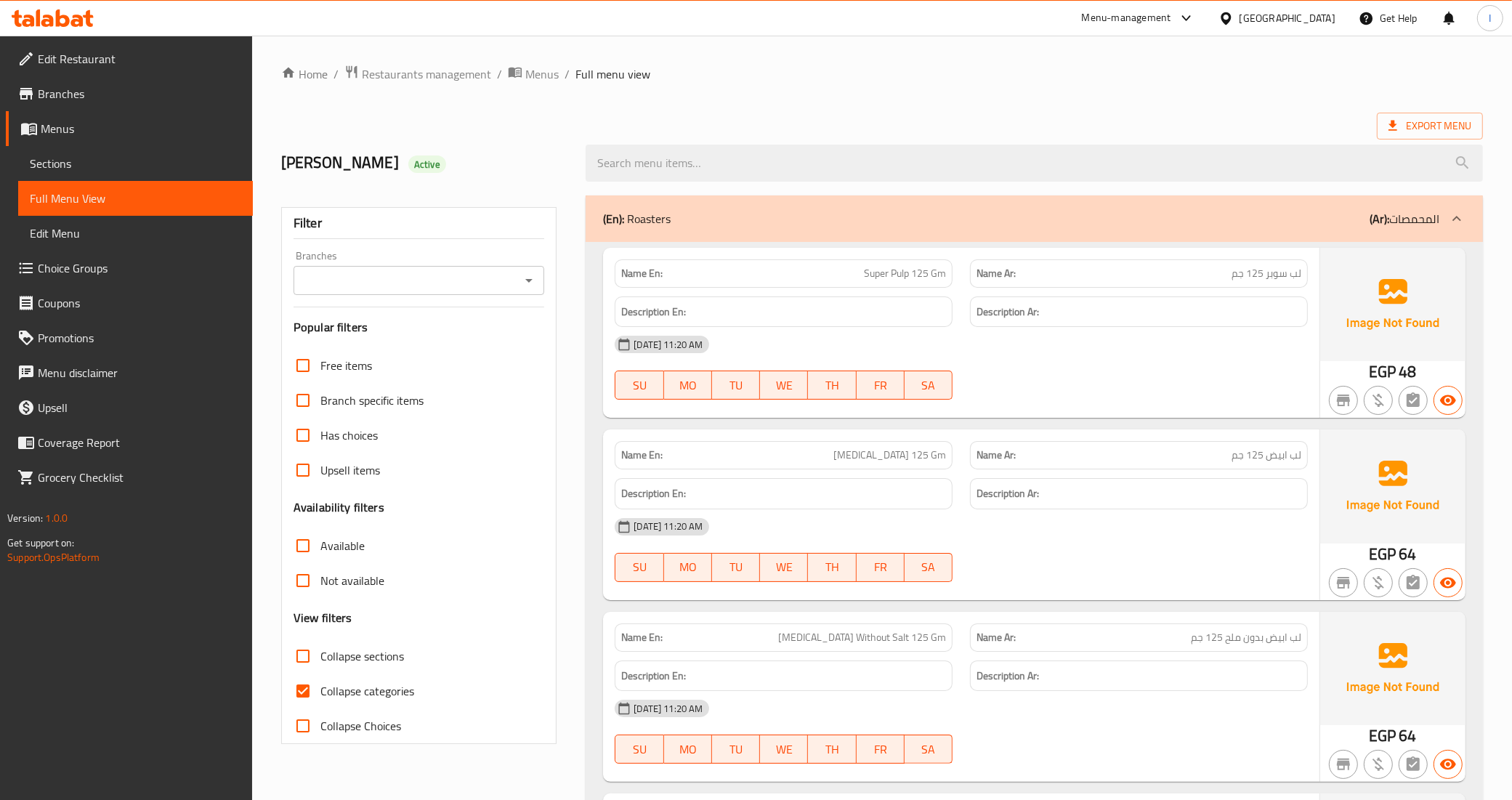
click at [947, 125] on div "Export Menu" at bounding box center [882, 125] width 1202 height 27
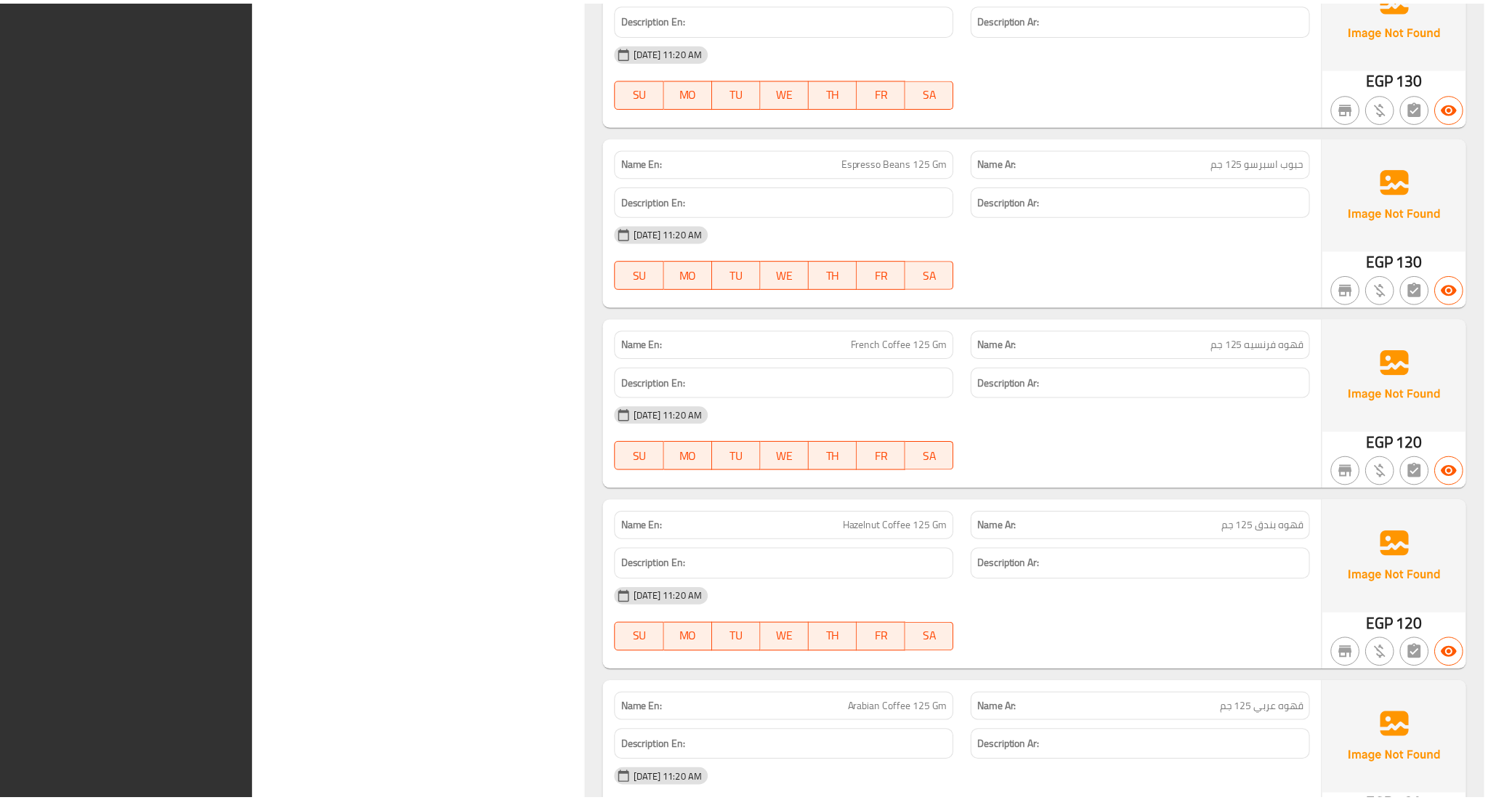
scroll to position [17939, 0]
